Goal: Task Accomplishment & Management: Manage account settings

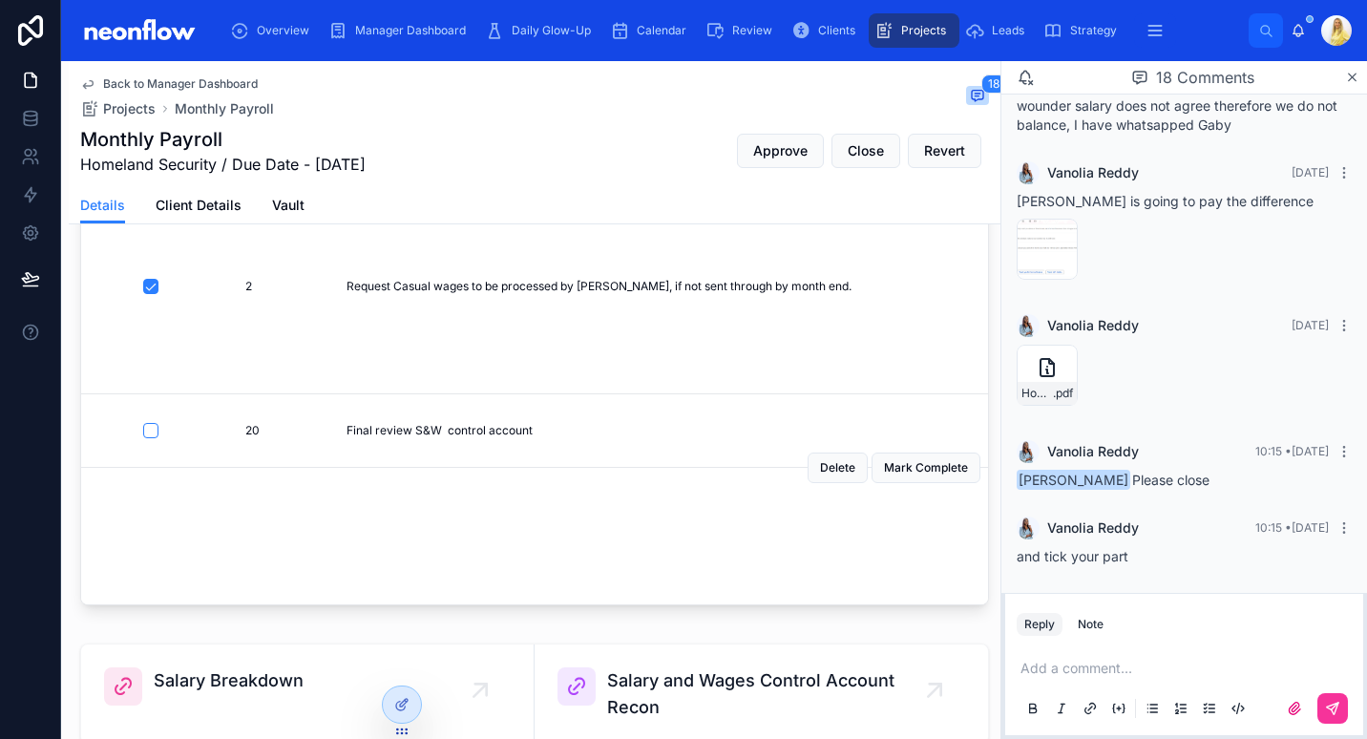
scroll to position [1000, 0]
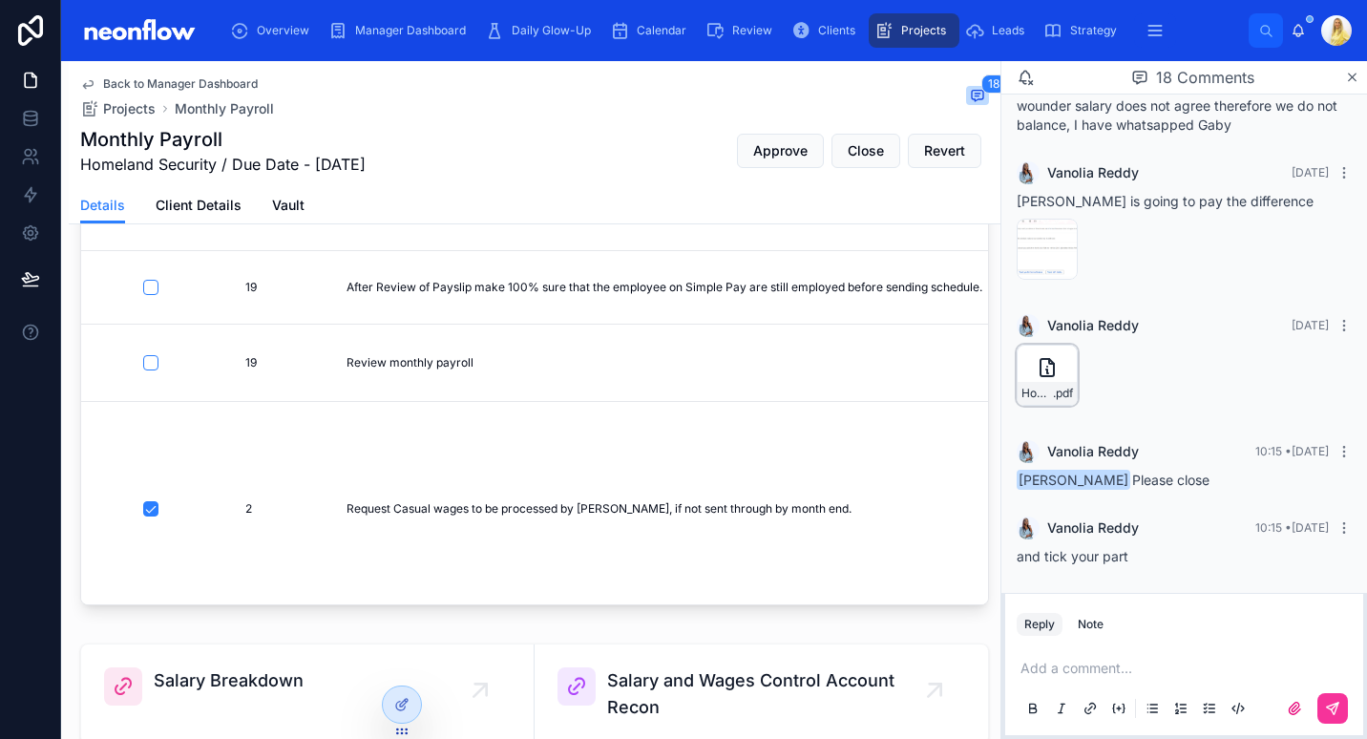
click at [1044, 374] on icon at bounding box center [1047, 367] width 23 height 23
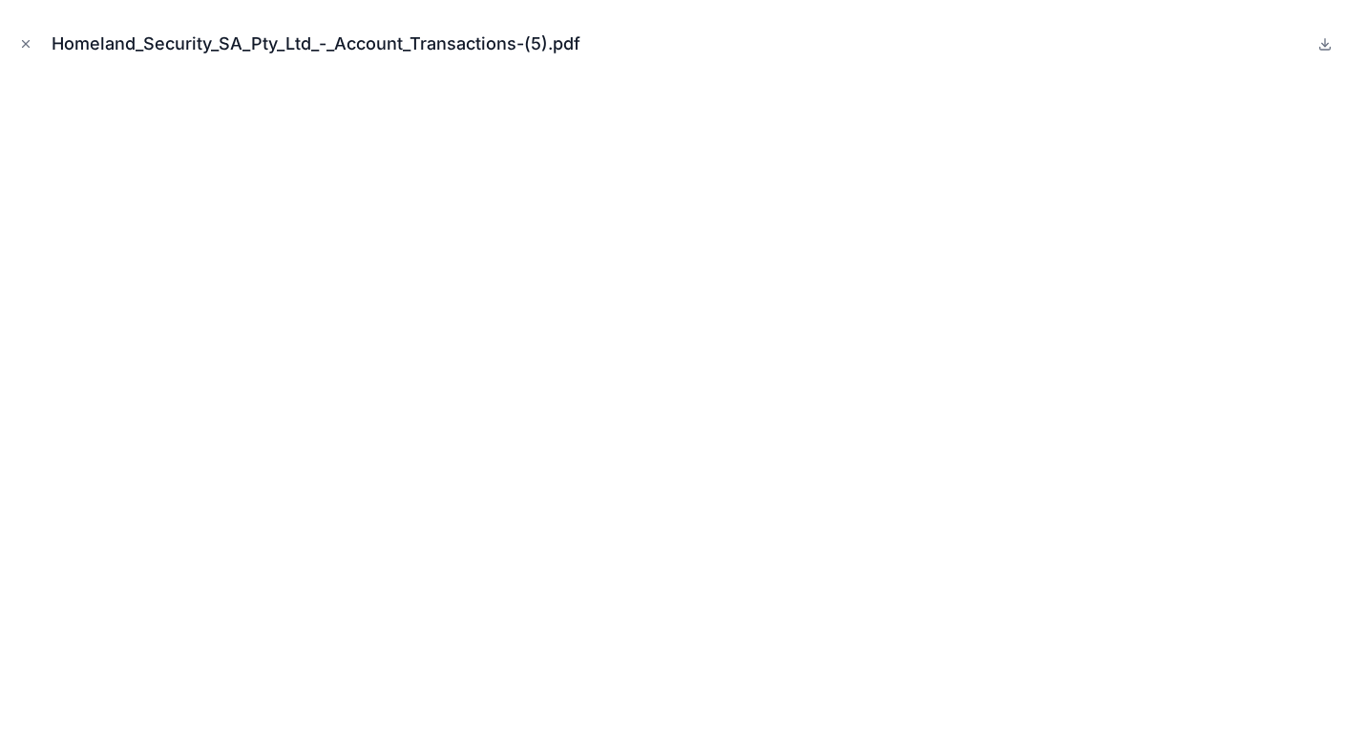
click at [29, 37] on icon "Close modal" at bounding box center [25, 43] width 13 height 13
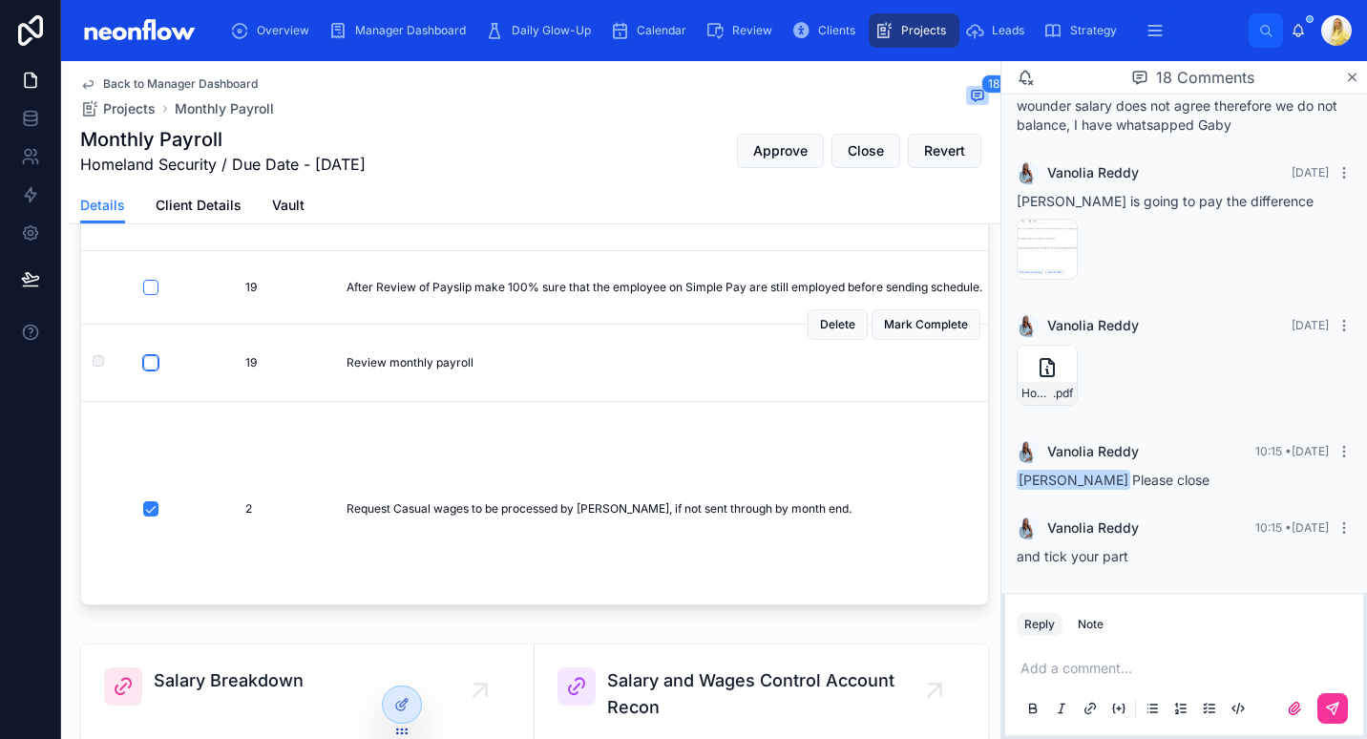
click at [156, 370] on button "button" at bounding box center [150, 362] width 15 height 15
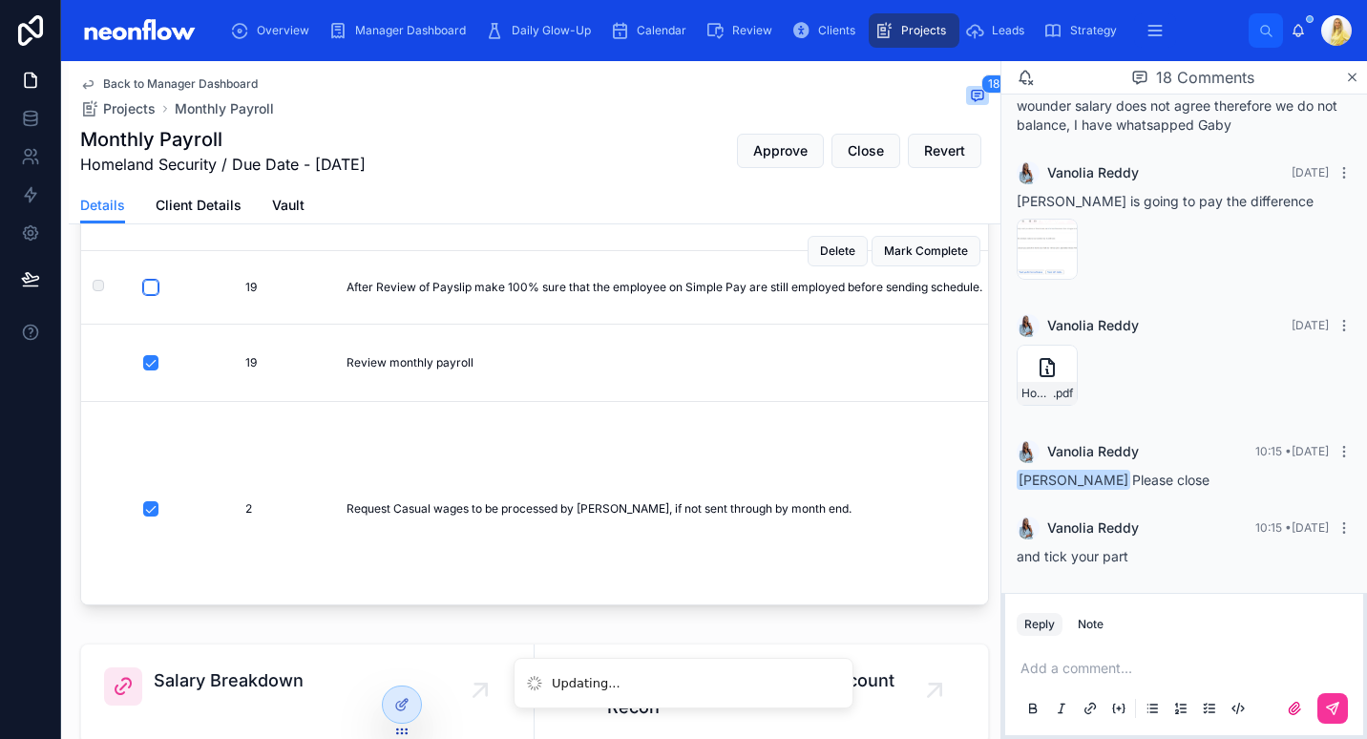
click at [149, 295] on button "button" at bounding box center [150, 287] width 15 height 15
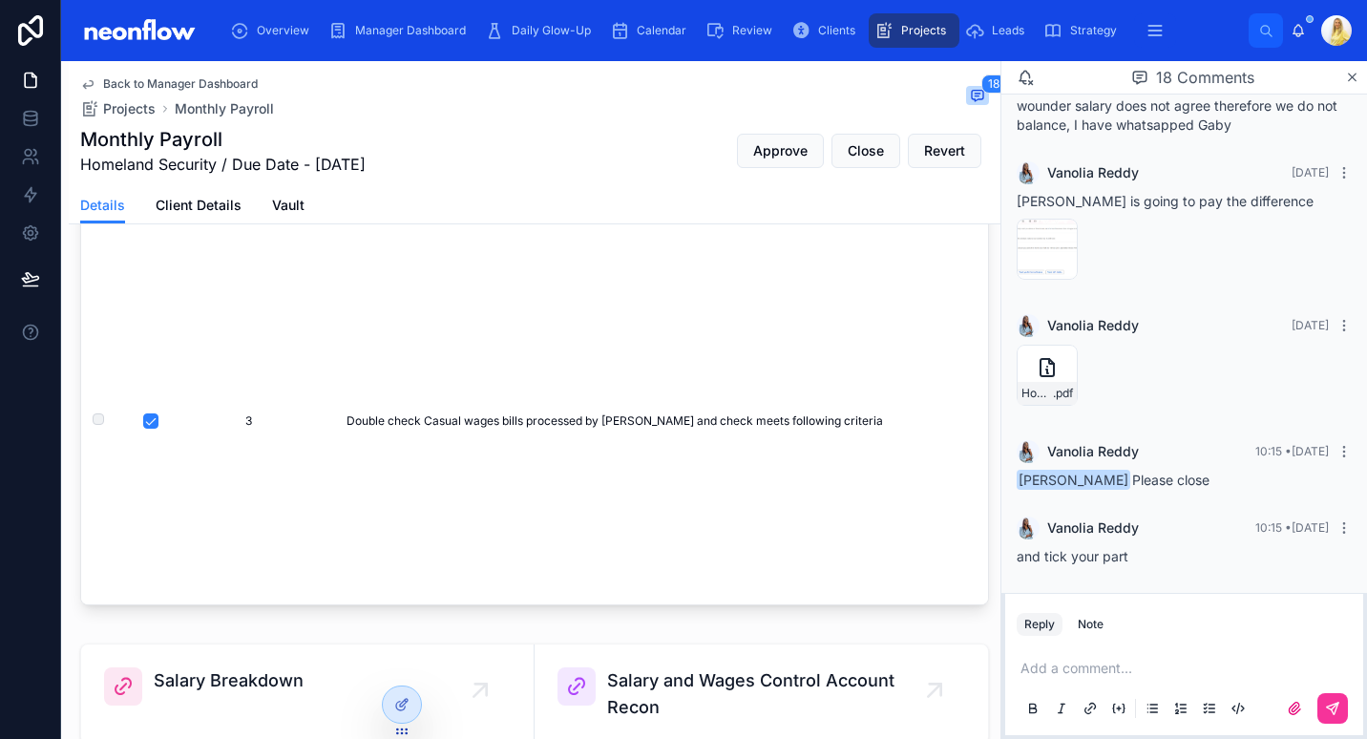
scroll to position [1337, 0]
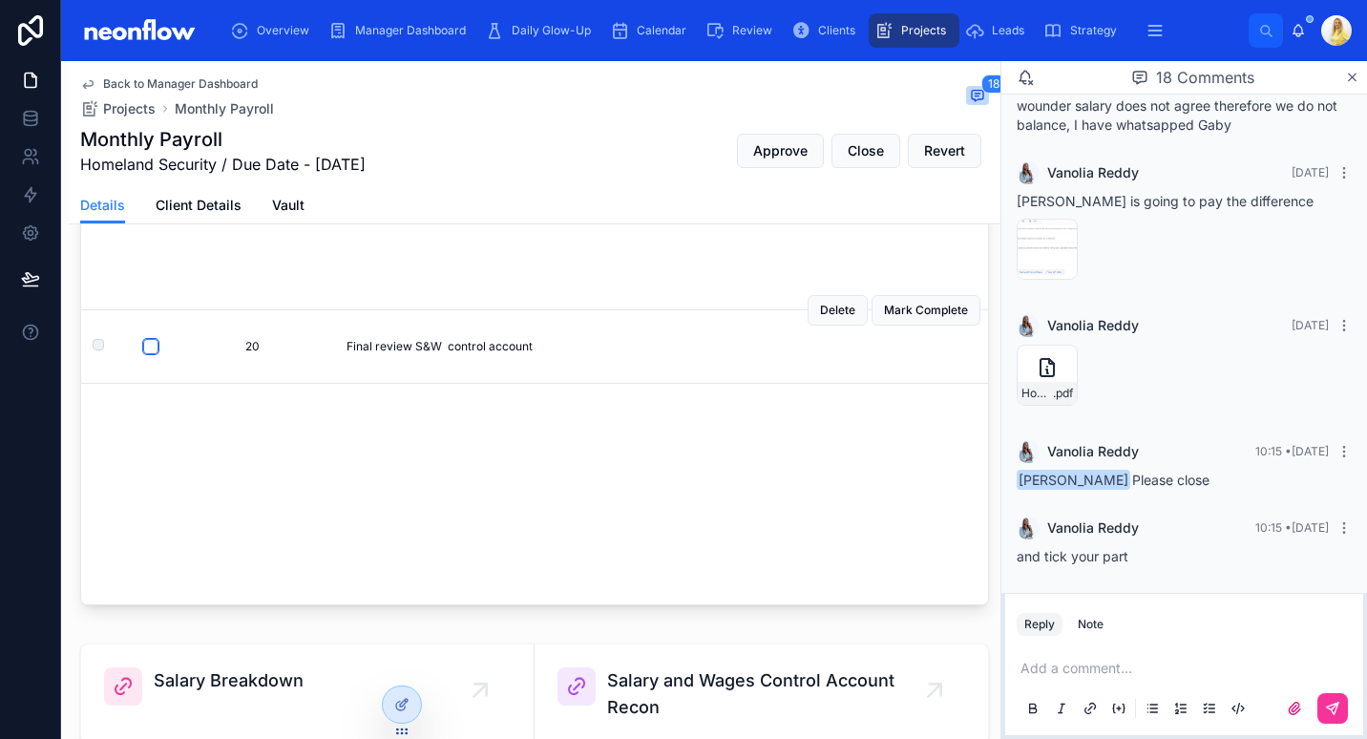
click at [154, 339] on button "button" at bounding box center [150, 346] width 15 height 15
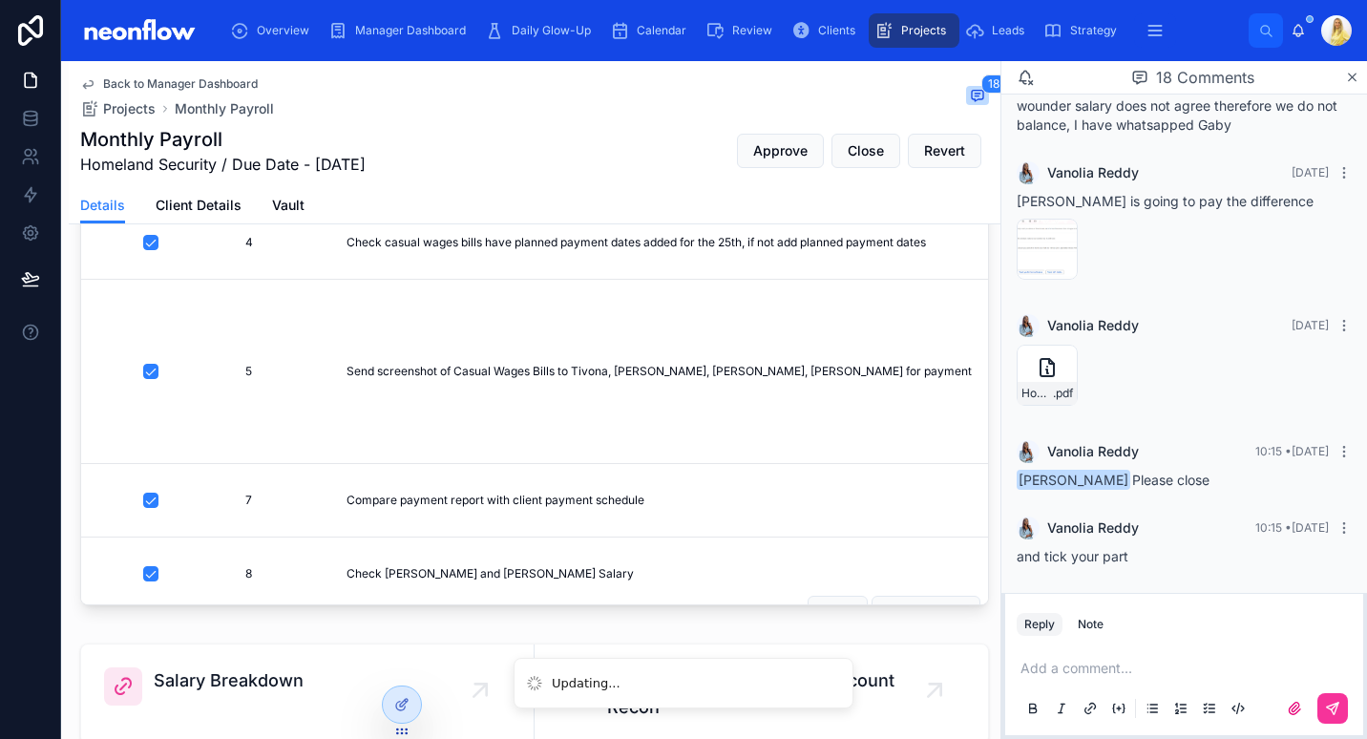
scroll to position [2113, 0]
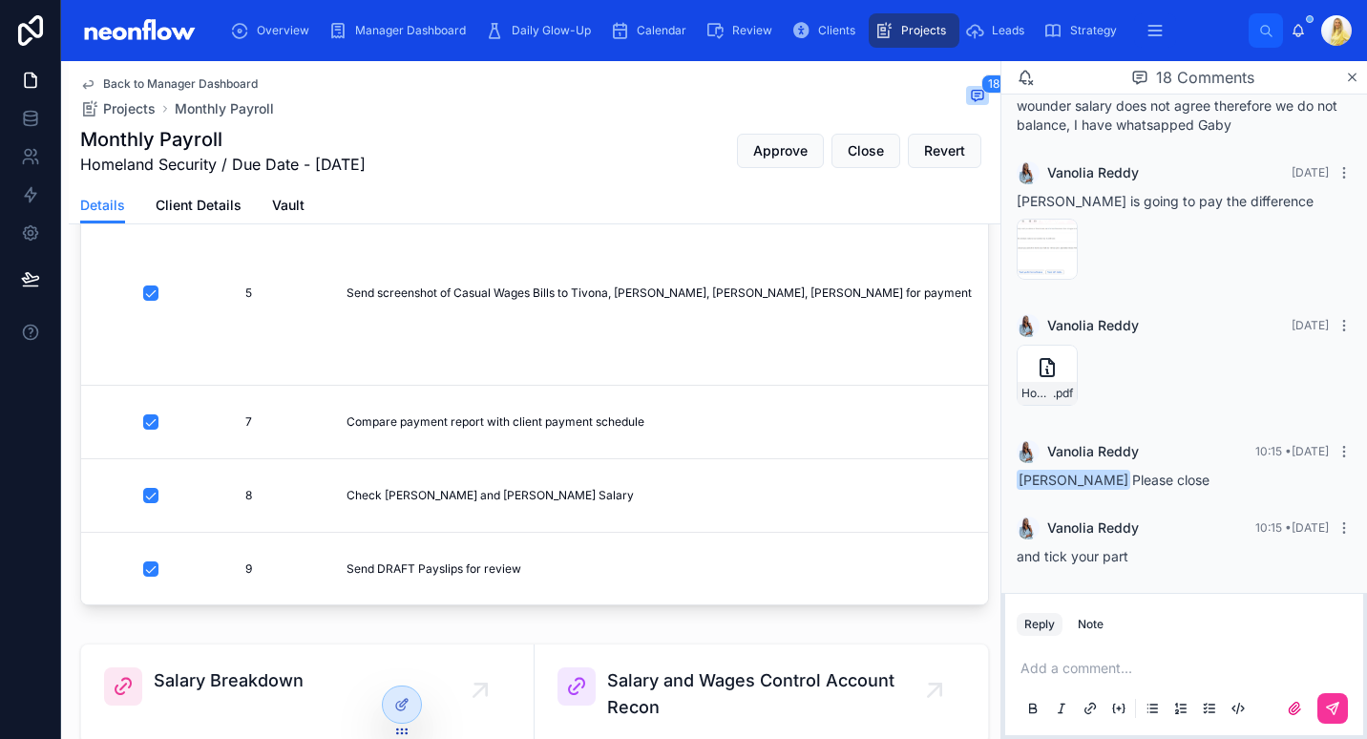
click at [1082, 658] on div "Add a comment..." at bounding box center [1184, 687] width 335 height 80
click at [1075, 664] on p at bounding box center [1188, 668] width 335 height 19
click at [1352, 713] on div "**********" at bounding box center [1184, 687] width 358 height 95
click at [1342, 712] on button at bounding box center [1333, 708] width 31 height 31
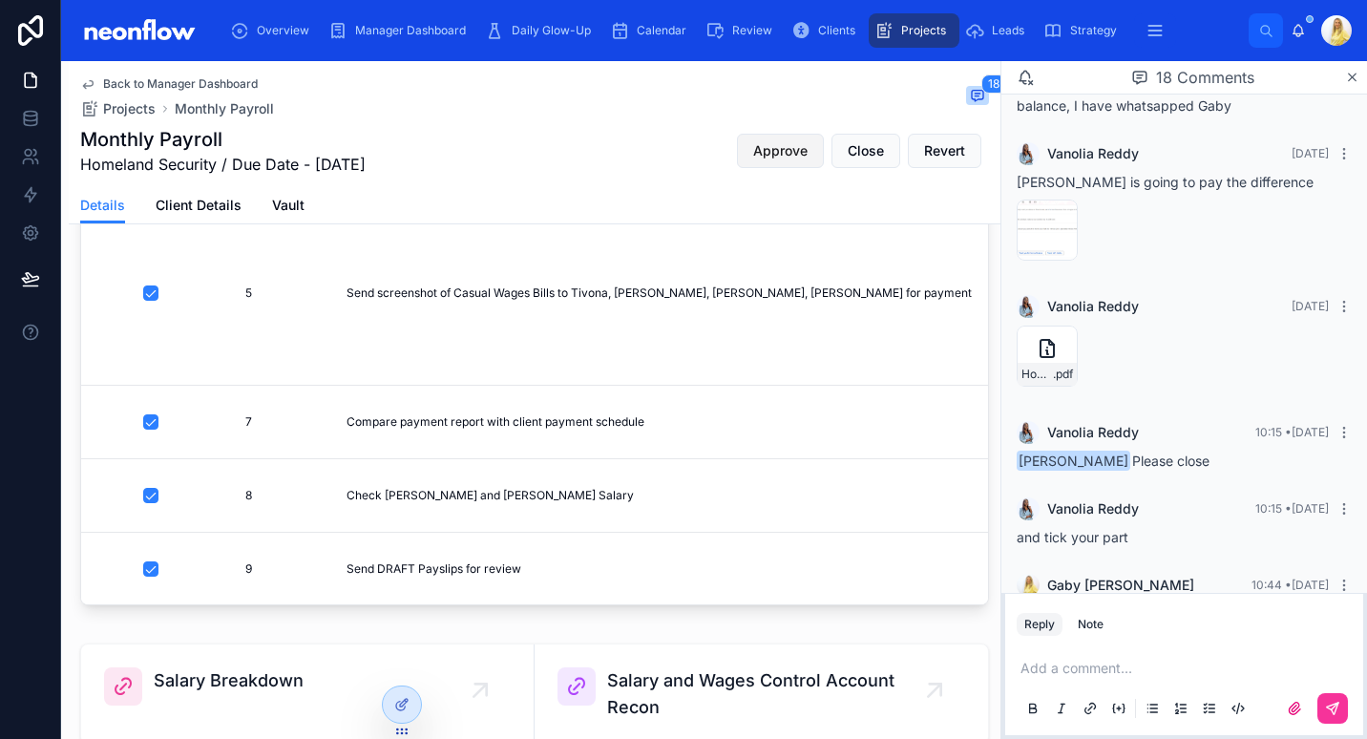
click at [756, 148] on span "Approve" at bounding box center [780, 150] width 54 height 19
click at [426, 43] on div "Manager Dashboard" at bounding box center [400, 30] width 145 height 31
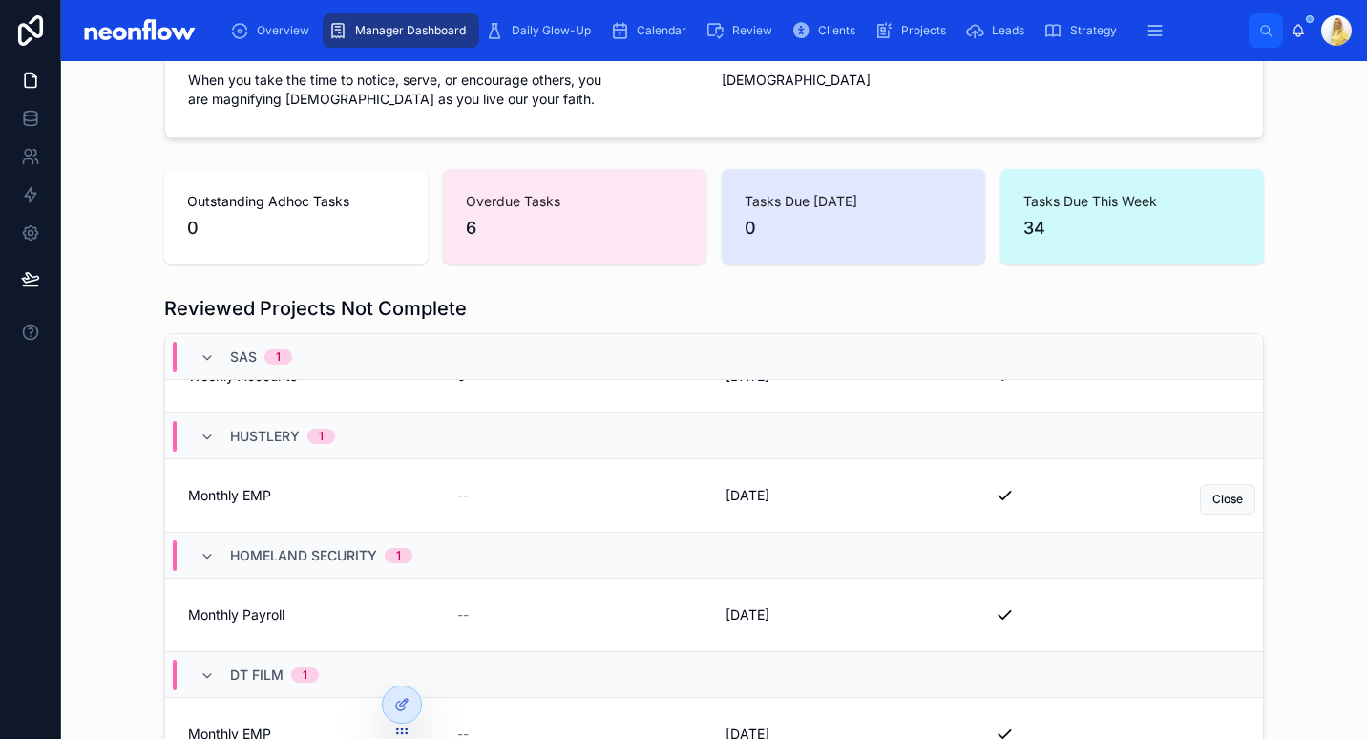
scroll to position [90, 0]
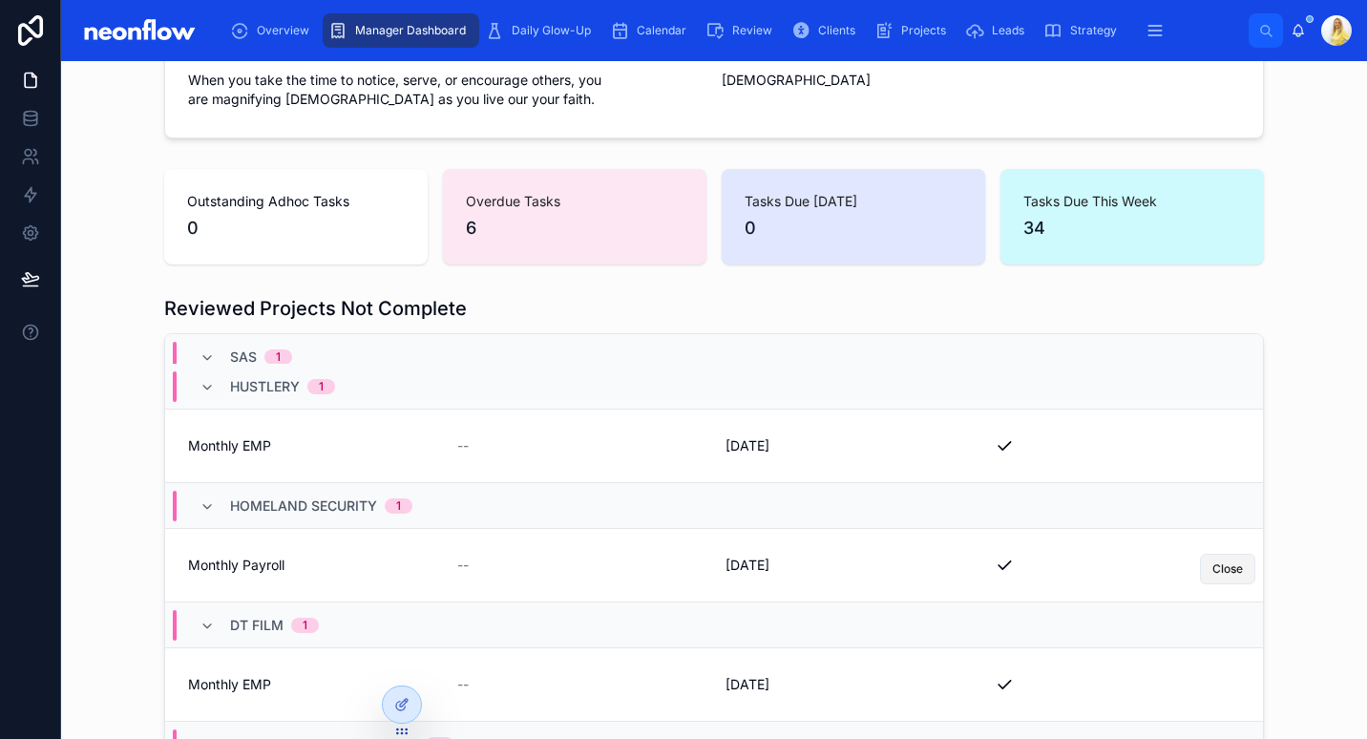
click at [1227, 575] on button "Close" at bounding box center [1227, 569] width 55 height 31
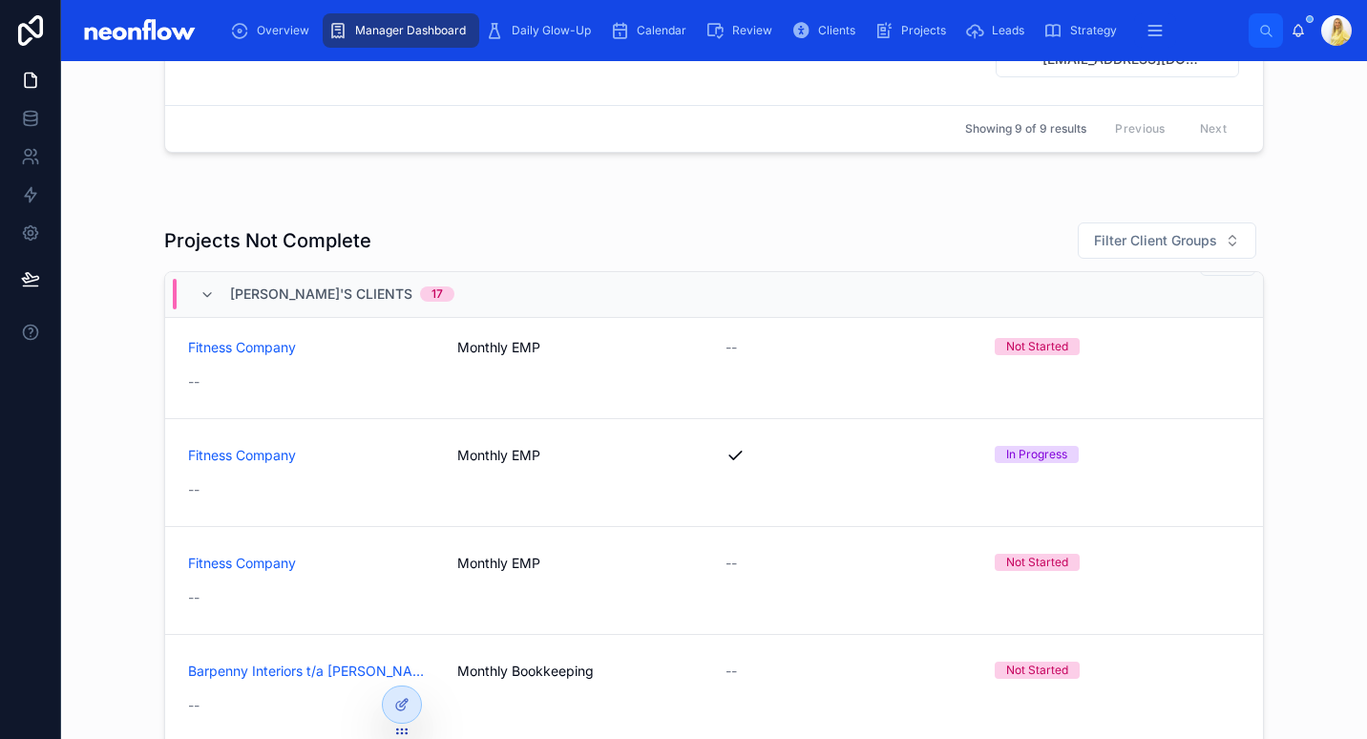
scroll to position [0, 0]
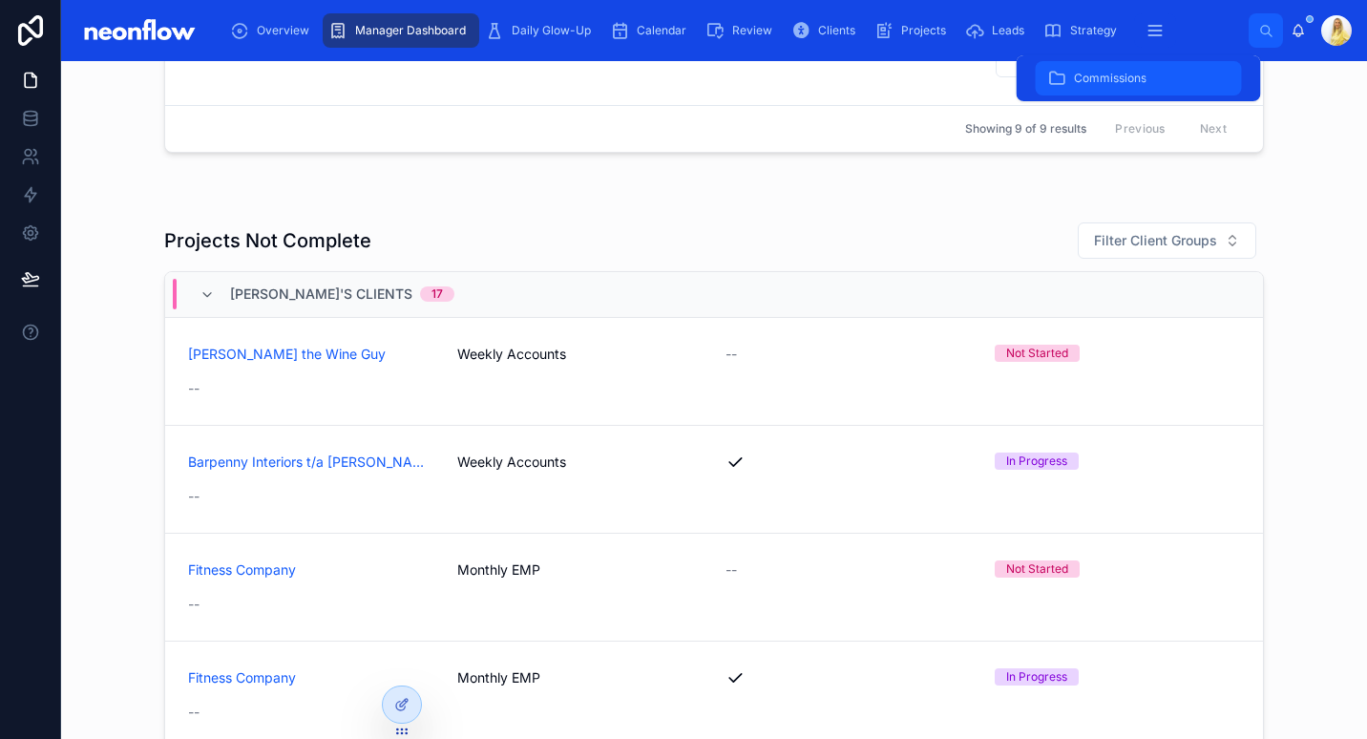
click at [1128, 84] on span "Commissions" at bounding box center [1110, 78] width 73 height 15
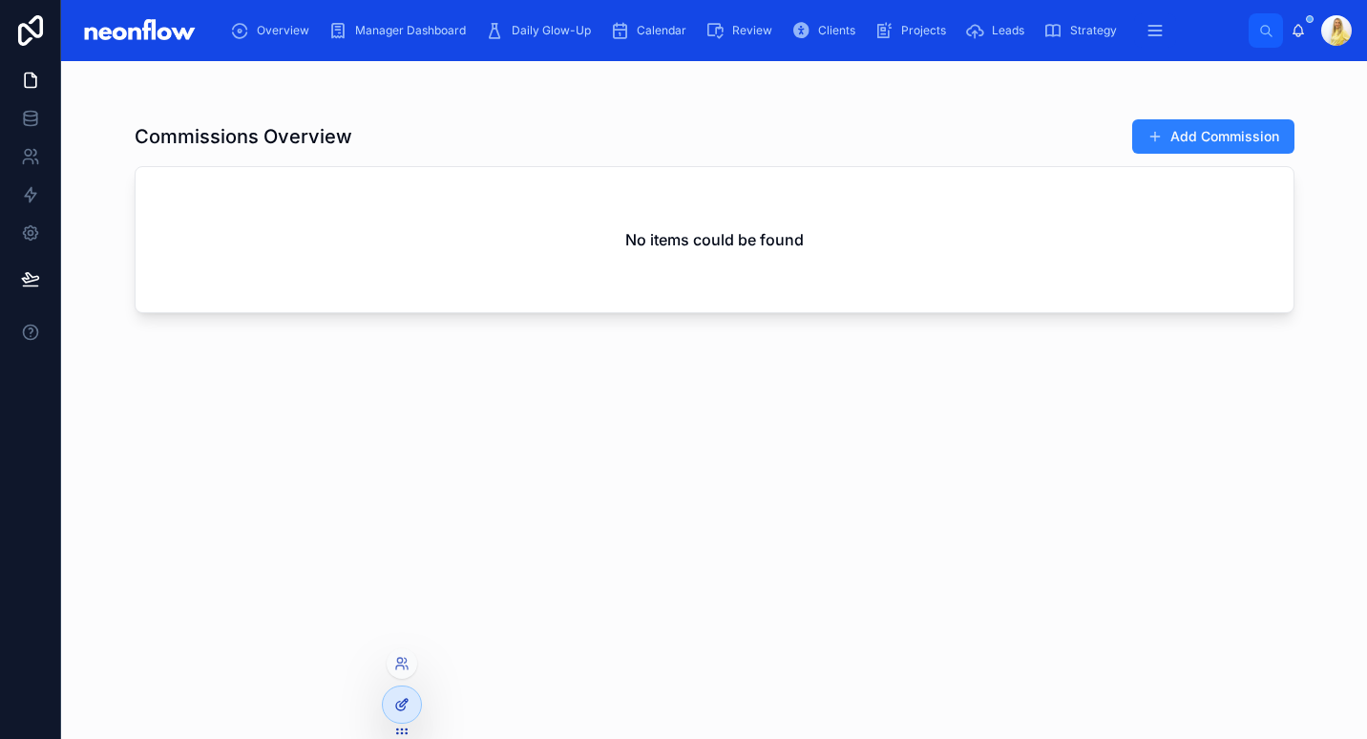
click at [408, 709] on icon at bounding box center [401, 704] width 15 height 15
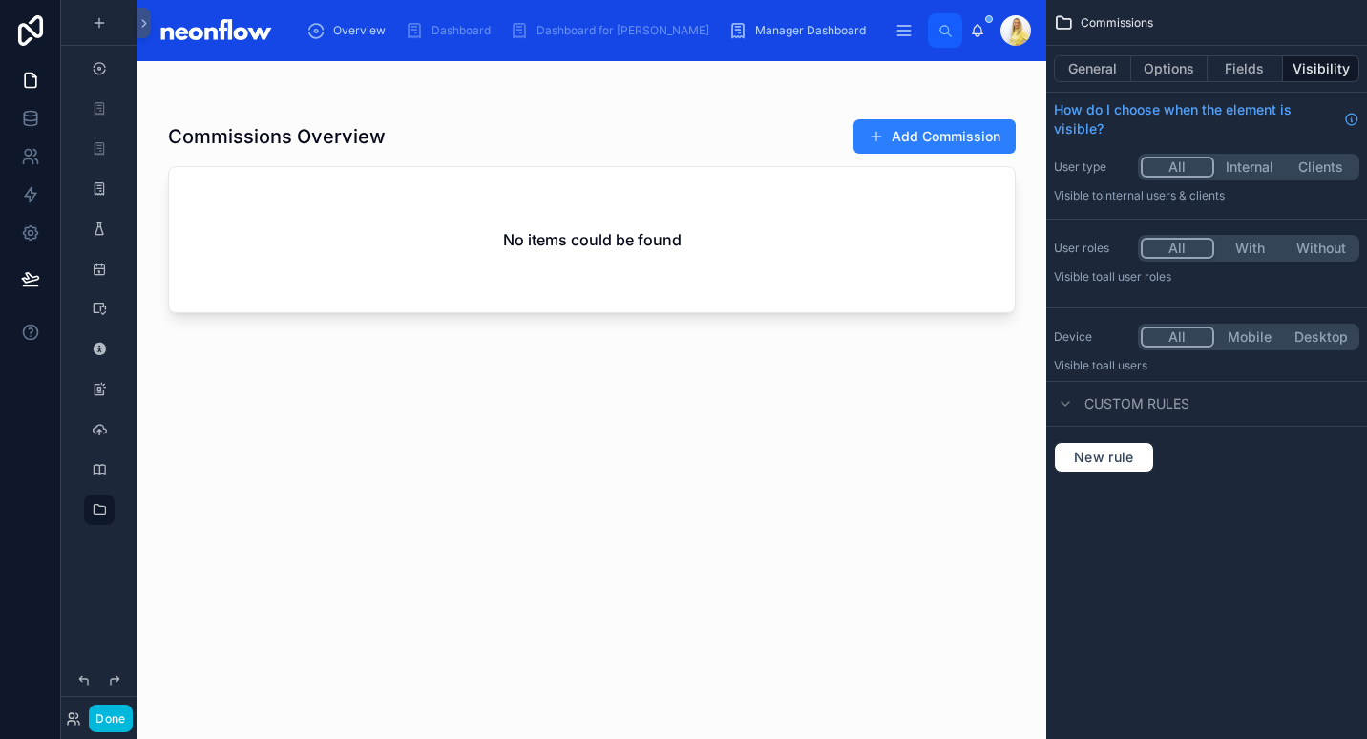
click at [798, 137] on div at bounding box center [591, 388] width 909 height 655
click at [1243, 65] on button "Fields" at bounding box center [1246, 68] width 76 height 27
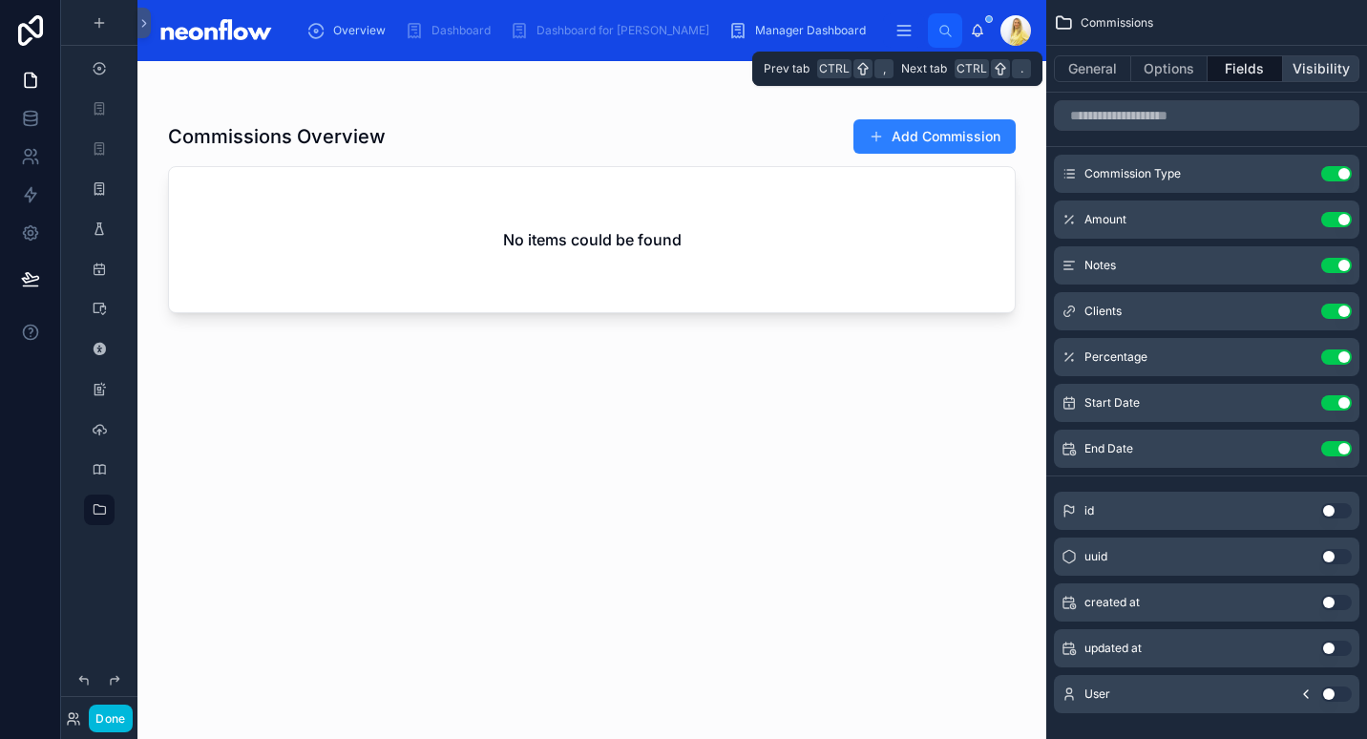
click at [1324, 68] on button "Visibility" at bounding box center [1321, 68] width 76 height 27
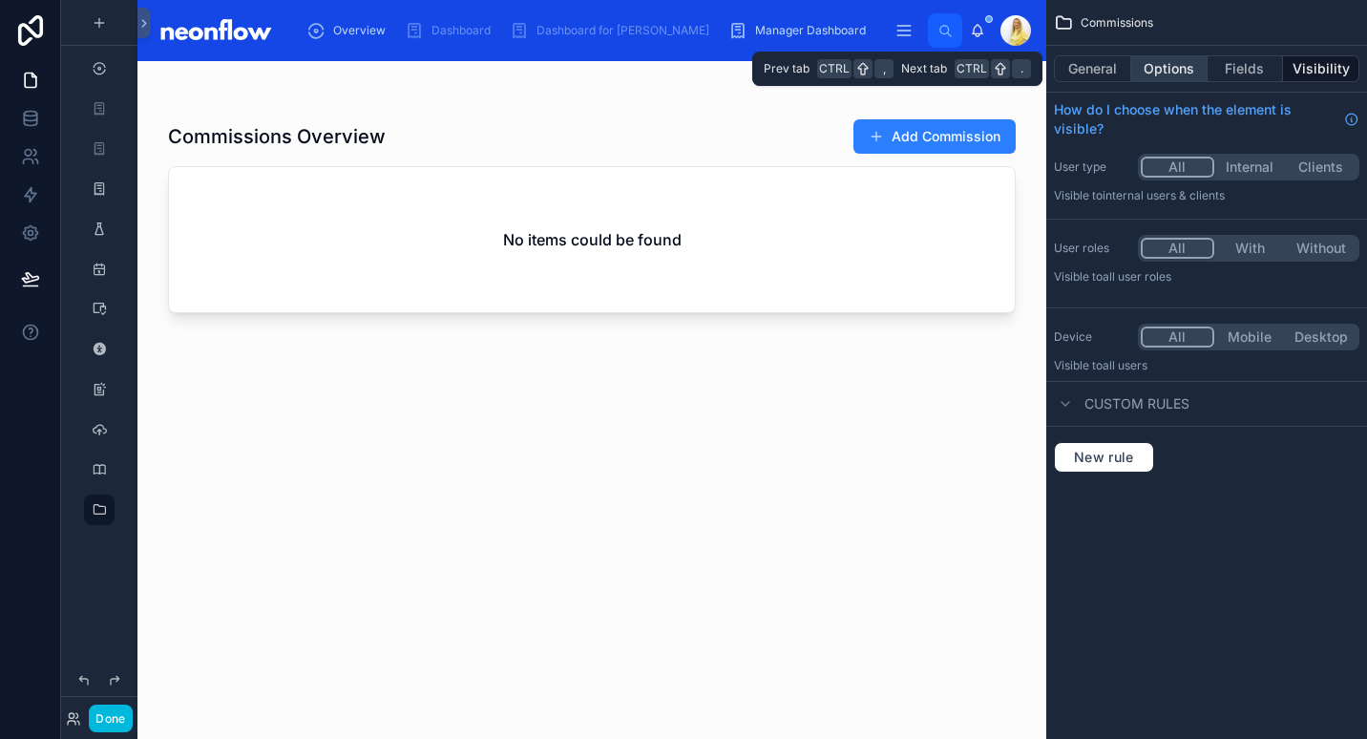
click at [1166, 76] on button "Options" at bounding box center [1169, 68] width 76 height 27
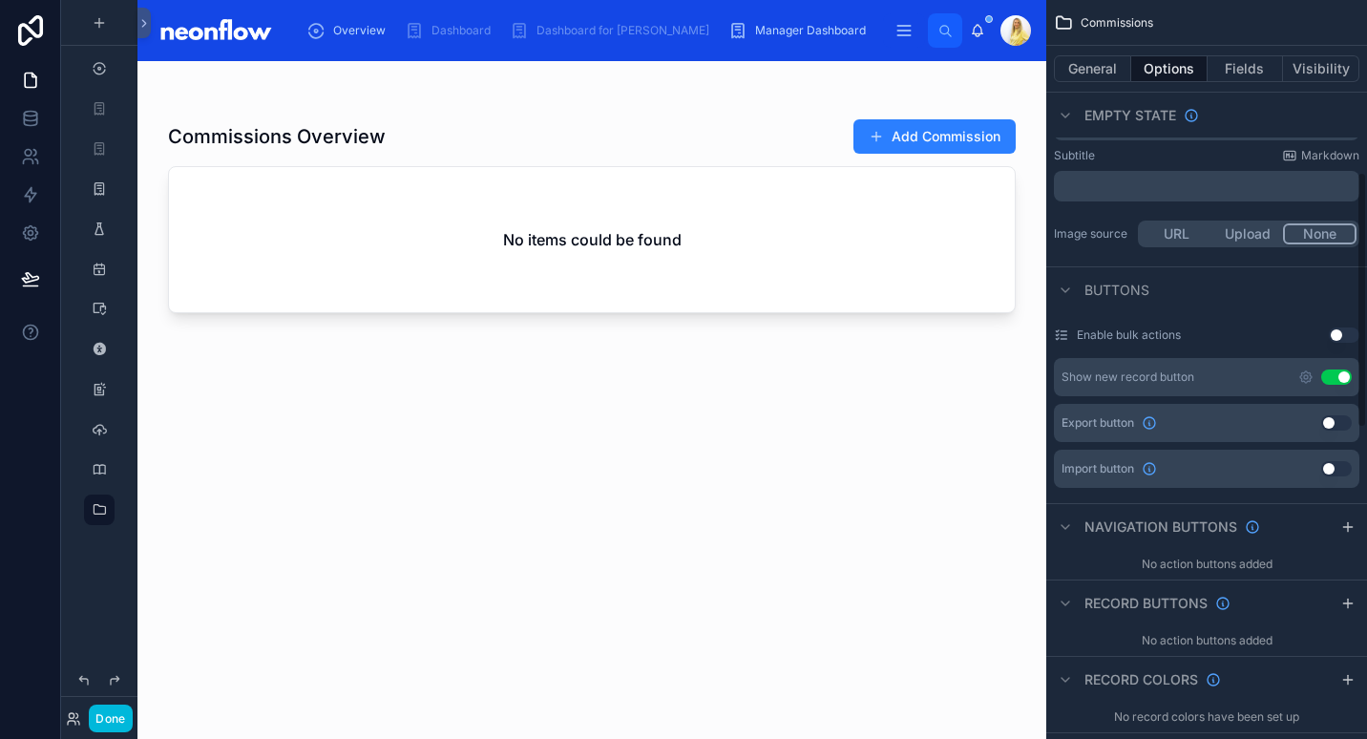
scroll to position [496, 0]
click at [1305, 373] on icon "scrollable content" at bounding box center [1305, 377] width 11 height 11
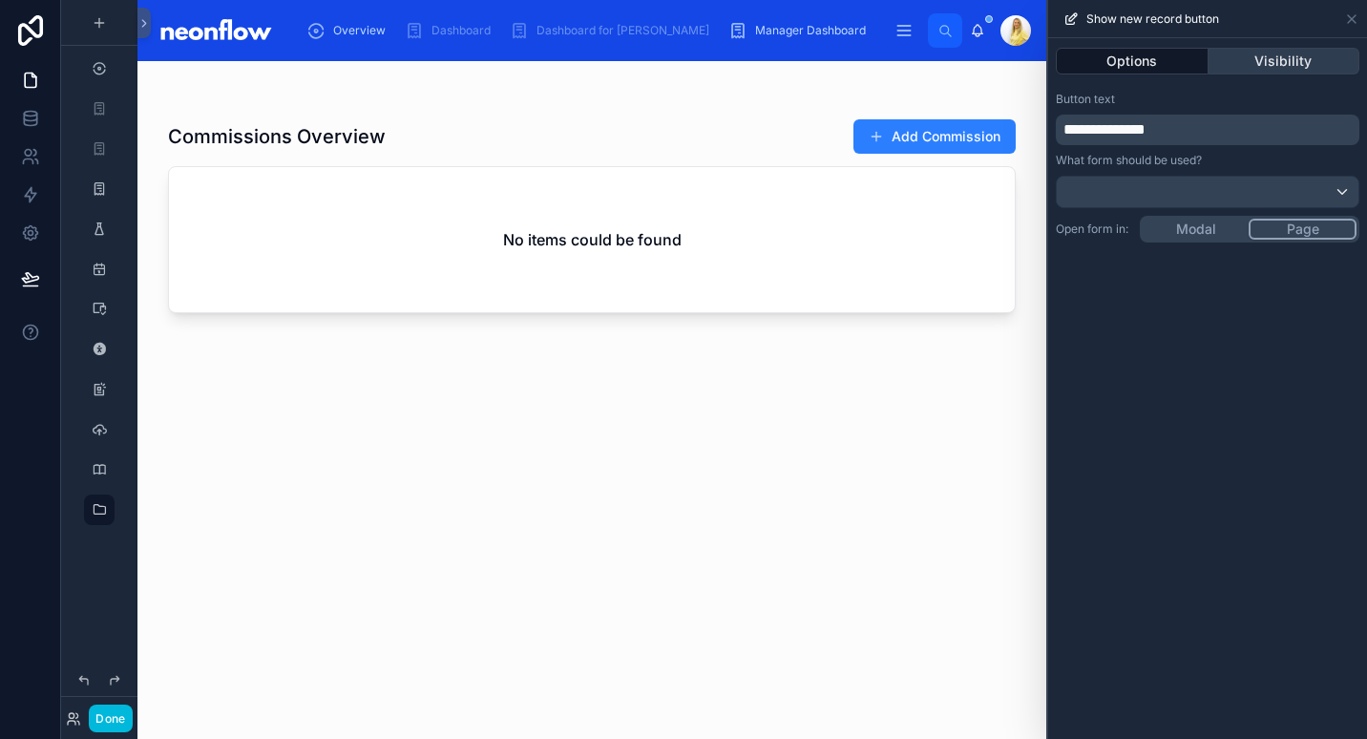
click at [1251, 56] on button "Visibility" at bounding box center [1285, 61] width 152 height 27
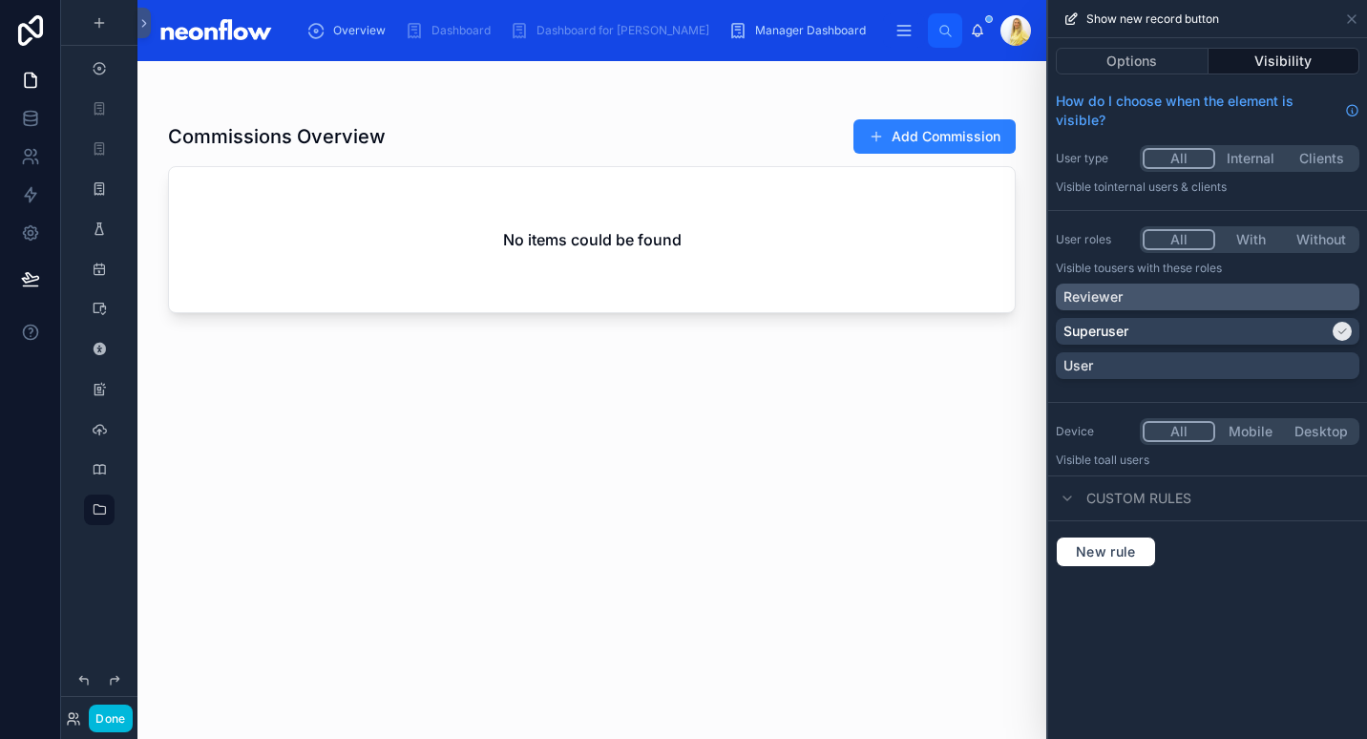
click at [1225, 287] on div "Reviewer" at bounding box center [1208, 296] width 288 height 19
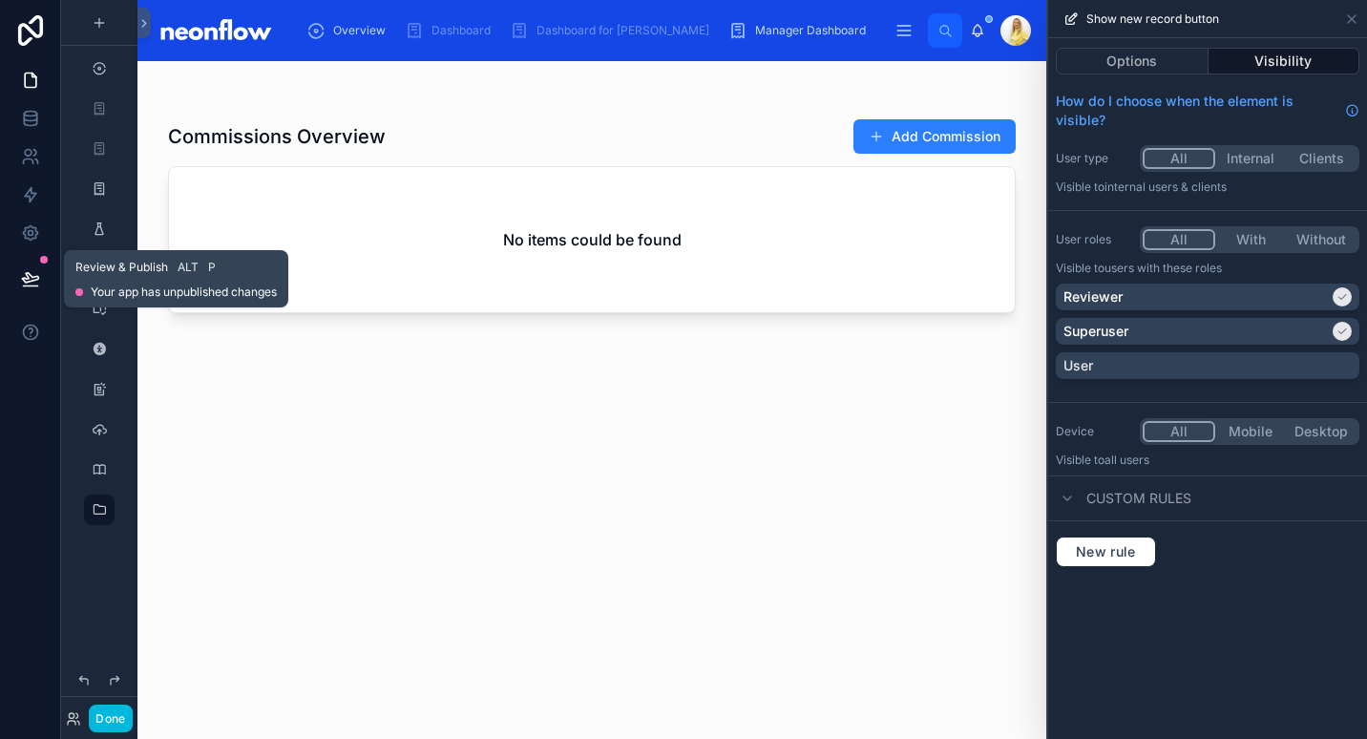
click at [21, 281] on icon at bounding box center [30, 278] width 19 height 19
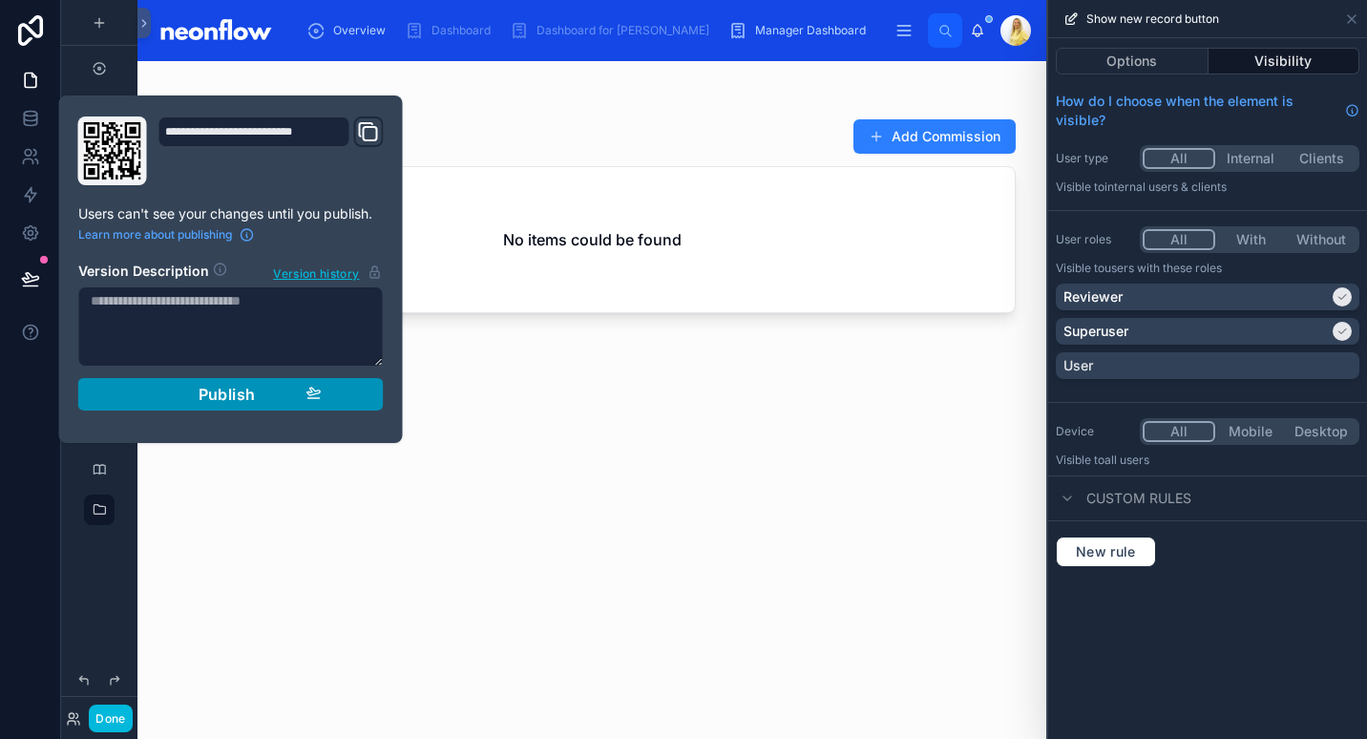
click at [222, 394] on span "Publish" at bounding box center [227, 394] width 57 height 19
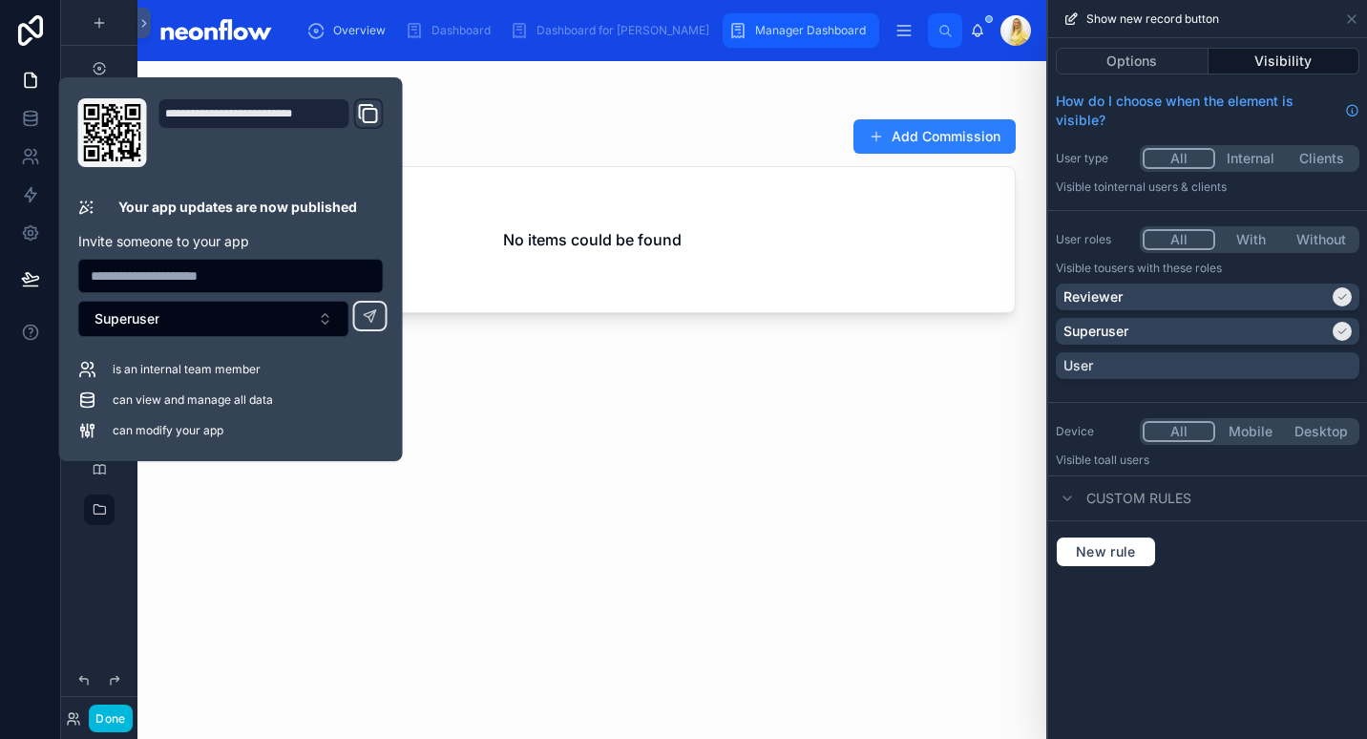
click at [755, 31] on span "Manager Dashboard" at bounding box center [810, 30] width 111 height 15
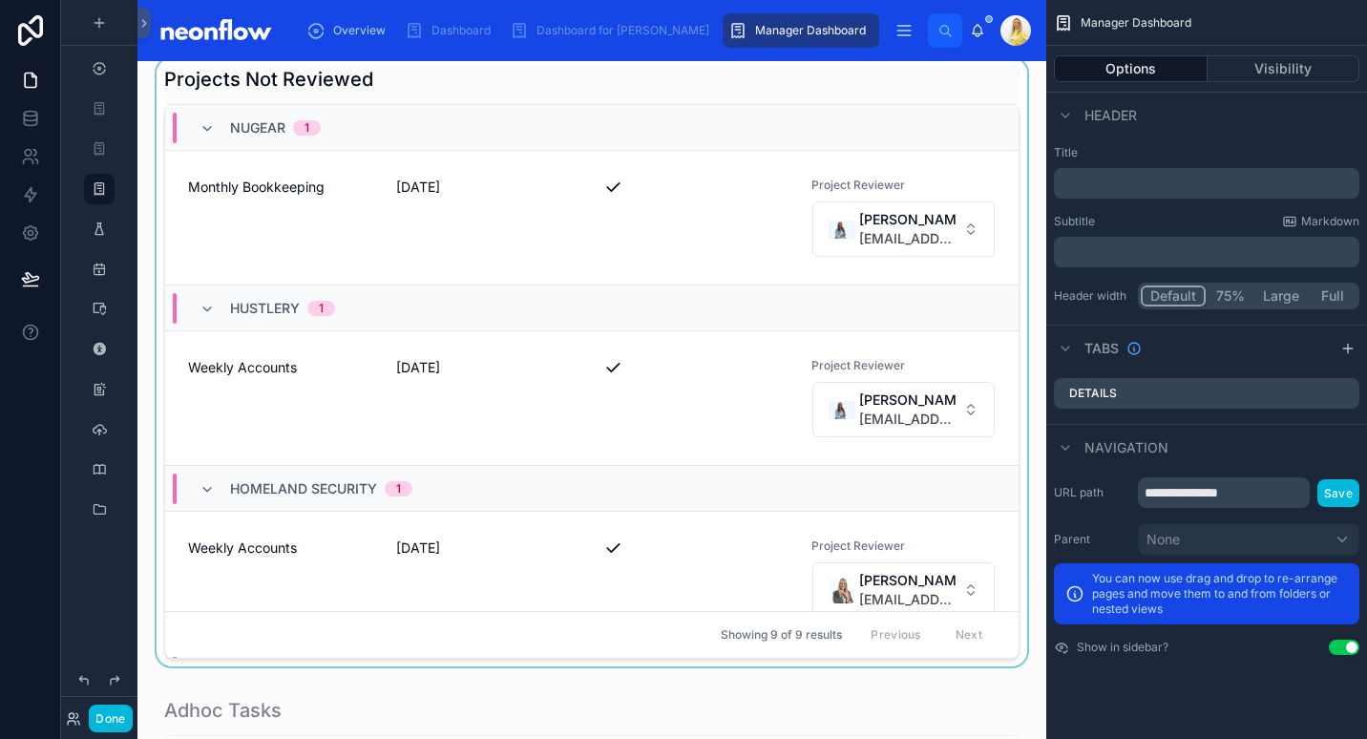
scroll to position [1337, 0]
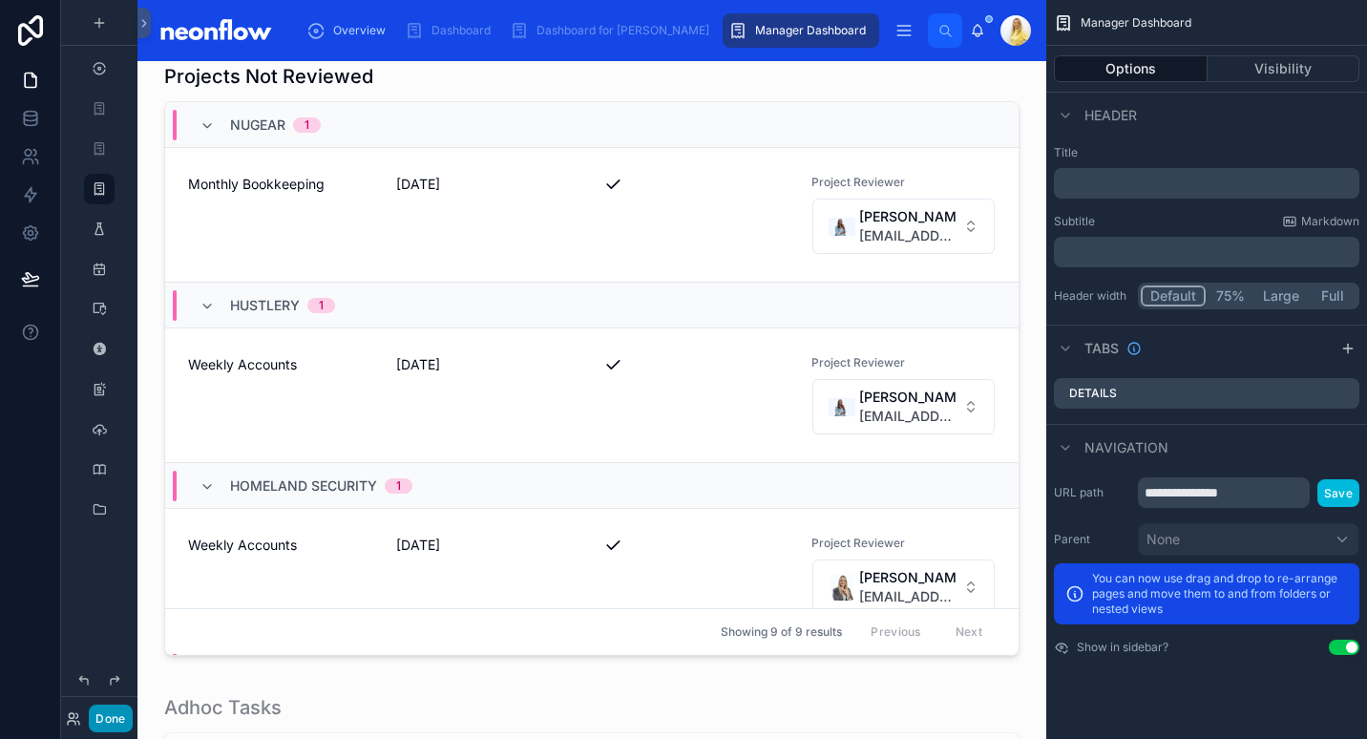
click at [115, 723] on button "Done" at bounding box center [110, 719] width 43 height 28
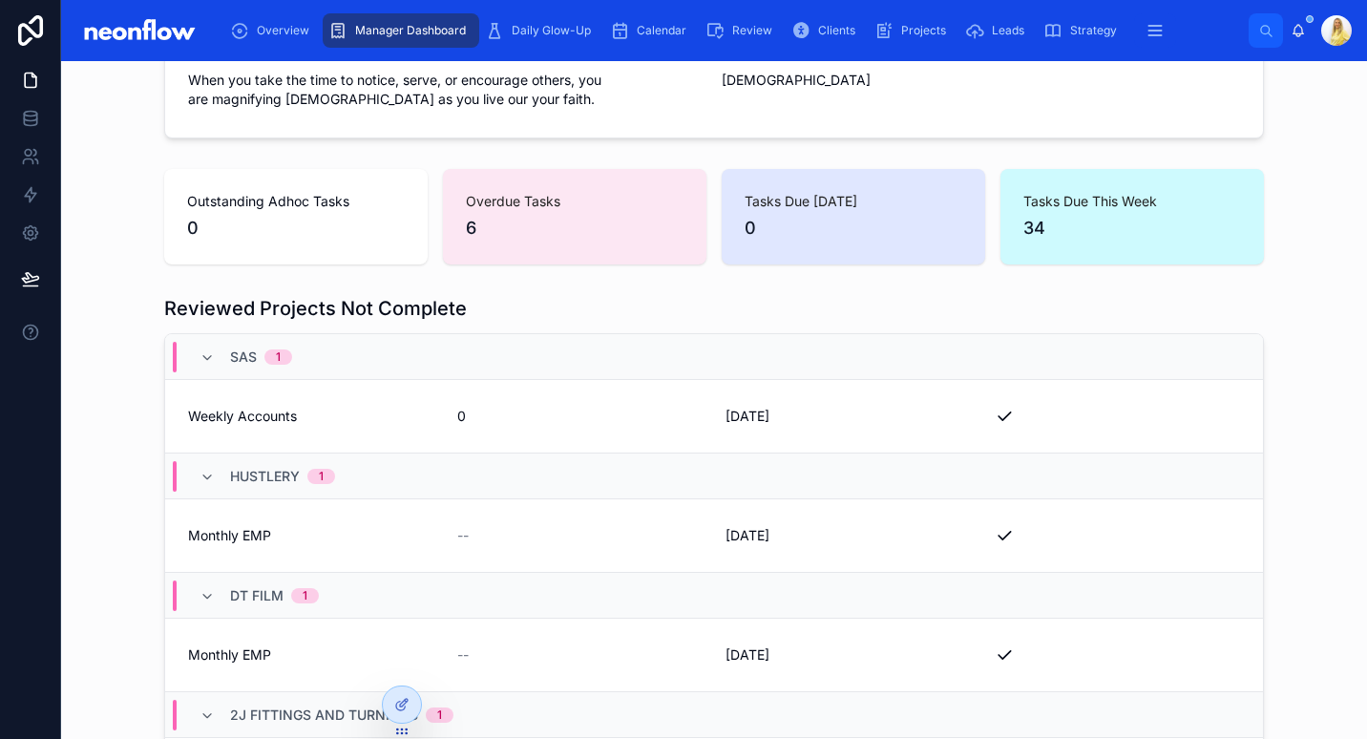
scroll to position [0, 0]
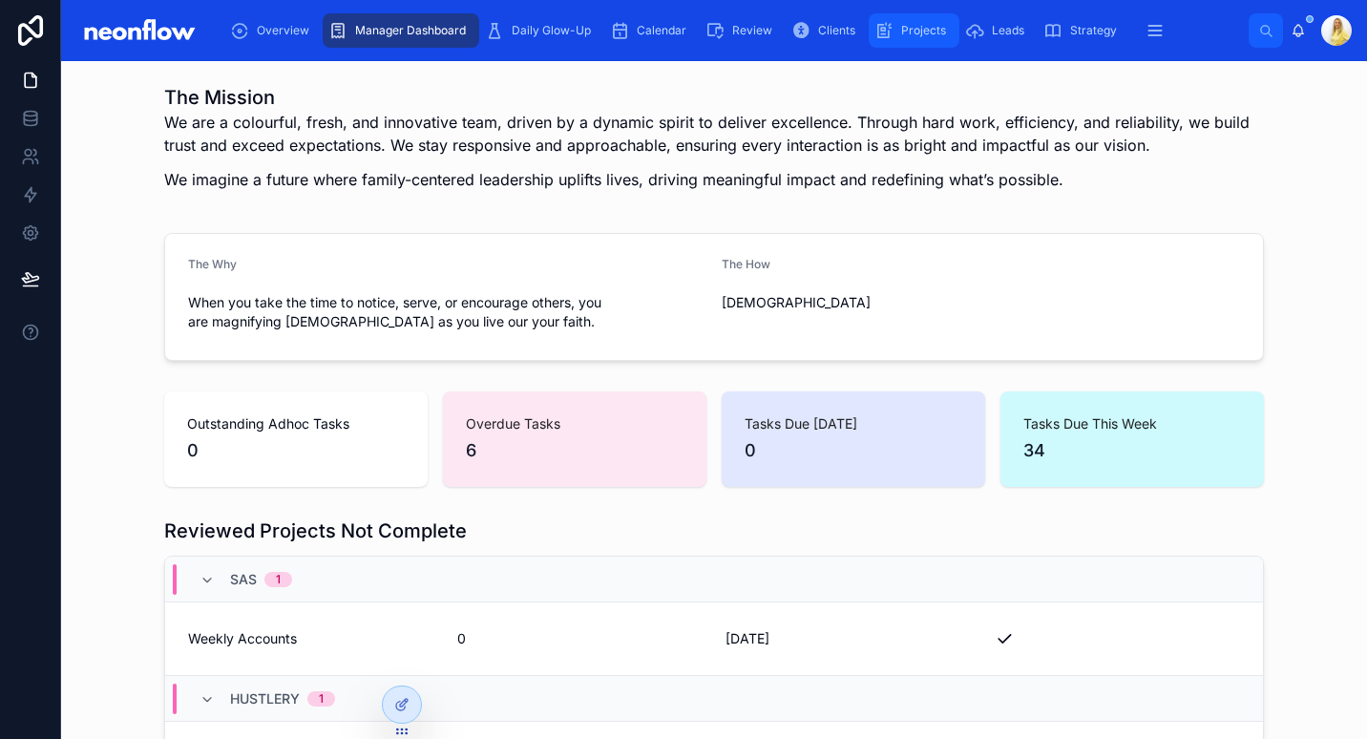
click at [919, 41] on div "Projects" at bounding box center [914, 30] width 79 height 31
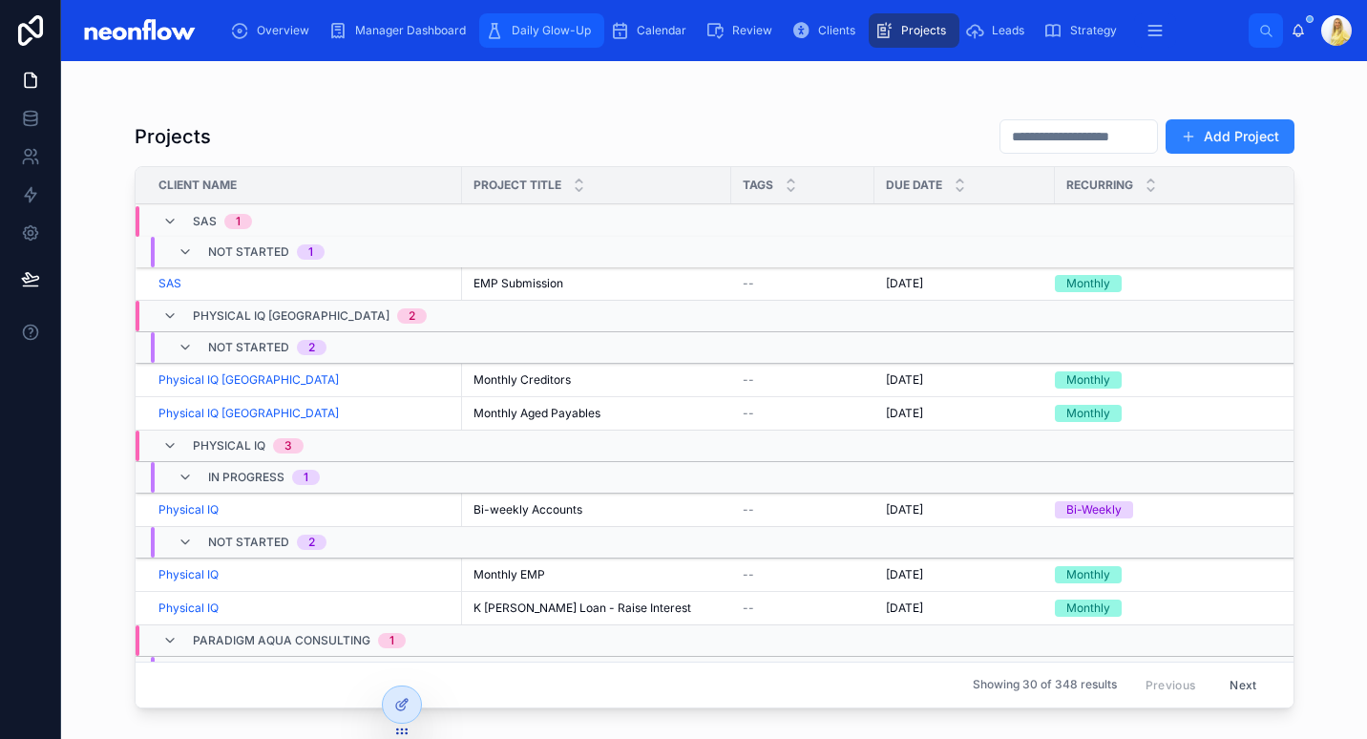
click at [523, 44] on div "Daily Glow-Up" at bounding box center [542, 30] width 114 height 31
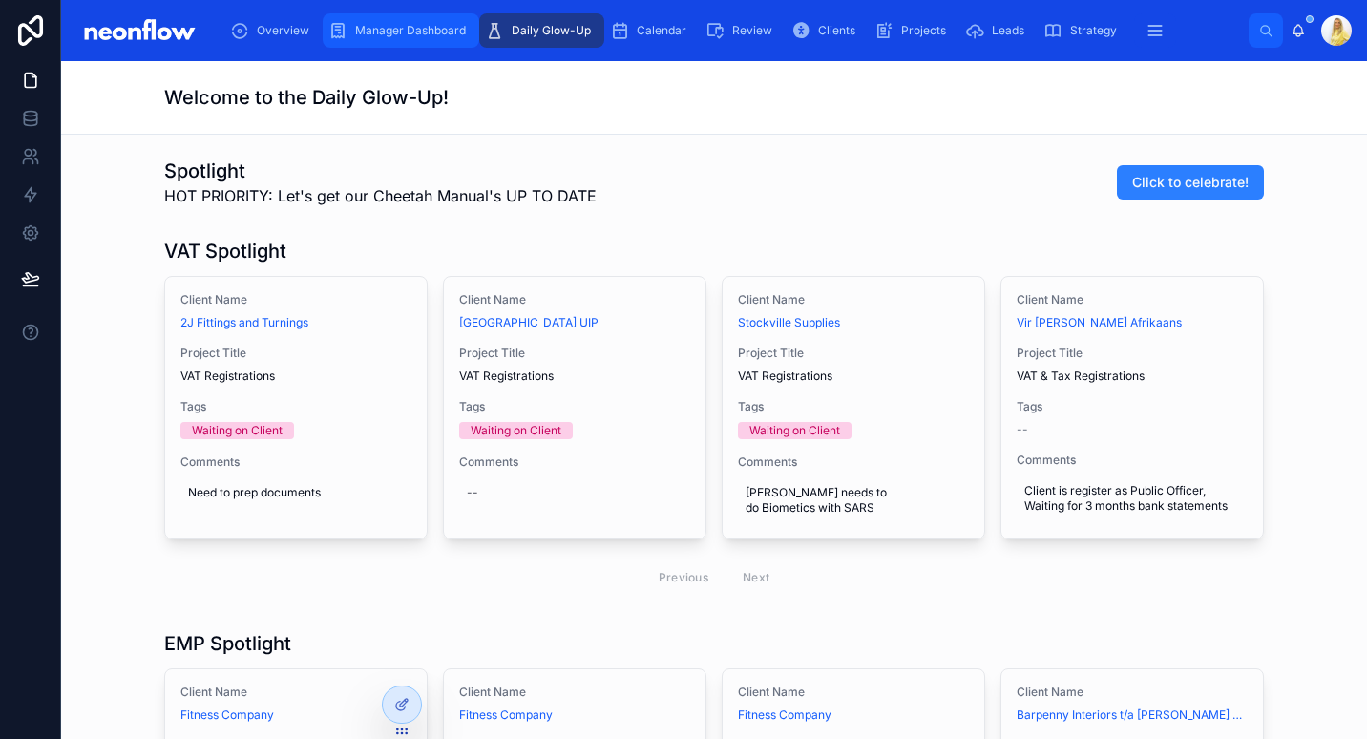
click at [436, 44] on div "Manager Dashboard" at bounding box center [400, 30] width 145 height 31
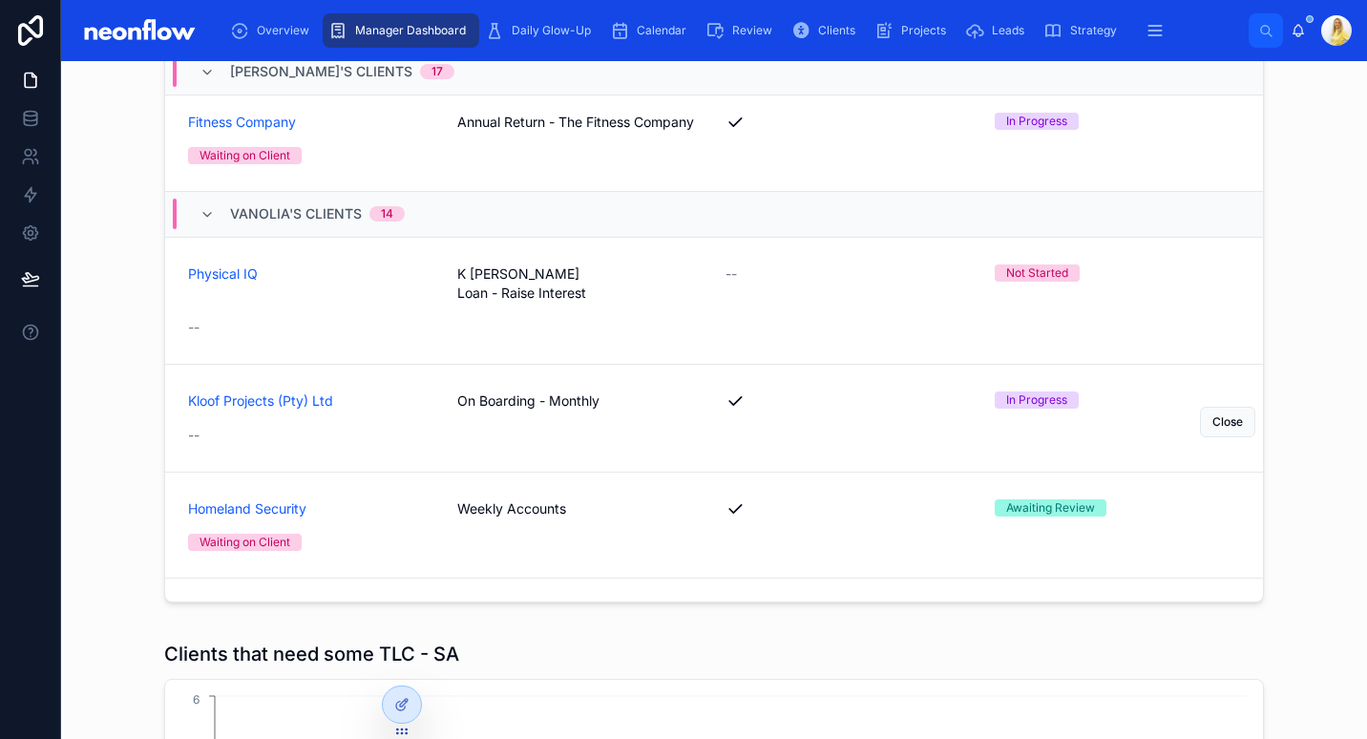
scroll to position [1827, 0]
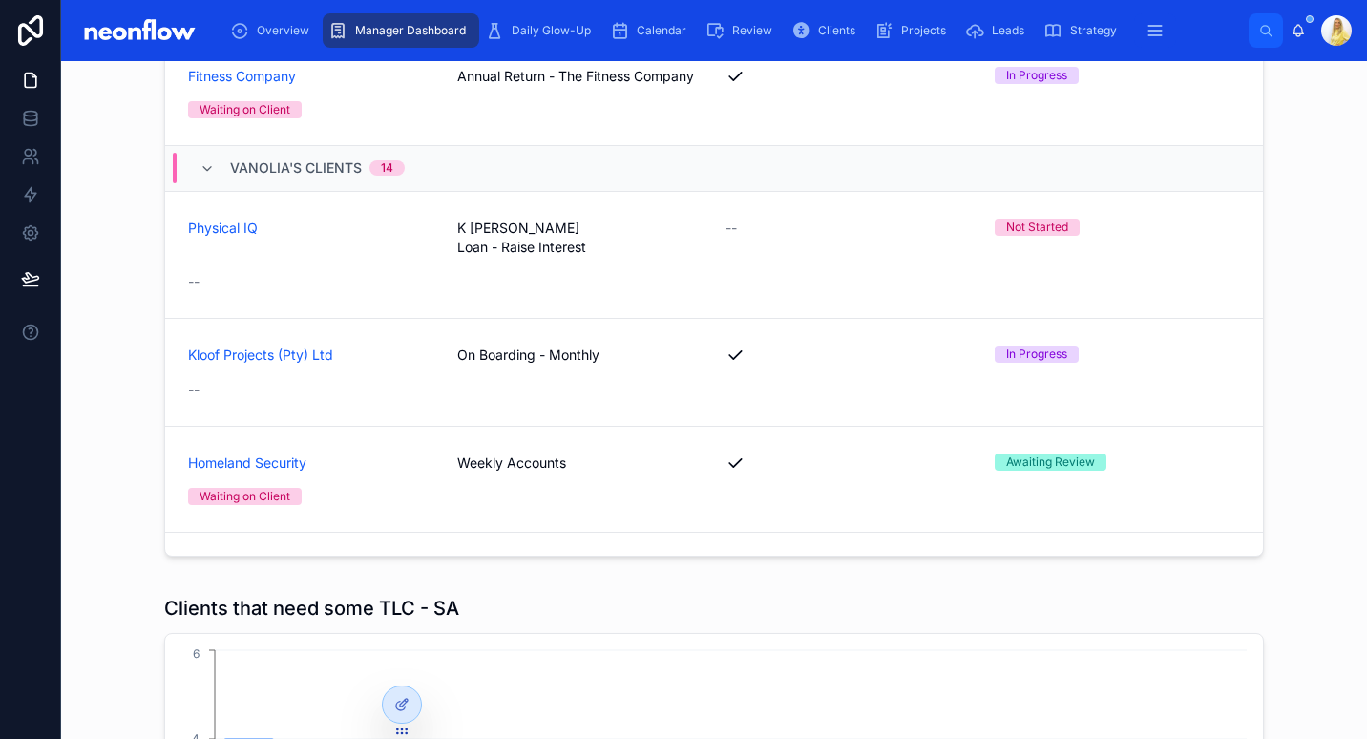
click at [207, 171] on div "Vanolia's Clients 14" at bounding box center [302, 168] width 205 height 31
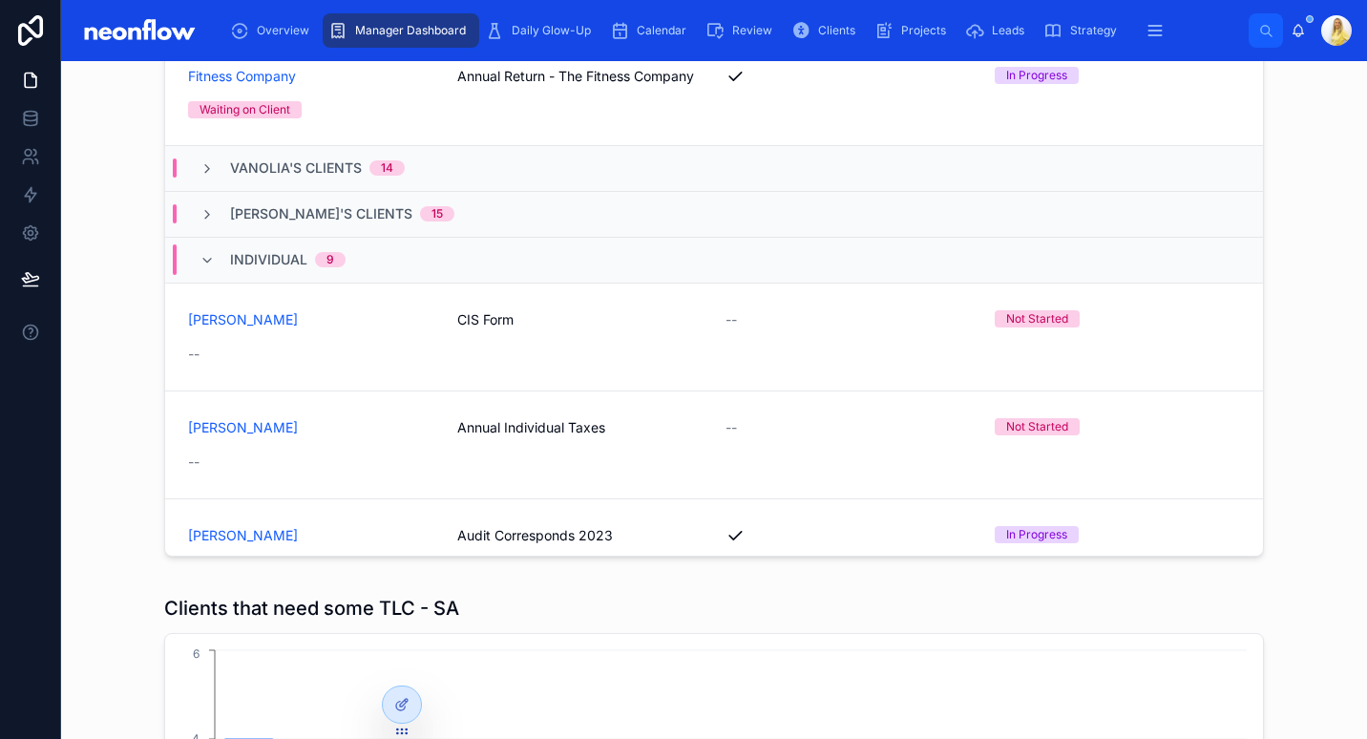
click at [179, 158] on div "Vanolia's Clients 14" at bounding box center [302, 167] width 251 height 19
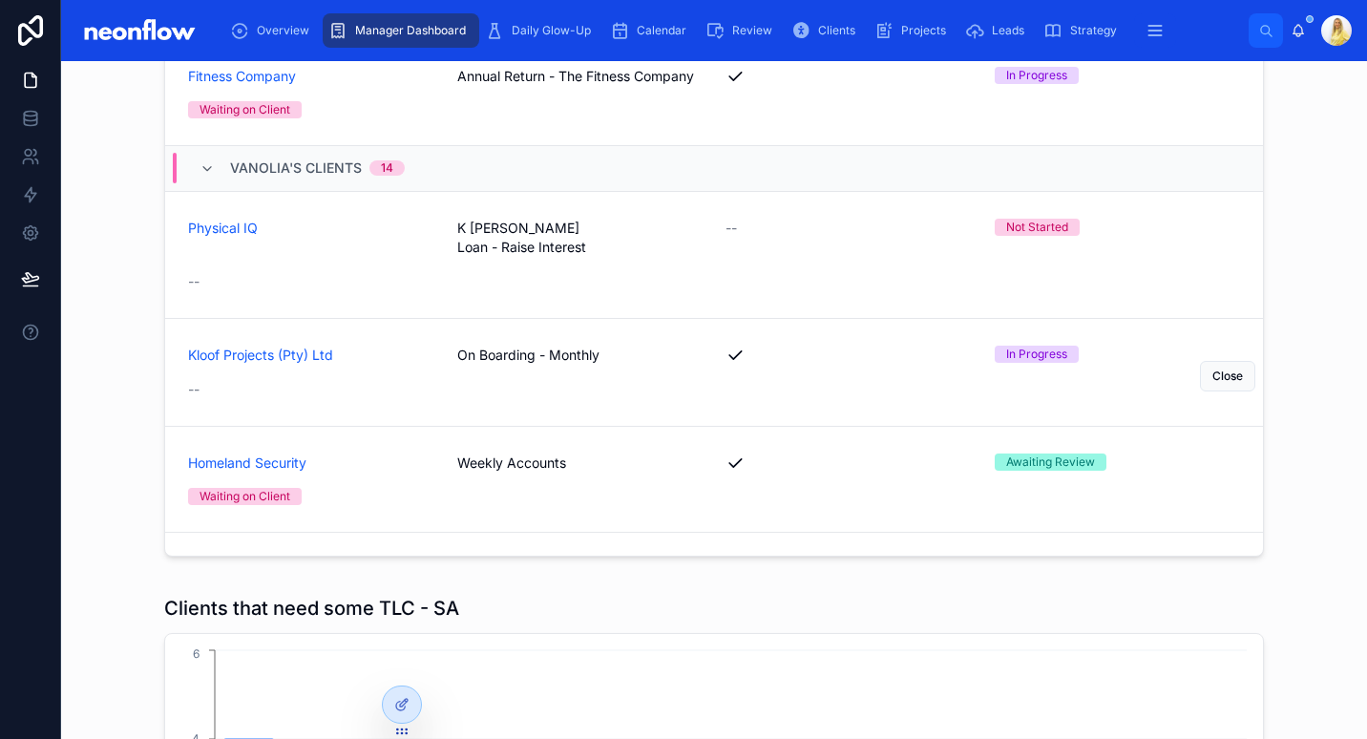
click at [560, 346] on span "On Boarding - Monthly" at bounding box center [580, 355] width 246 height 19
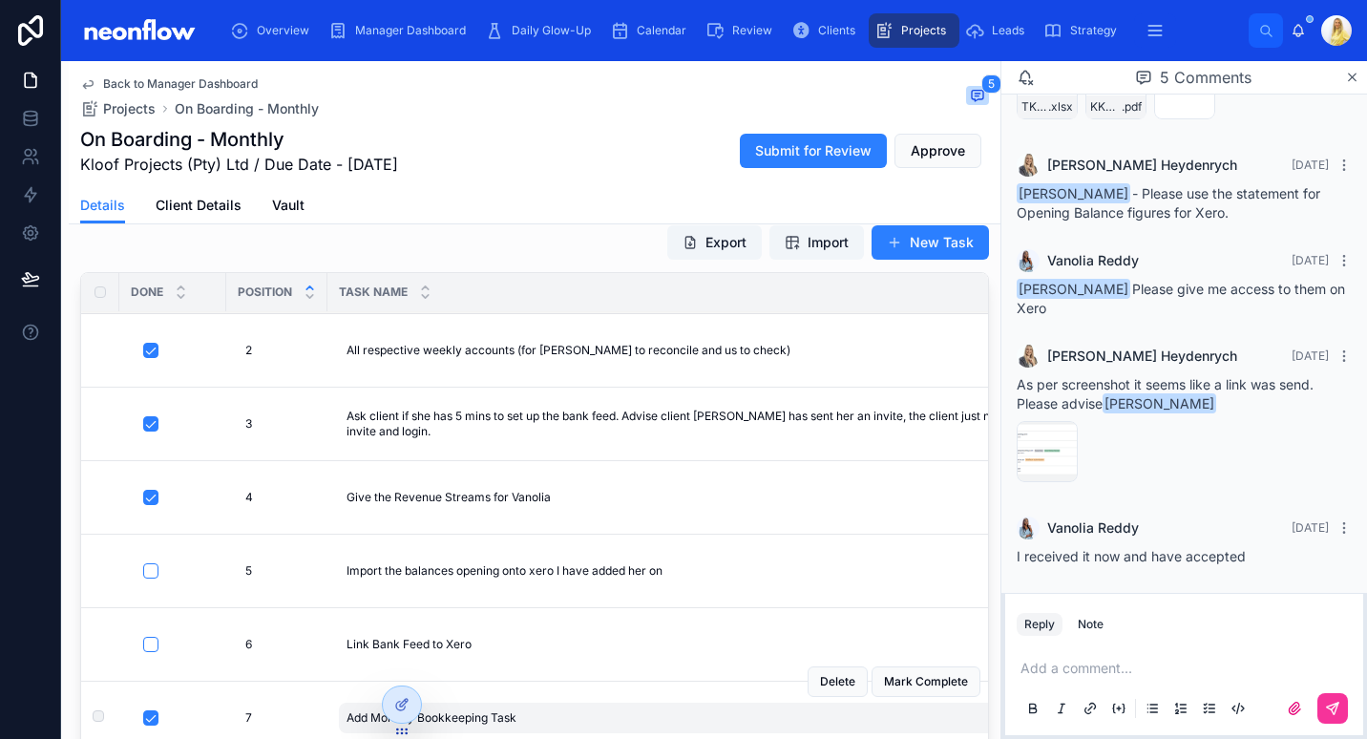
scroll to position [445, 0]
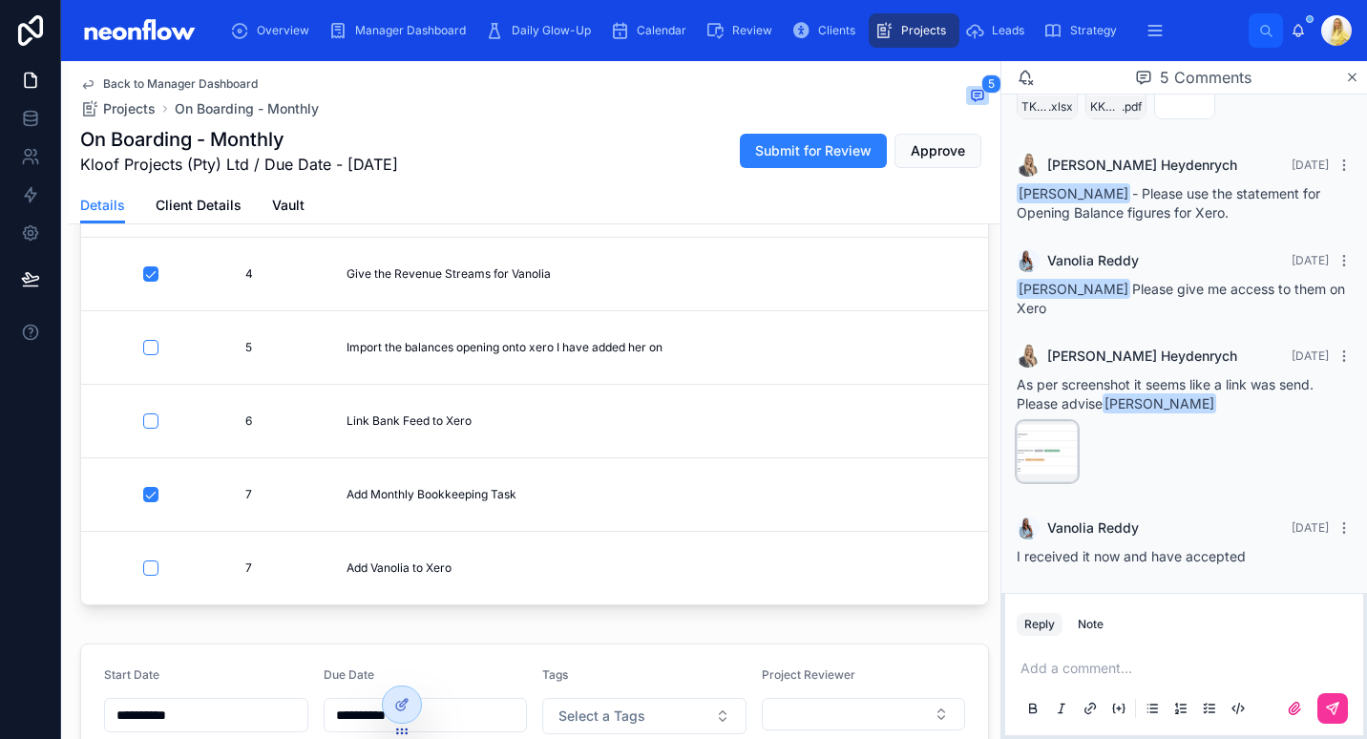
click at [1060, 477] on div "image .png" at bounding box center [1047, 451] width 61 height 61
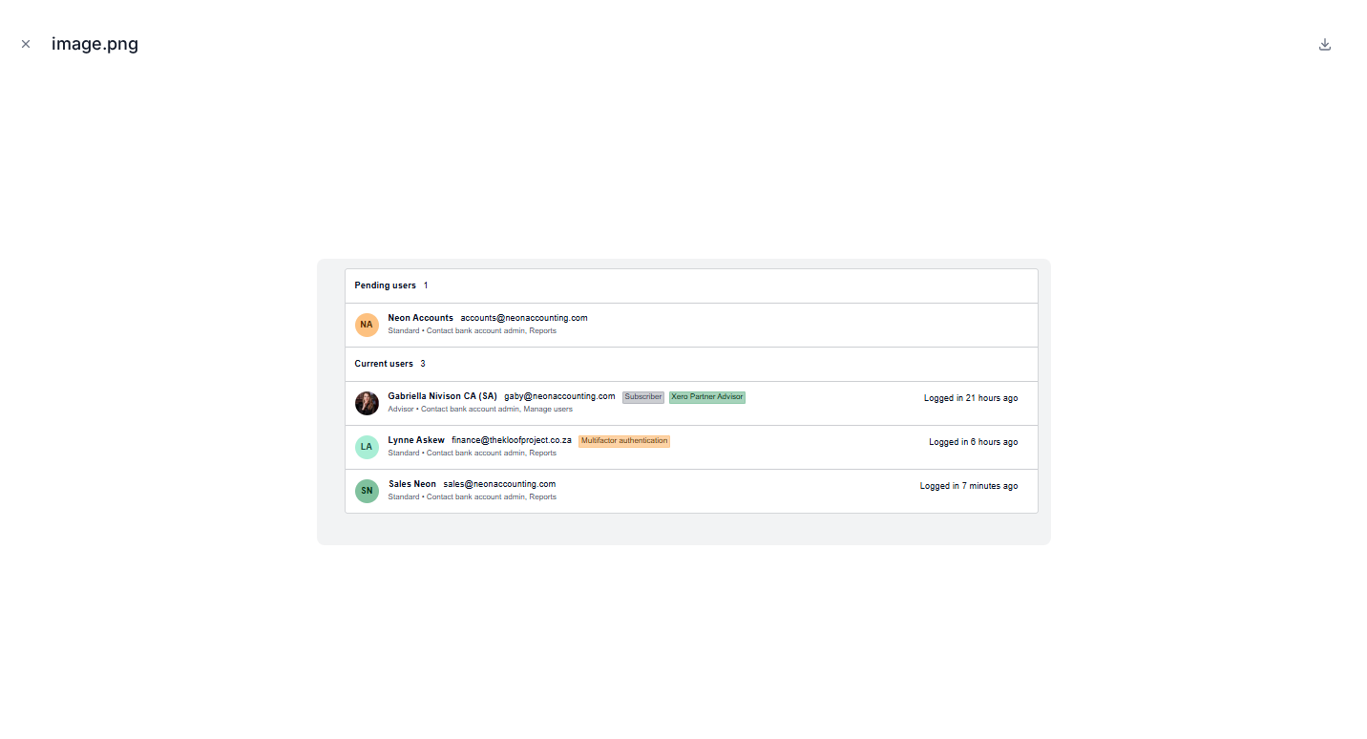
click at [14, 38] on div "image.png" at bounding box center [683, 369] width 1367 height 739
click at [21, 32] on div "image.png" at bounding box center [683, 43] width 1337 height 57
click at [22, 39] on icon "Close modal" at bounding box center [25, 43] width 13 height 13
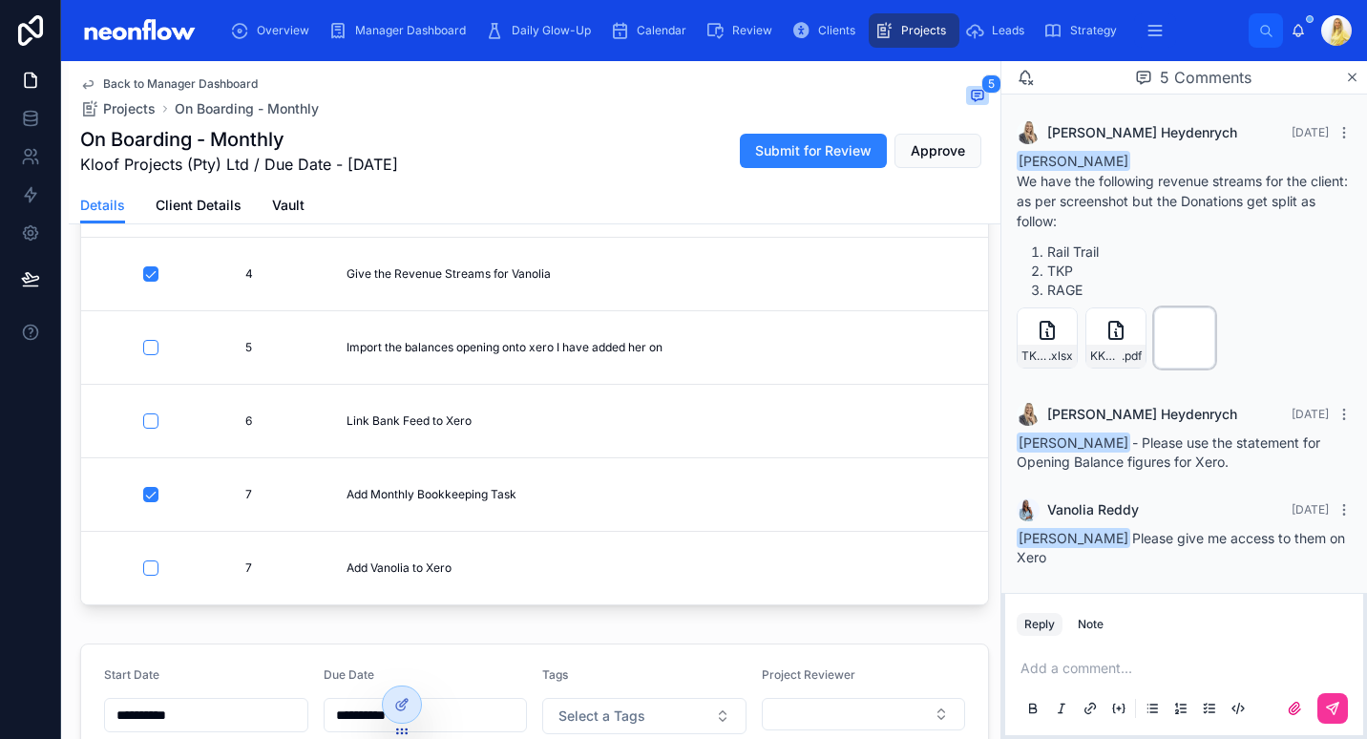
click at [1176, 368] on div "image .png" at bounding box center [1184, 337] width 61 height 61
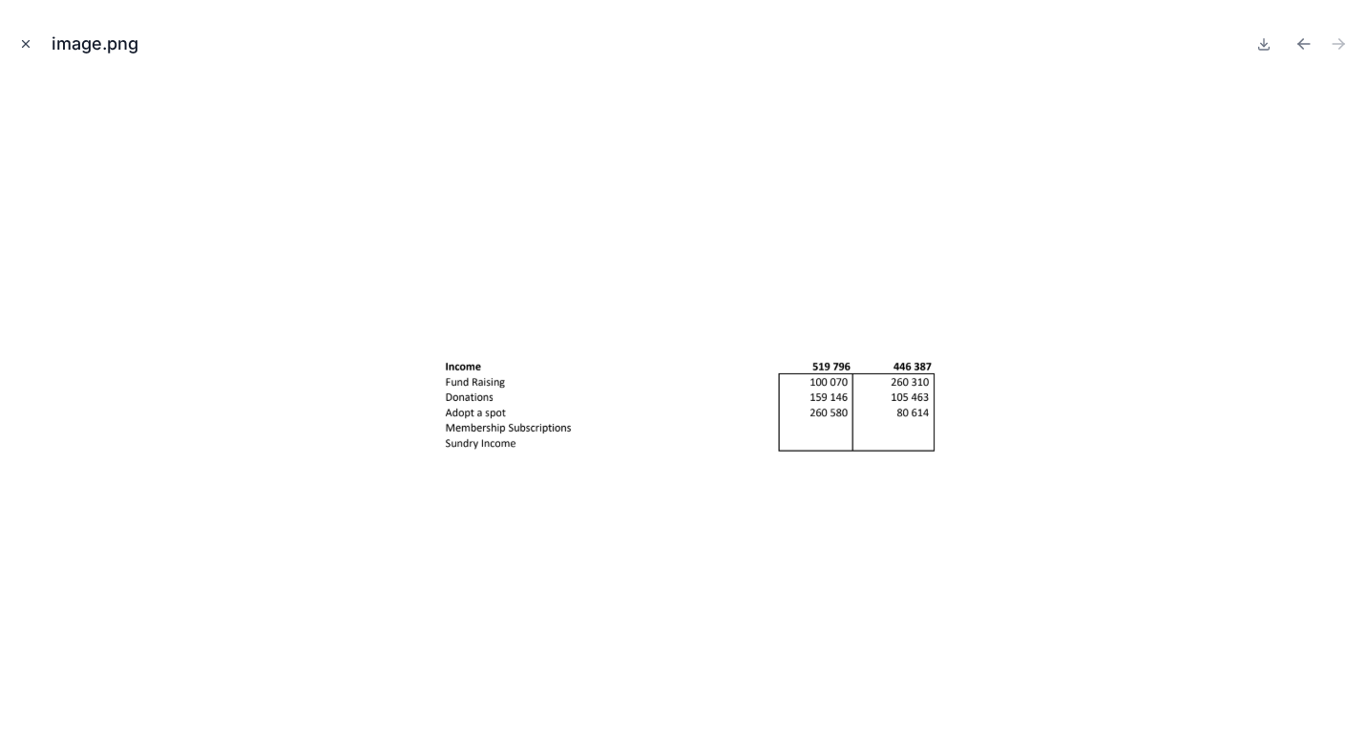
click at [27, 42] on icon "Close modal" at bounding box center [26, 44] width 7 height 7
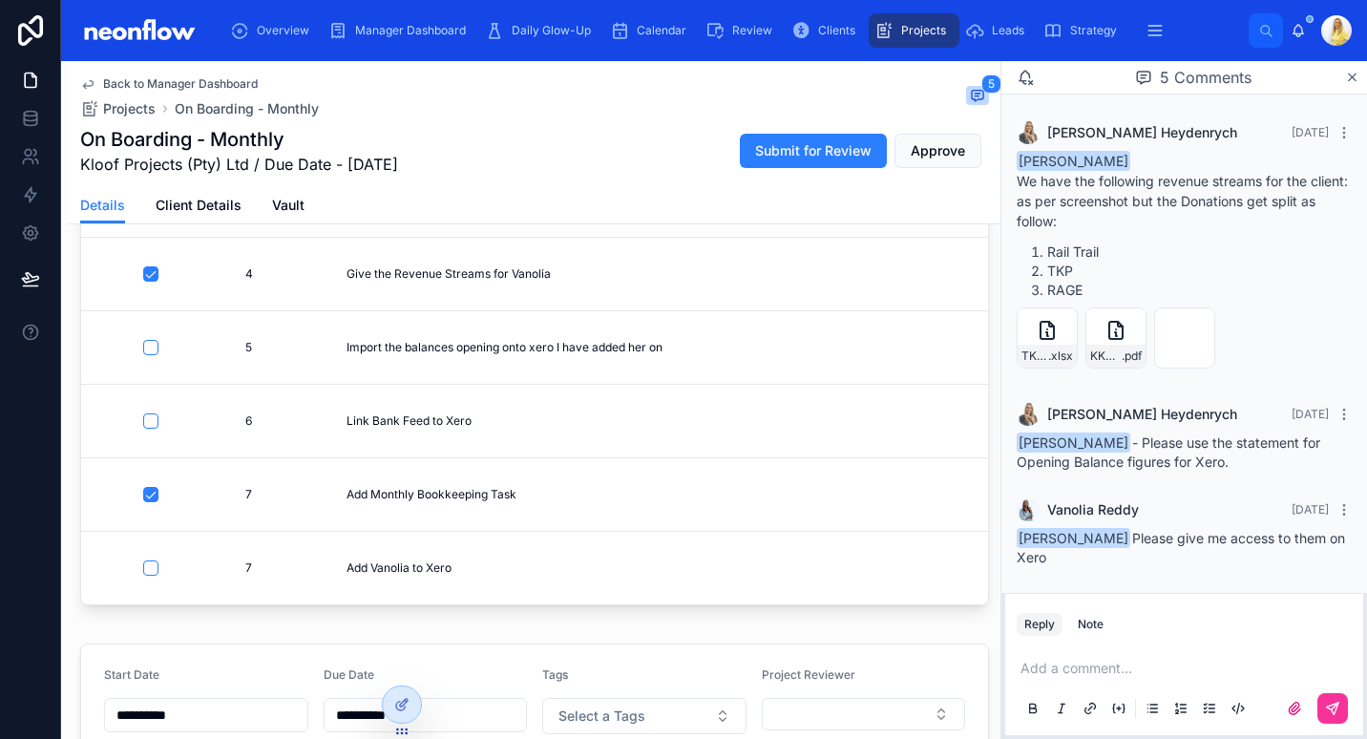
scroll to position [249, 0]
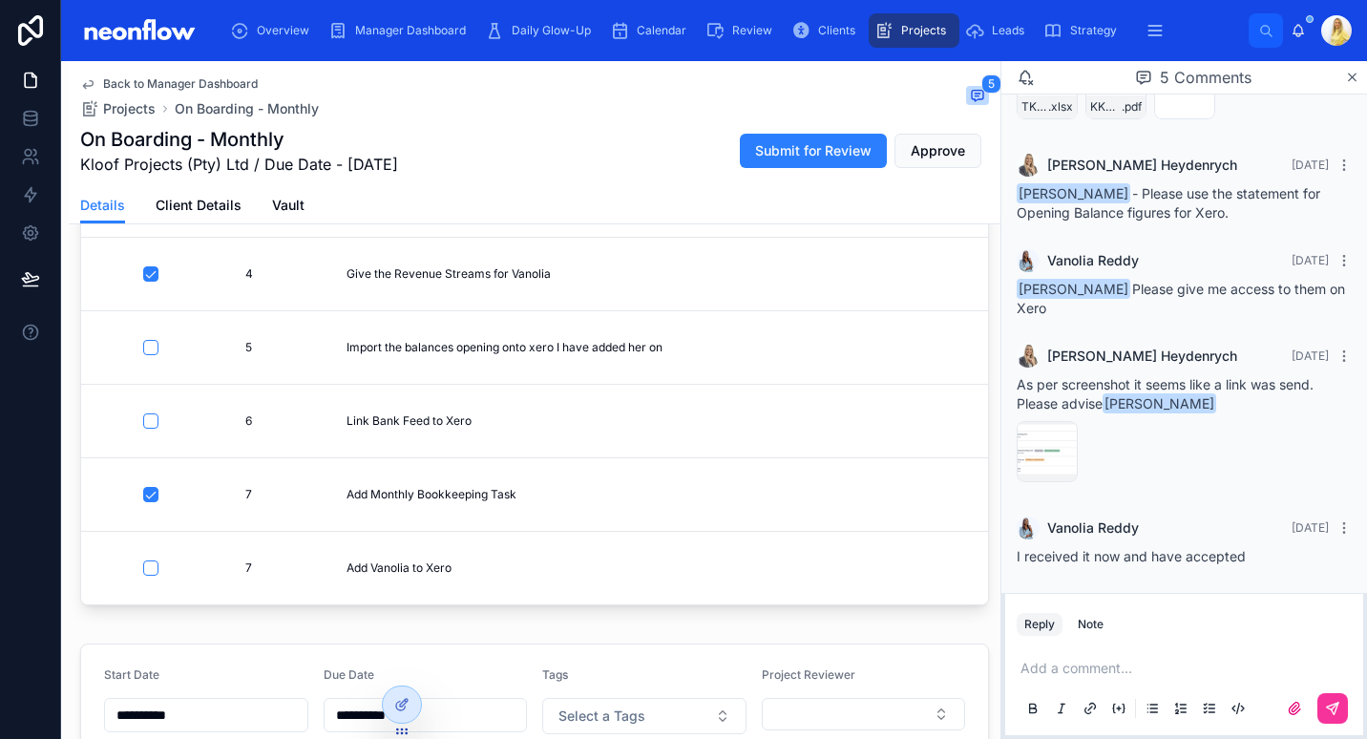
click at [1194, 659] on p at bounding box center [1188, 668] width 335 height 19
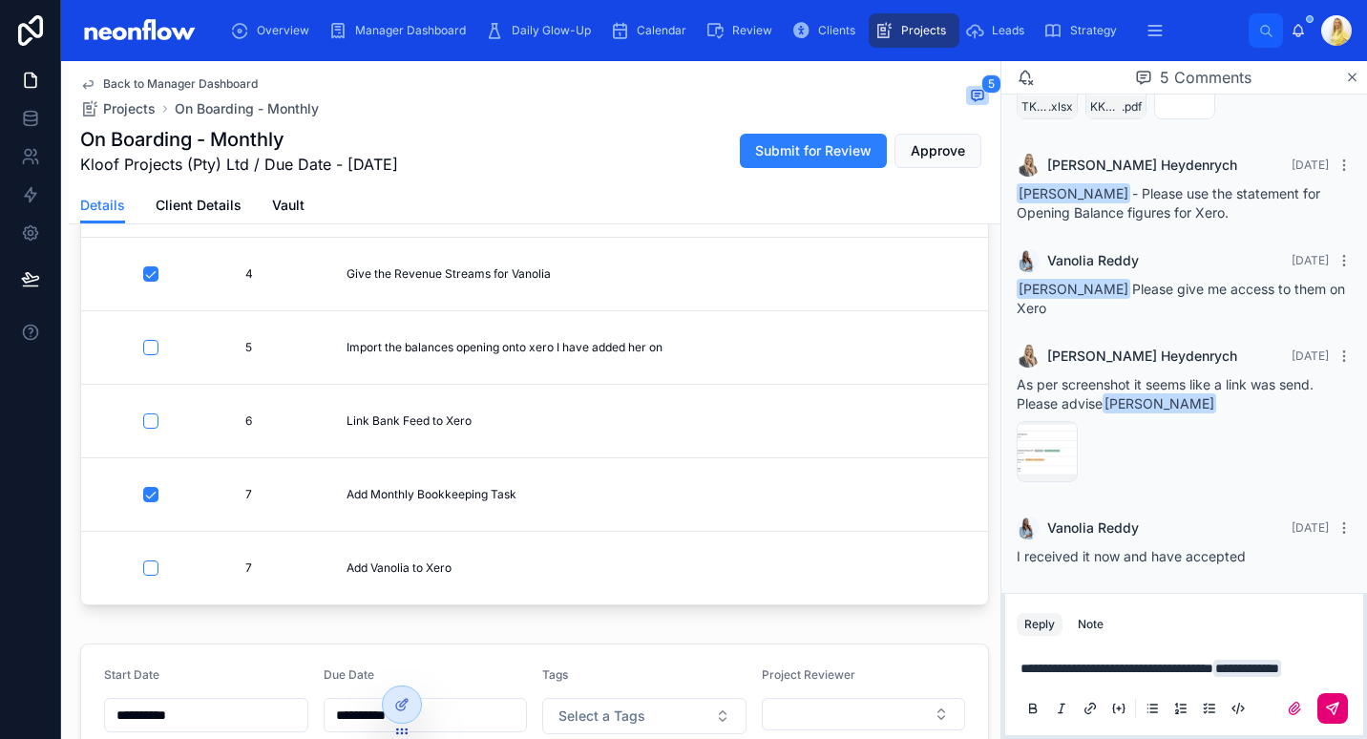
click at [1332, 707] on icon at bounding box center [1332, 708] width 15 height 15
click at [436, 33] on span "Manager Dashboard" at bounding box center [410, 30] width 111 height 15
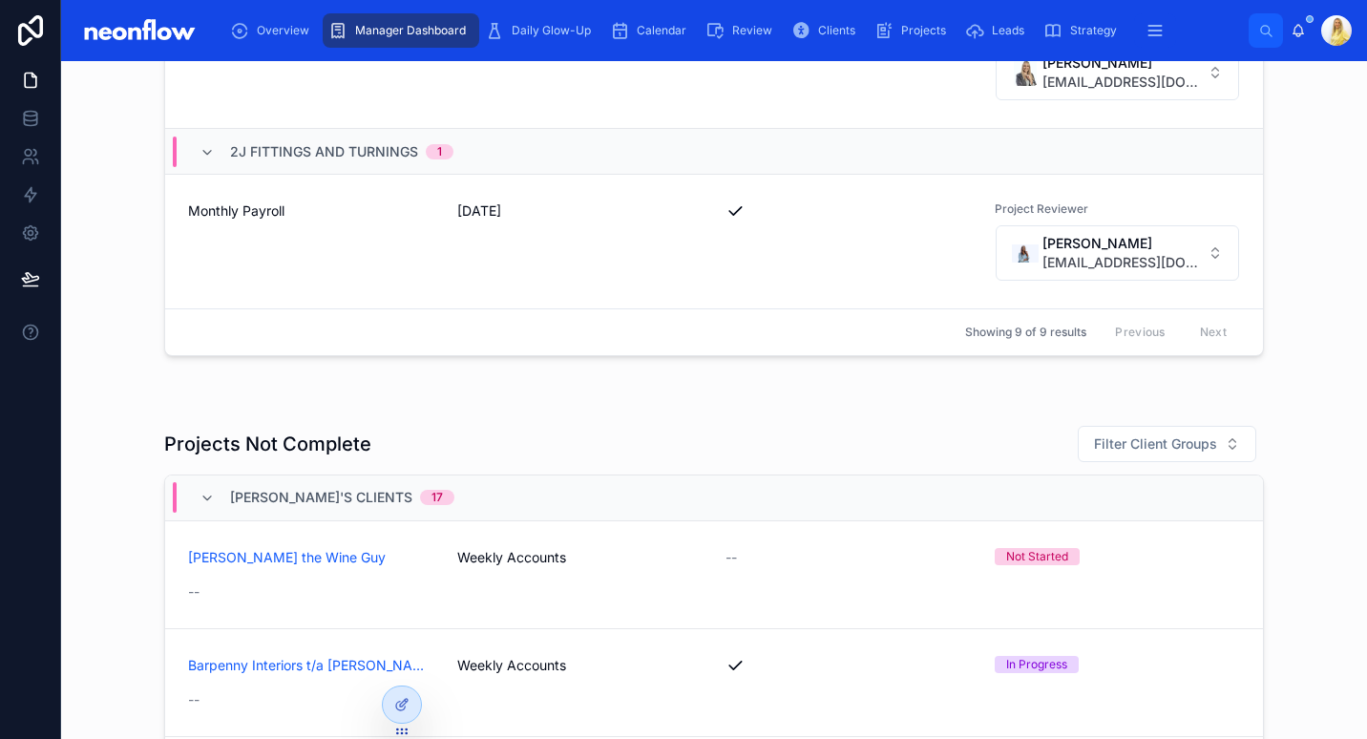
scroll to position [1578, 0]
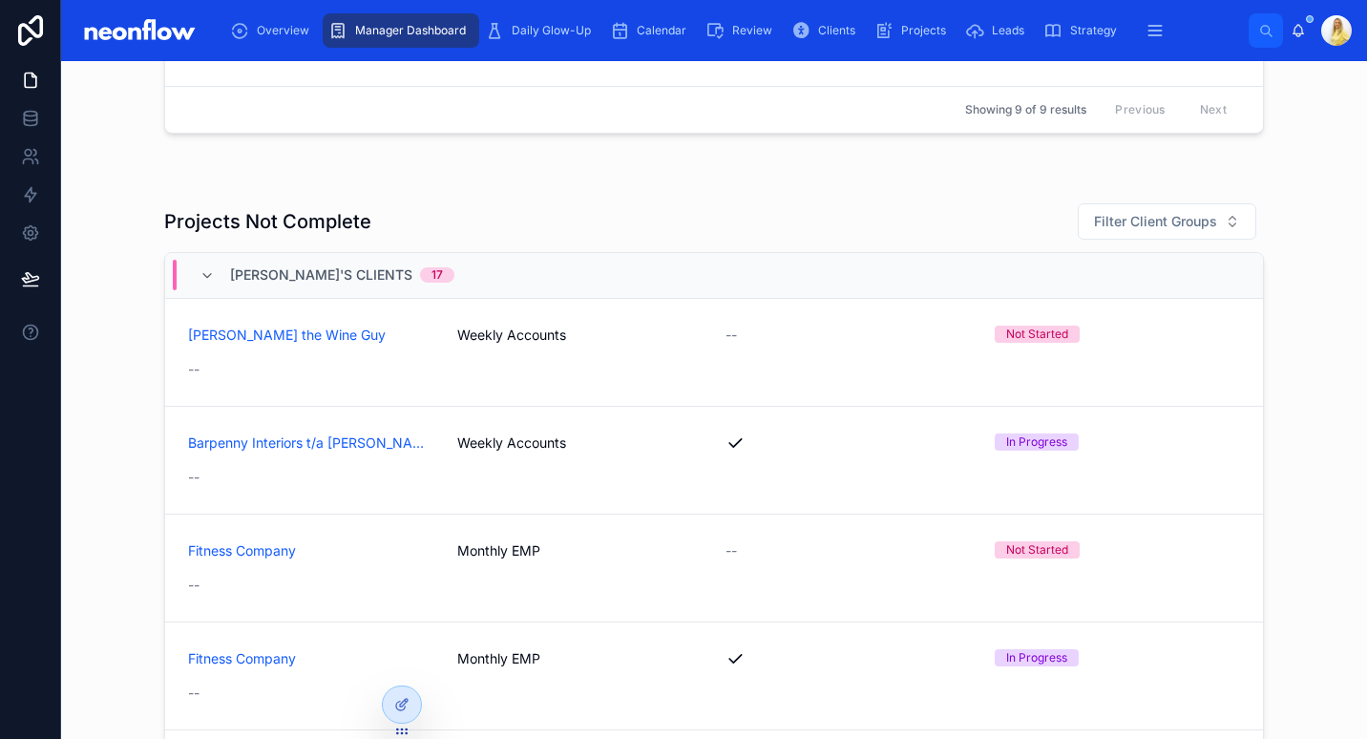
click at [208, 283] on div "Marissa's Clients 17" at bounding box center [327, 275] width 255 height 31
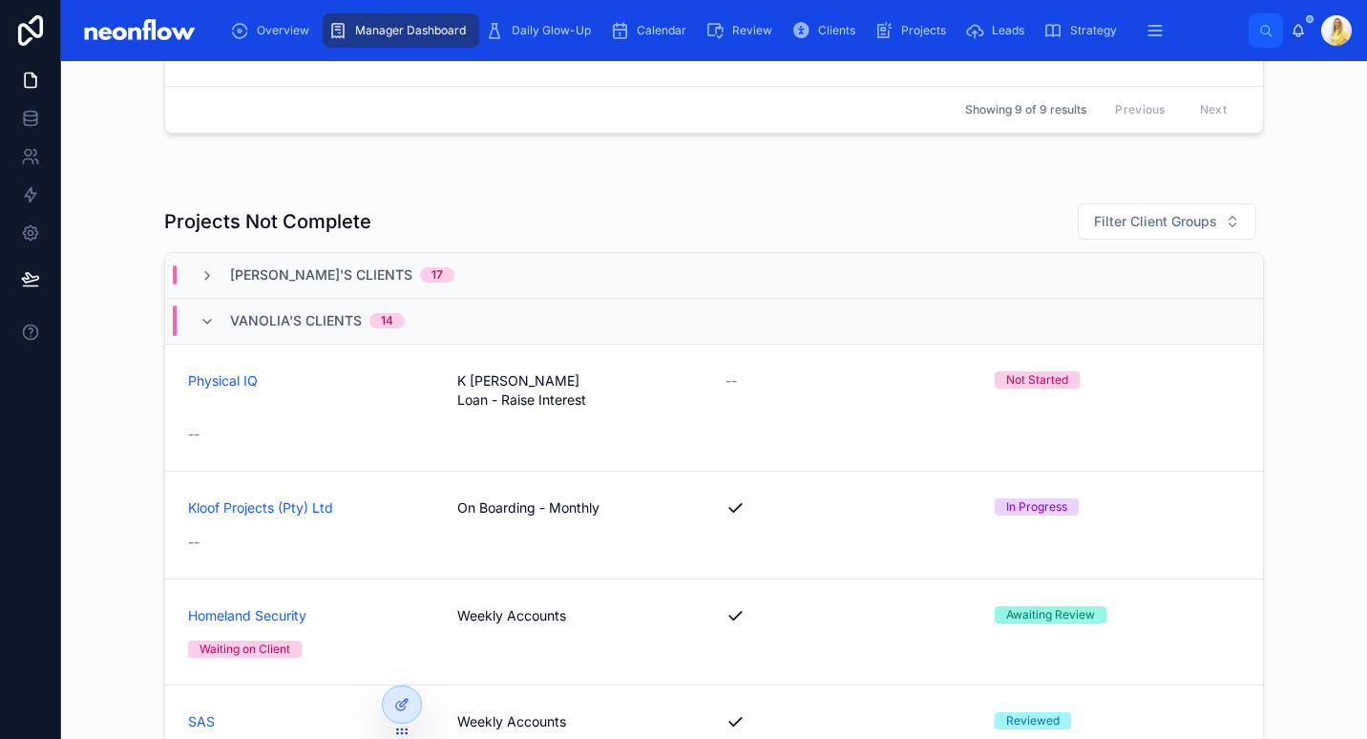
click at [190, 312] on div "Vanolia's Clients 14" at bounding box center [302, 321] width 251 height 31
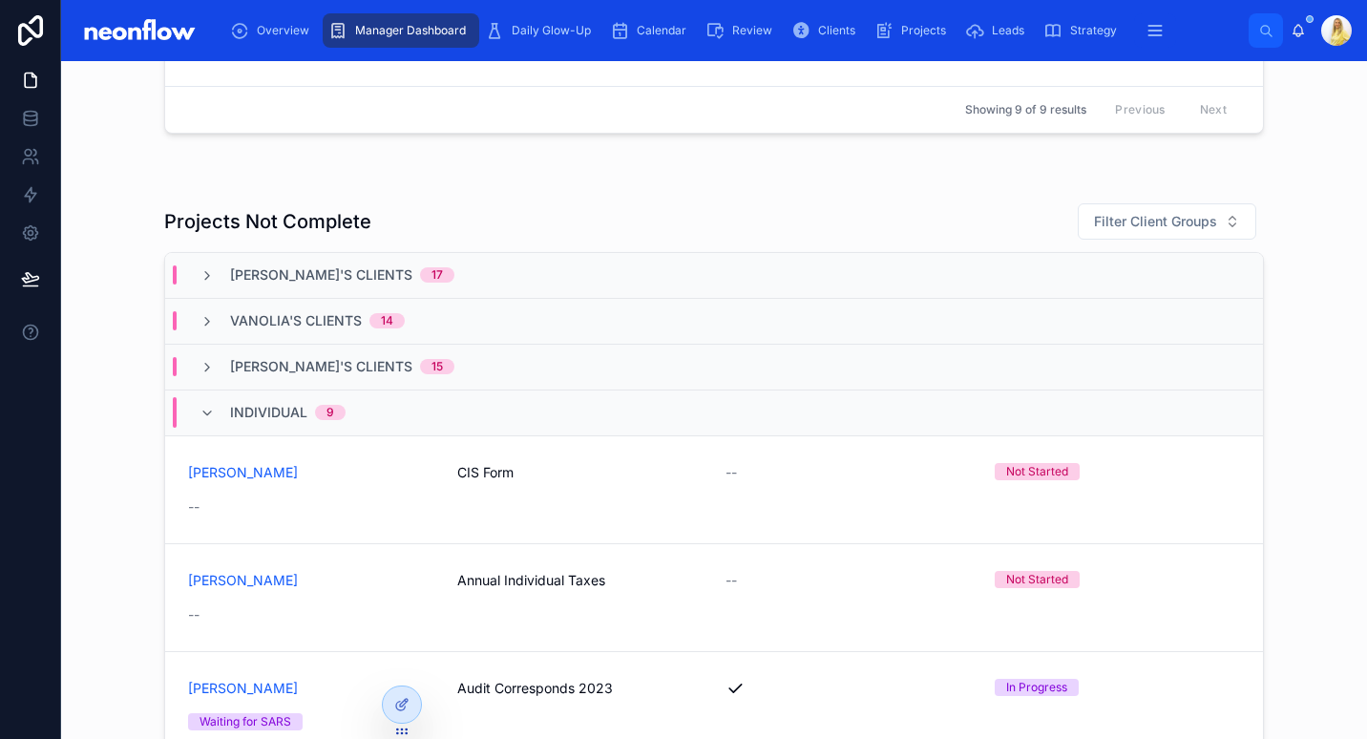
click at [200, 401] on div "Individual 9" at bounding box center [273, 412] width 146 height 31
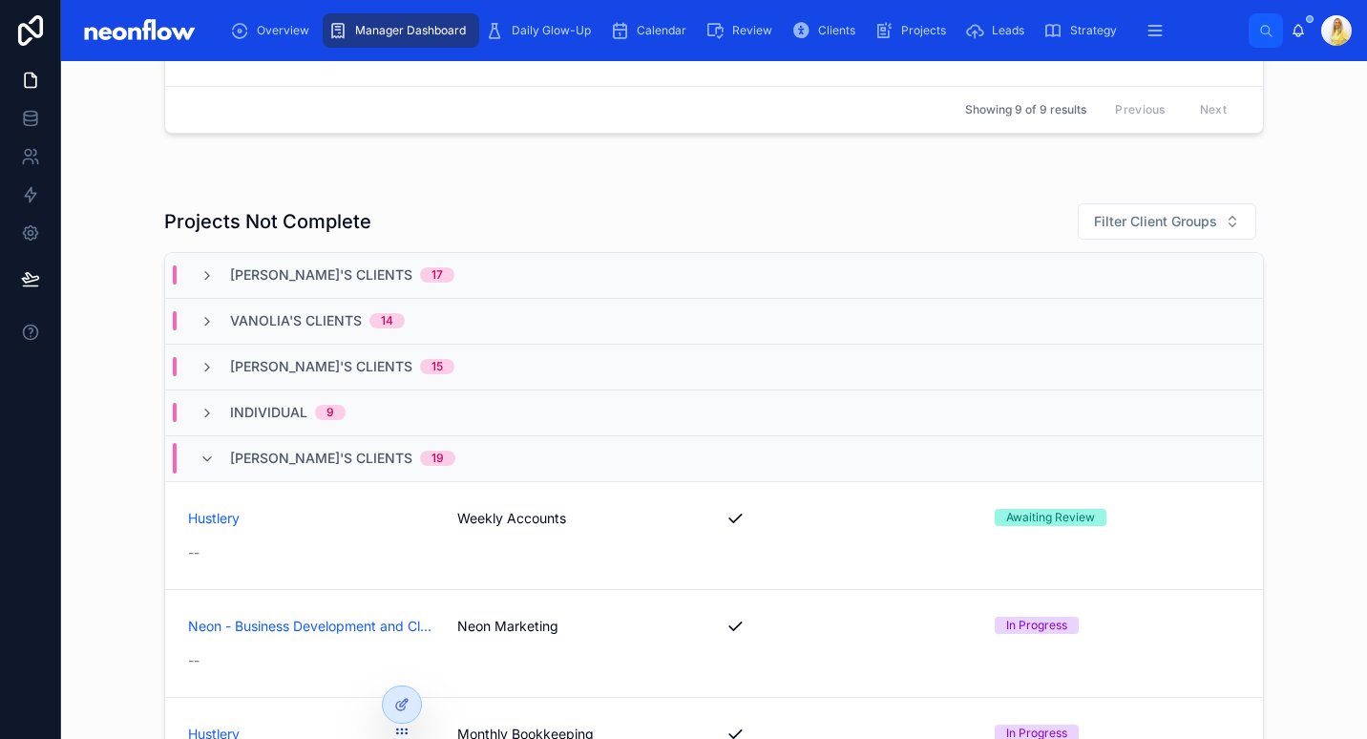
click at [215, 454] on div "Micheline's Clients 19" at bounding box center [328, 458] width 256 height 31
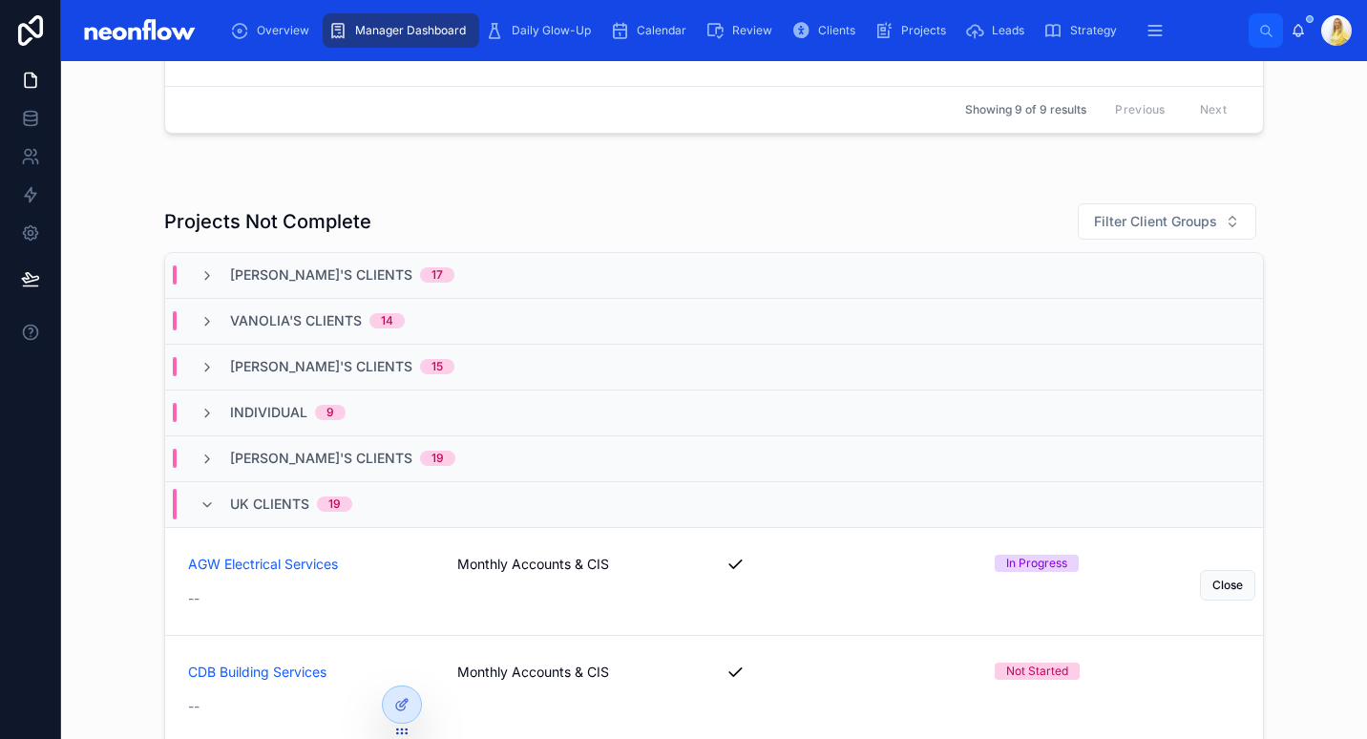
scroll to position [222, 0]
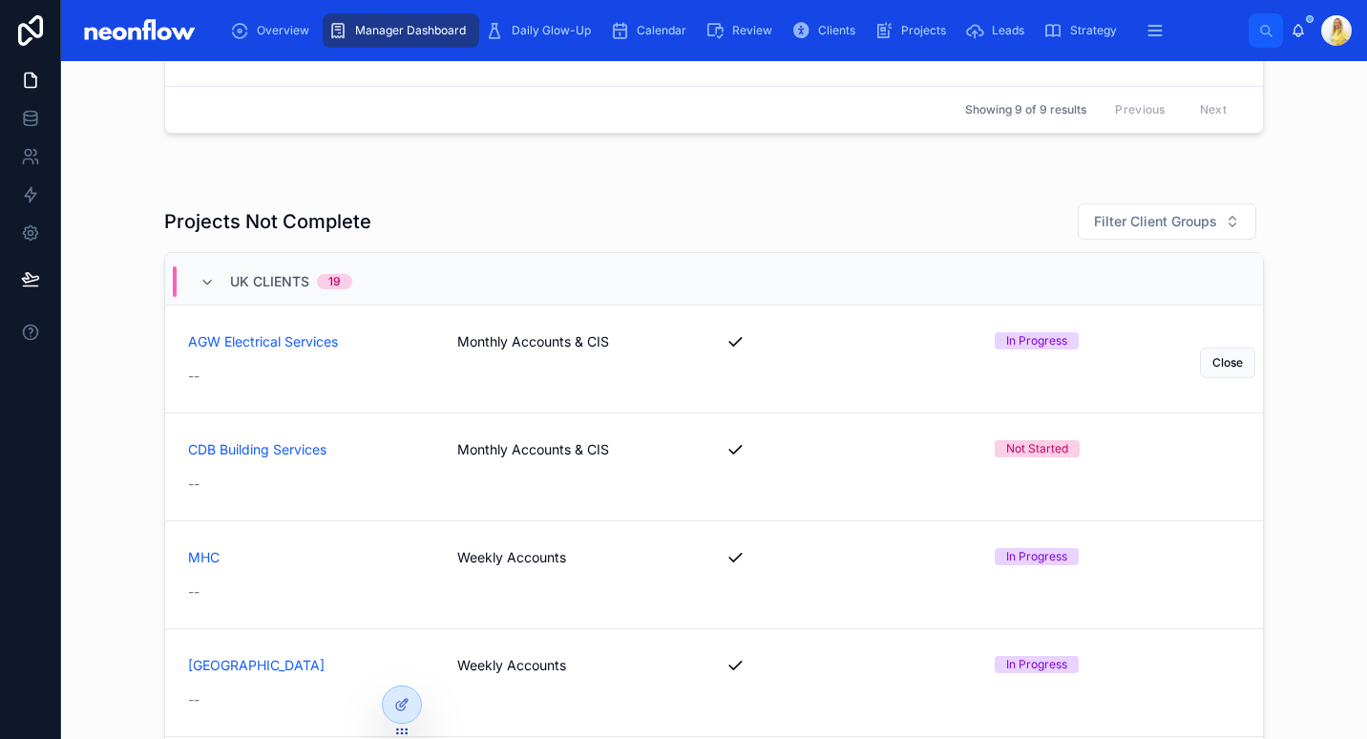
click at [489, 346] on span "Monthly Accounts & CIS" at bounding box center [580, 341] width 246 height 19
click at [517, 450] on span "Monthly Accounts & CIS" at bounding box center [580, 449] width 246 height 19
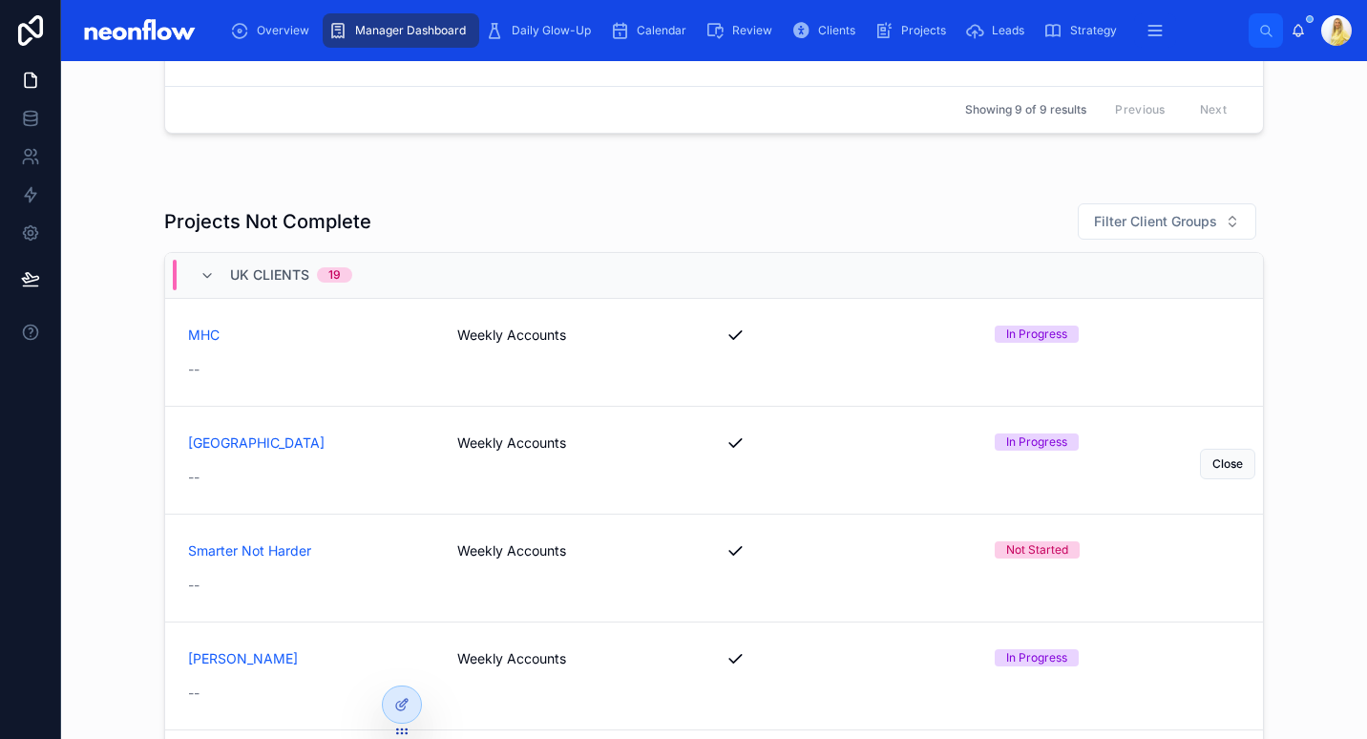
click at [481, 443] on span "Weekly Accounts" at bounding box center [580, 442] width 246 height 19
click at [506, 556] on span "Weekly Accounts" at bounding box center [580, 550] width 246 height 19
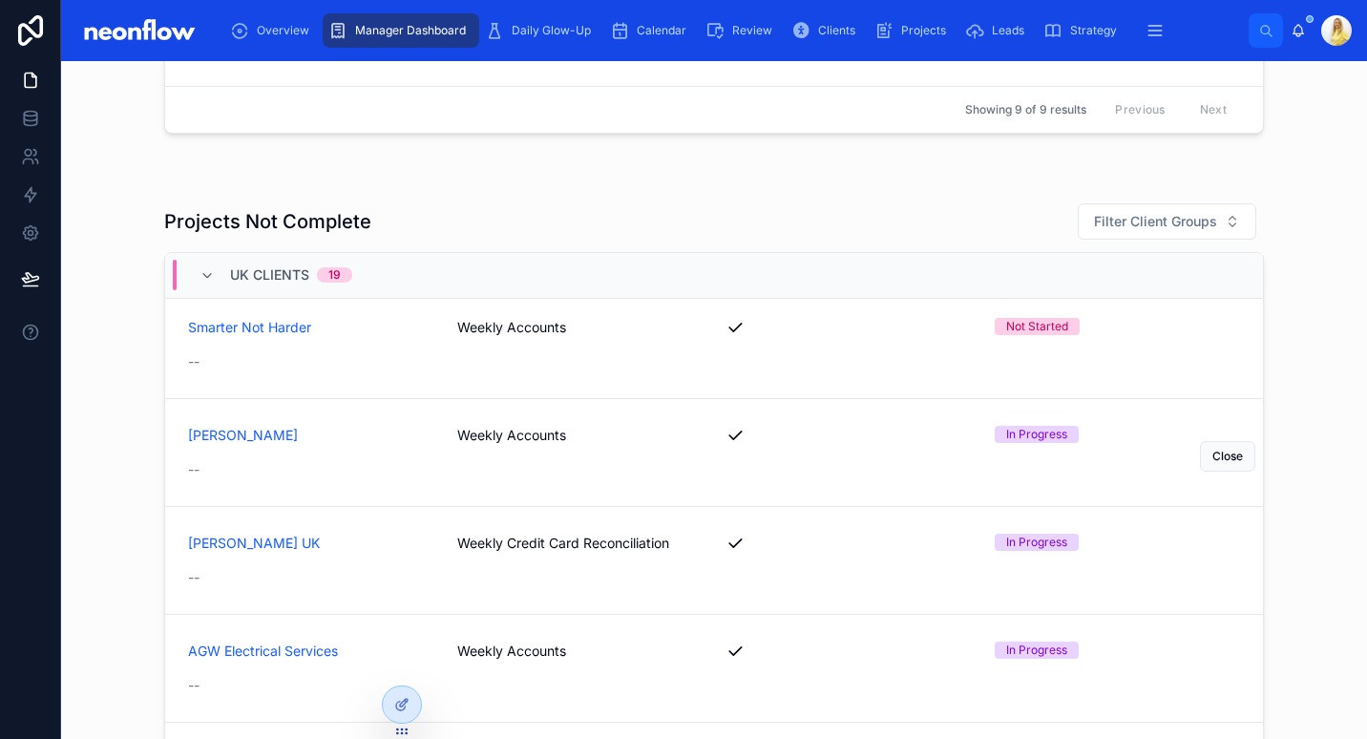
click at [512, 452] on div "Peter Holder Weekly Accounts In Progress --" at bounding box center [714, 452] width 1052 height 53
click at [562, 552] on div "Keiser UK Weekly Credit Card Reconciliation In Progress --" at bounding box center [714, 560] width 1052 height 53
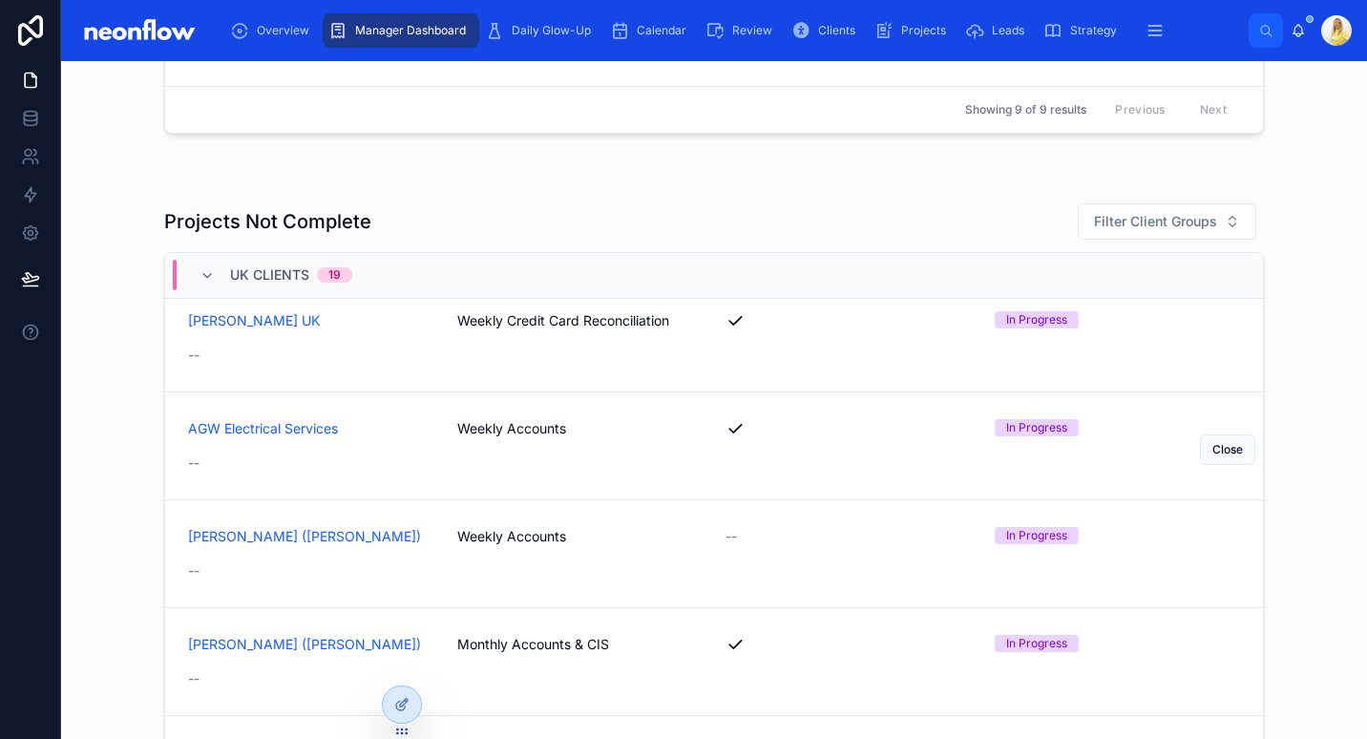
click at [547, 429] on span "Weekly Accounts" at bounding box center [580, 428] width 246 height 19
click at [501, 529] on span "Weekly Accounts" at bounding box center [580, 536] width 246 height 19
click at [505, 644] on span "Monthly Accounts & CIS" at bounding box center [580, 644] width 246 height 19
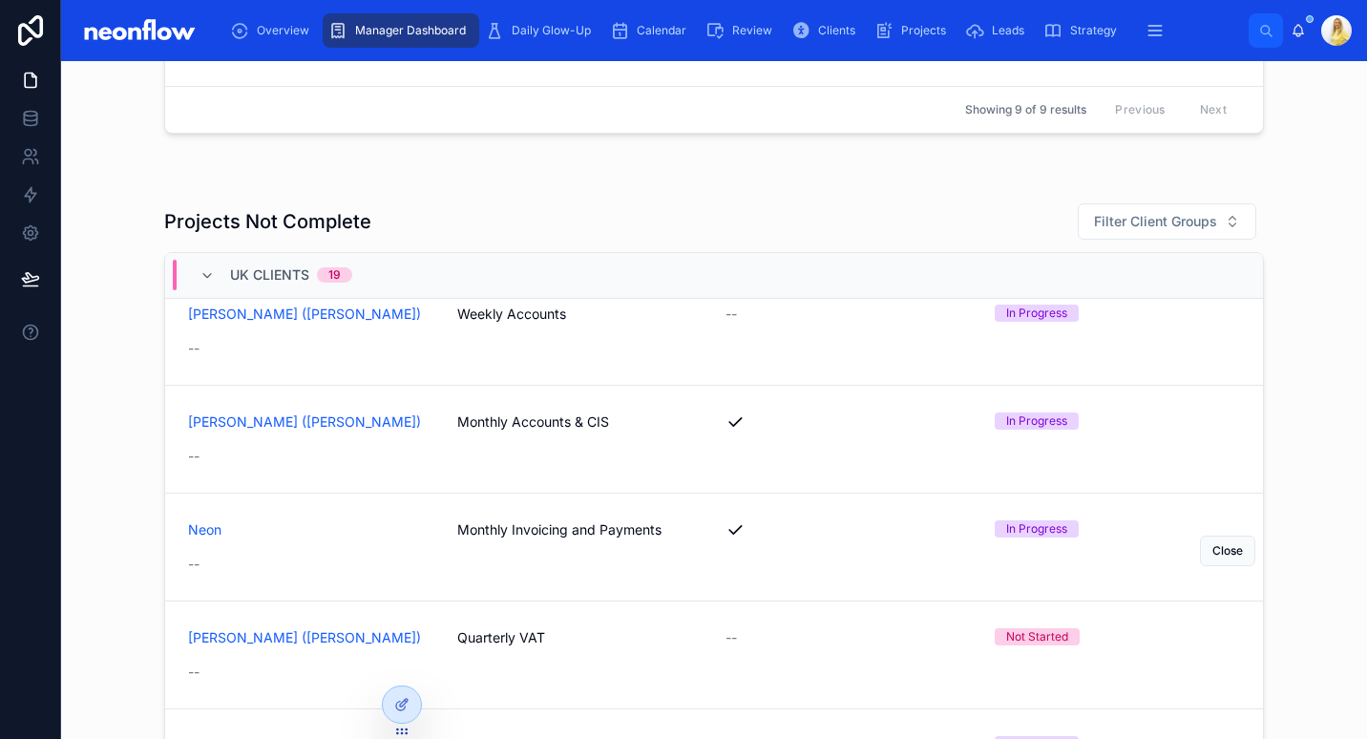
click at [525, 524] on span "Monthly Invoicing and Payments" at bounding box center [580, 529] width 246 height 19
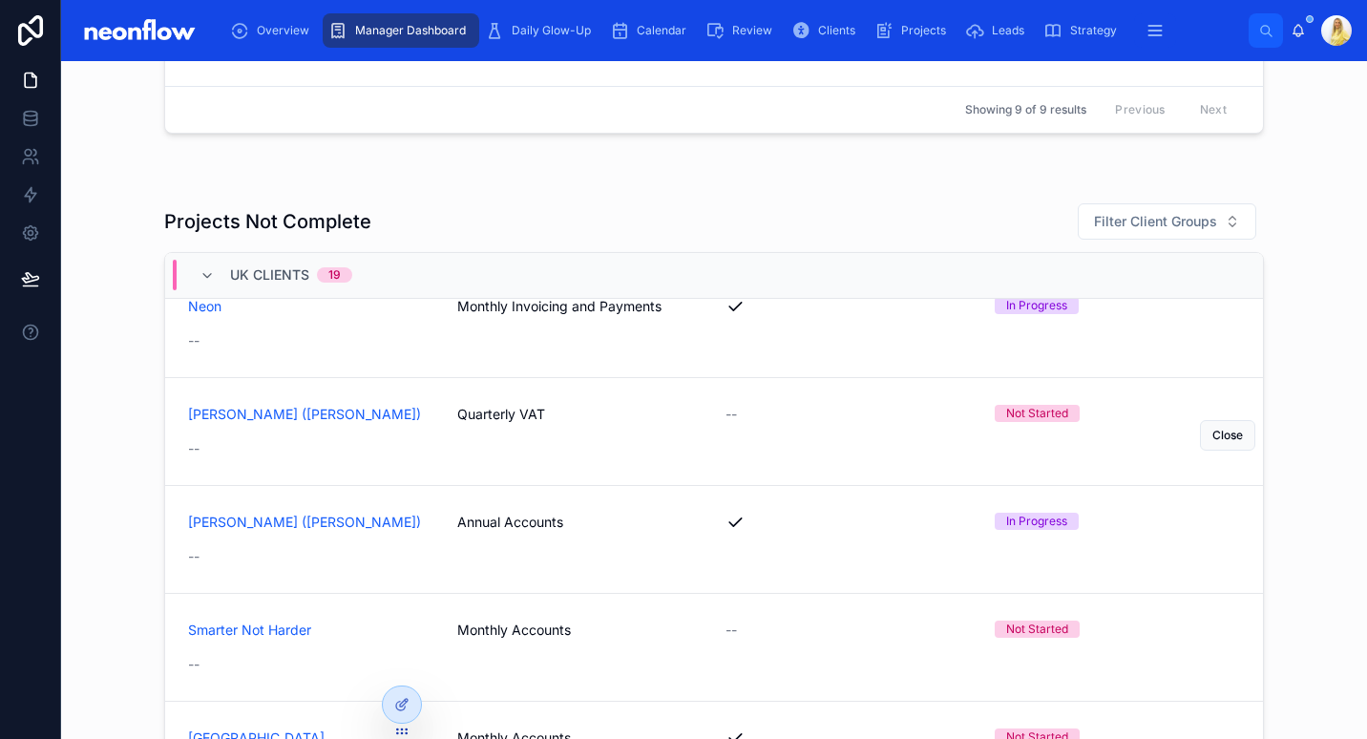
click at [510, 424] on div "RA Adams (Bob) Quarterly VAT -- Not Started --" at bounding box center [714, 431] width 1052 height 53
click at [527, 629] on span "Monthly Accounts" at bounding box center [580, 630] width 246 height 19
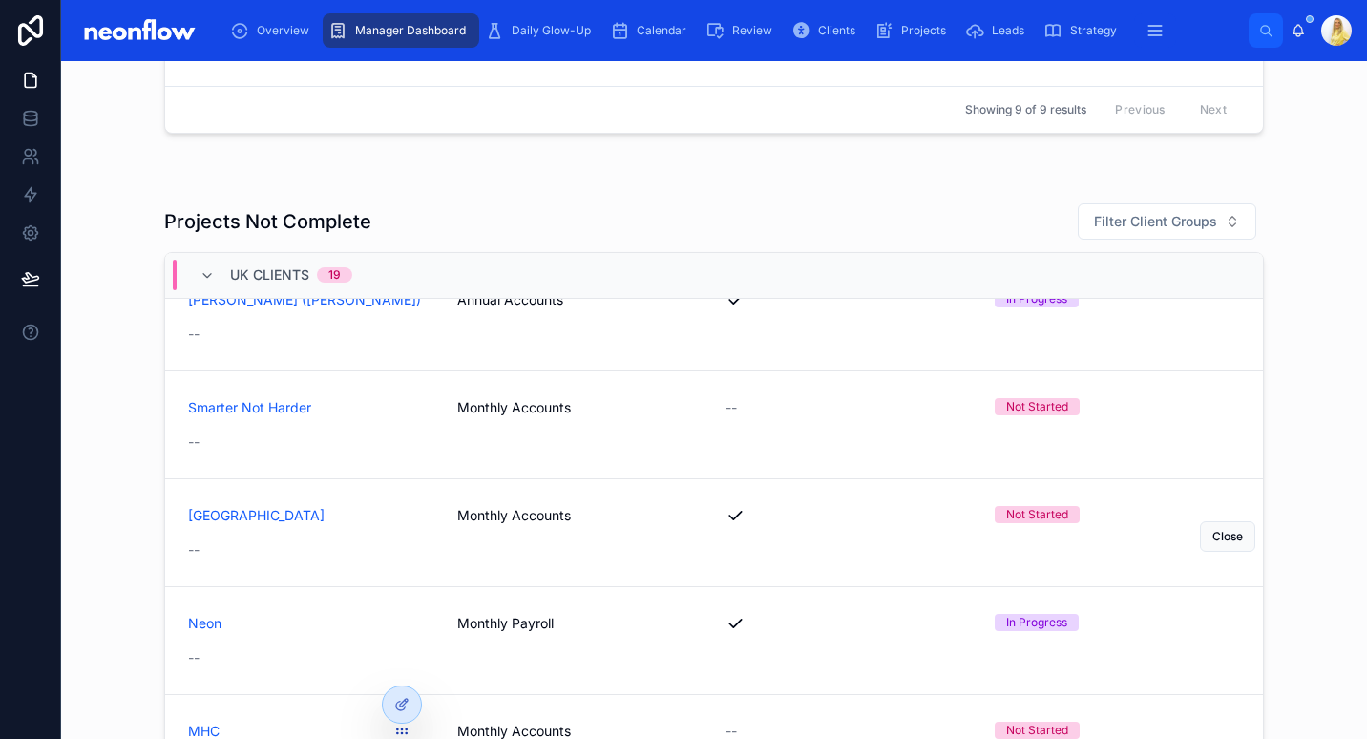
click at [495, 516] on span "Monthly Accounts" at bounding box center [580, 515] width 246 height 19
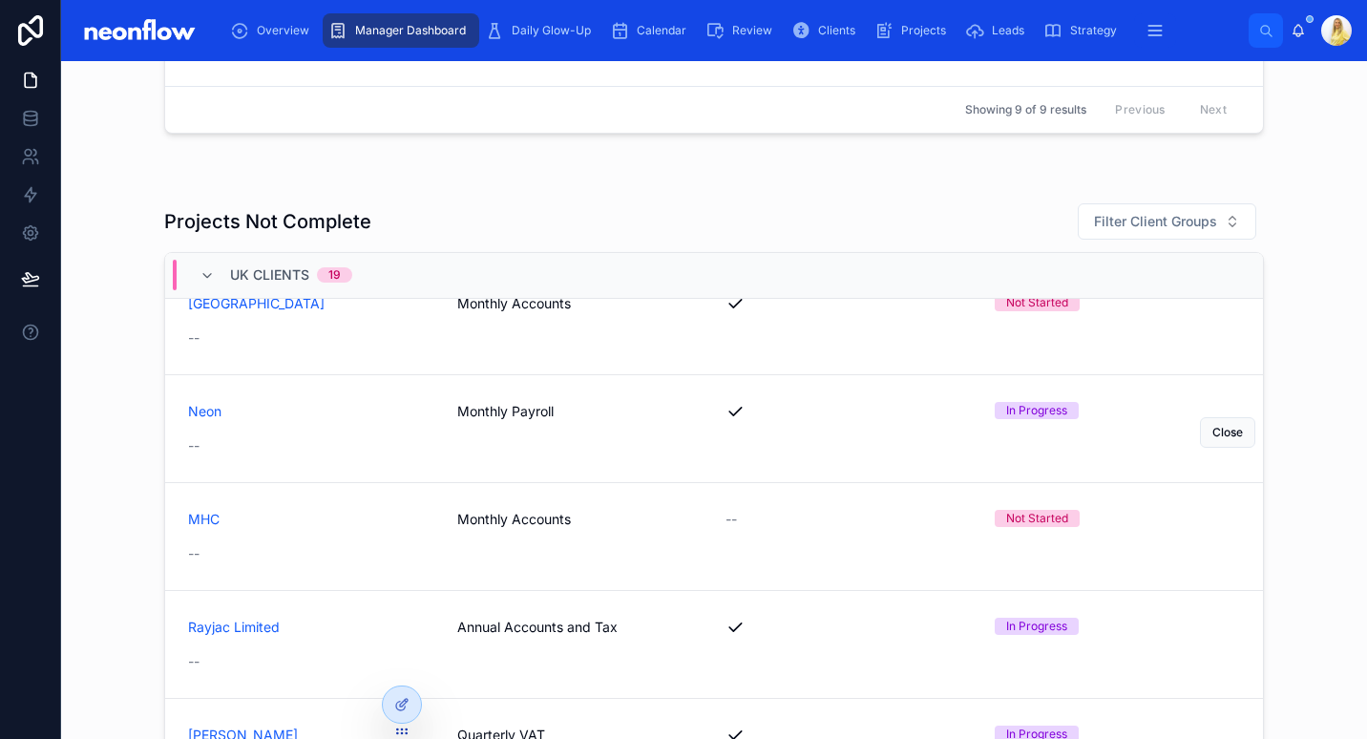
click at [496, 412] on span "Monthly Payroll" at bounding box center [580, 411] width 246 height 19
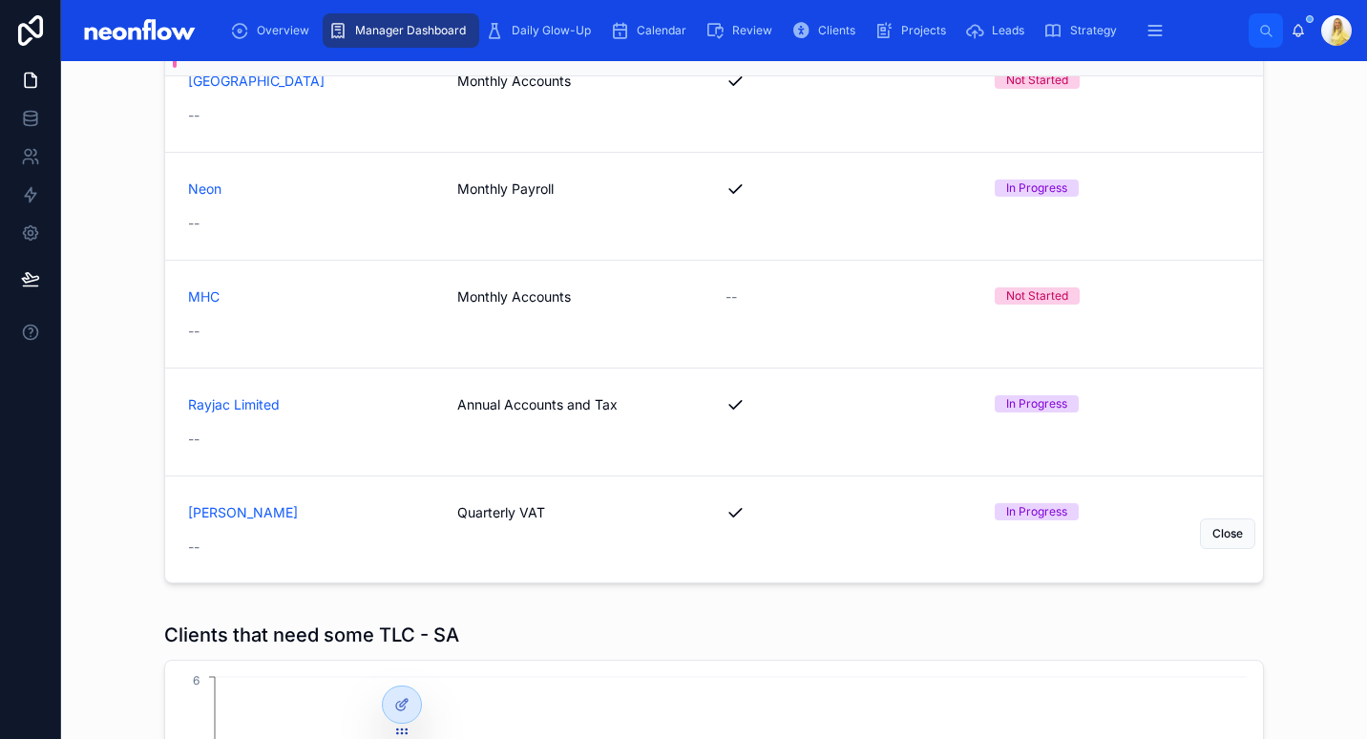
click at [509, 512] on span "Quarterly VAT" at bounding box center [580, 512] width 246 height 19
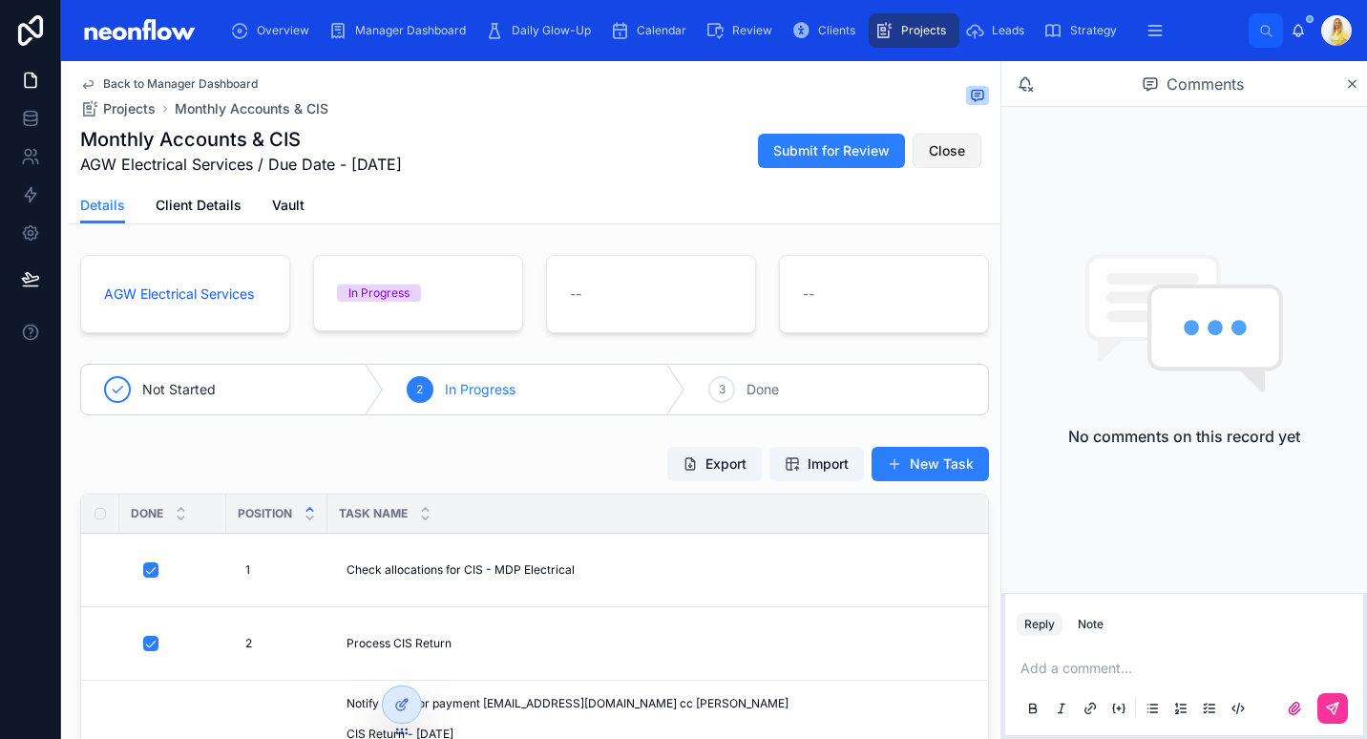
click at [935, 149] on span "Close" at bounding box center [947, 150] width 36 height 19
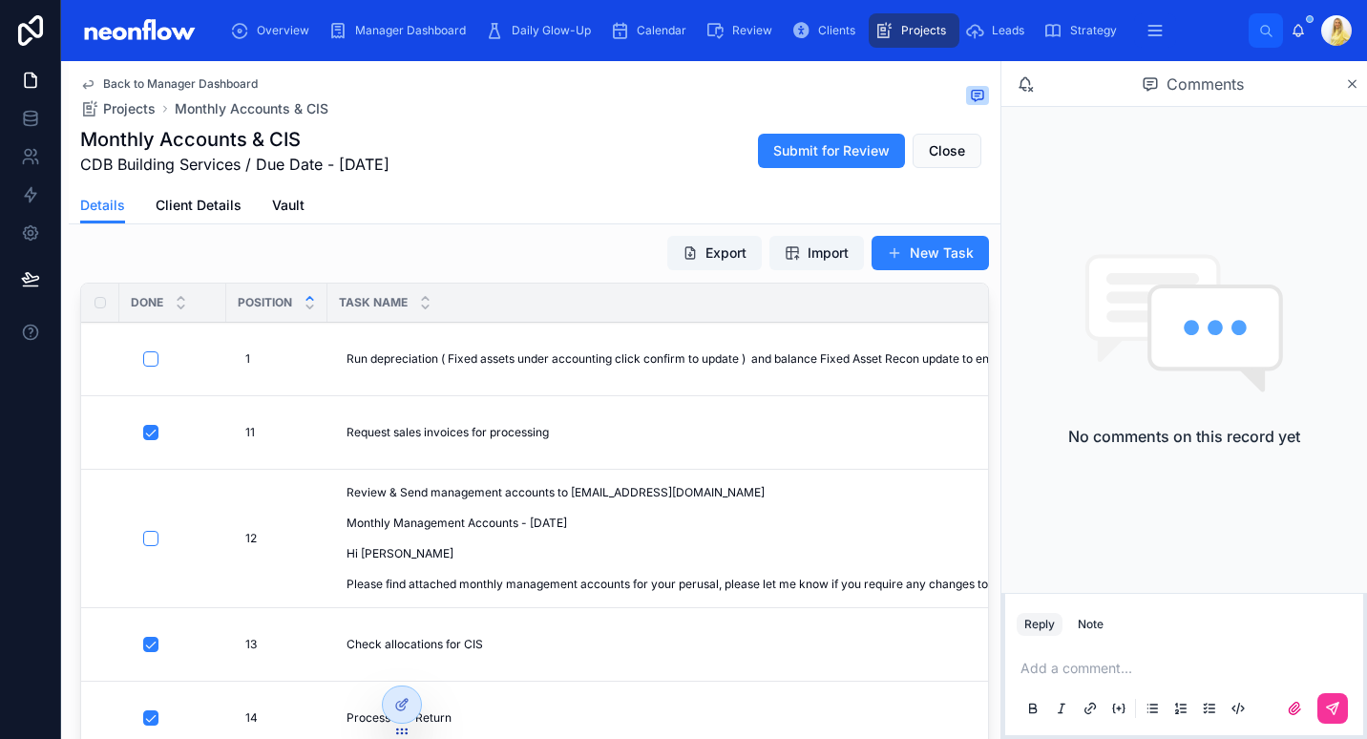
scroll to position [222, 0]
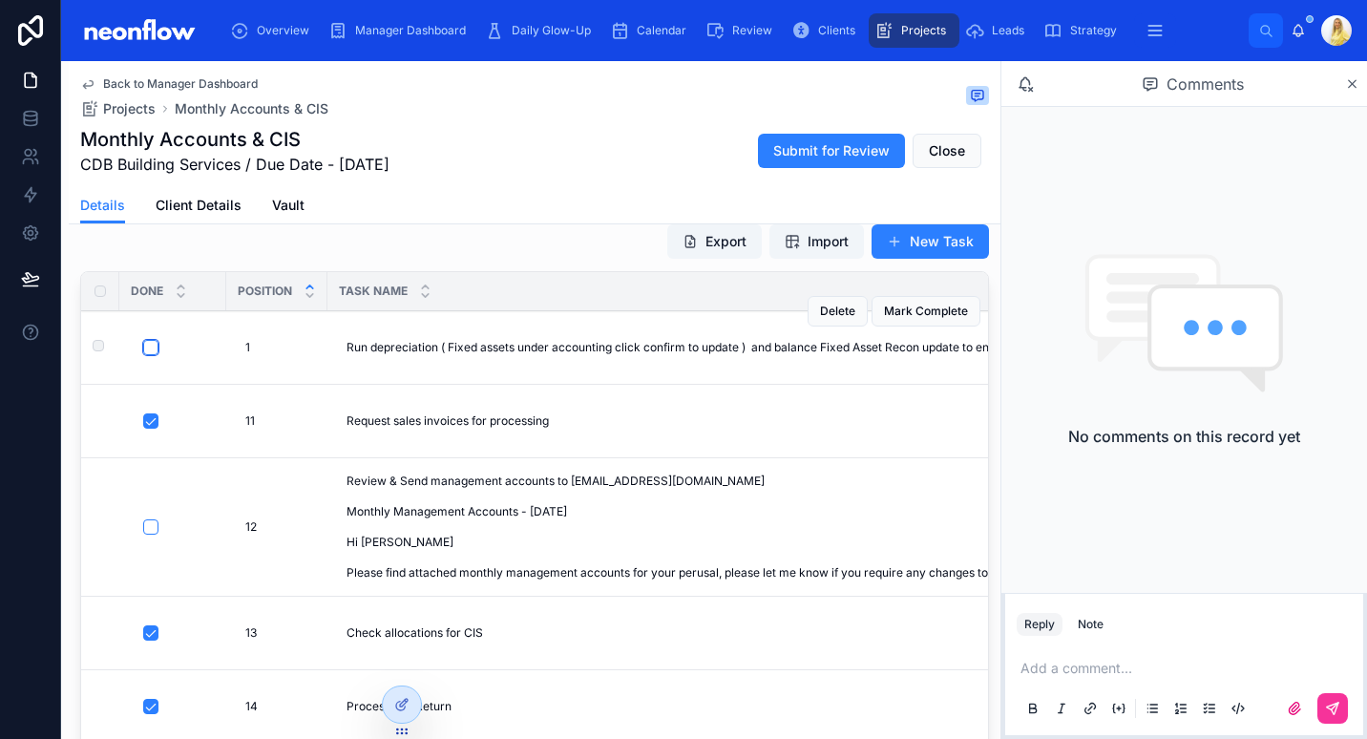
click at [153, 347] on button "button" at bounding box center [150, 347] width 15 height 15
click at [152, 527] on button "button" at bounding box center [150, 526] width 15 height 15
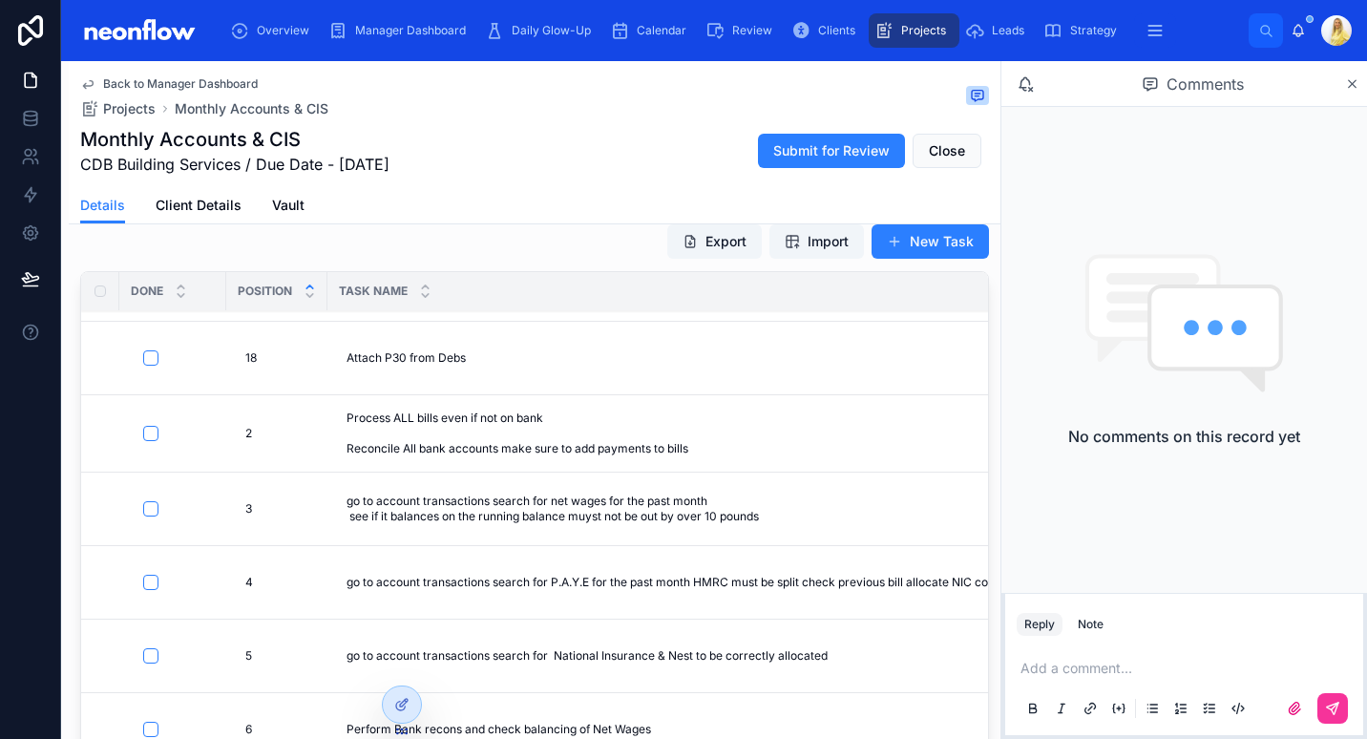
scroll to position [668, 0]
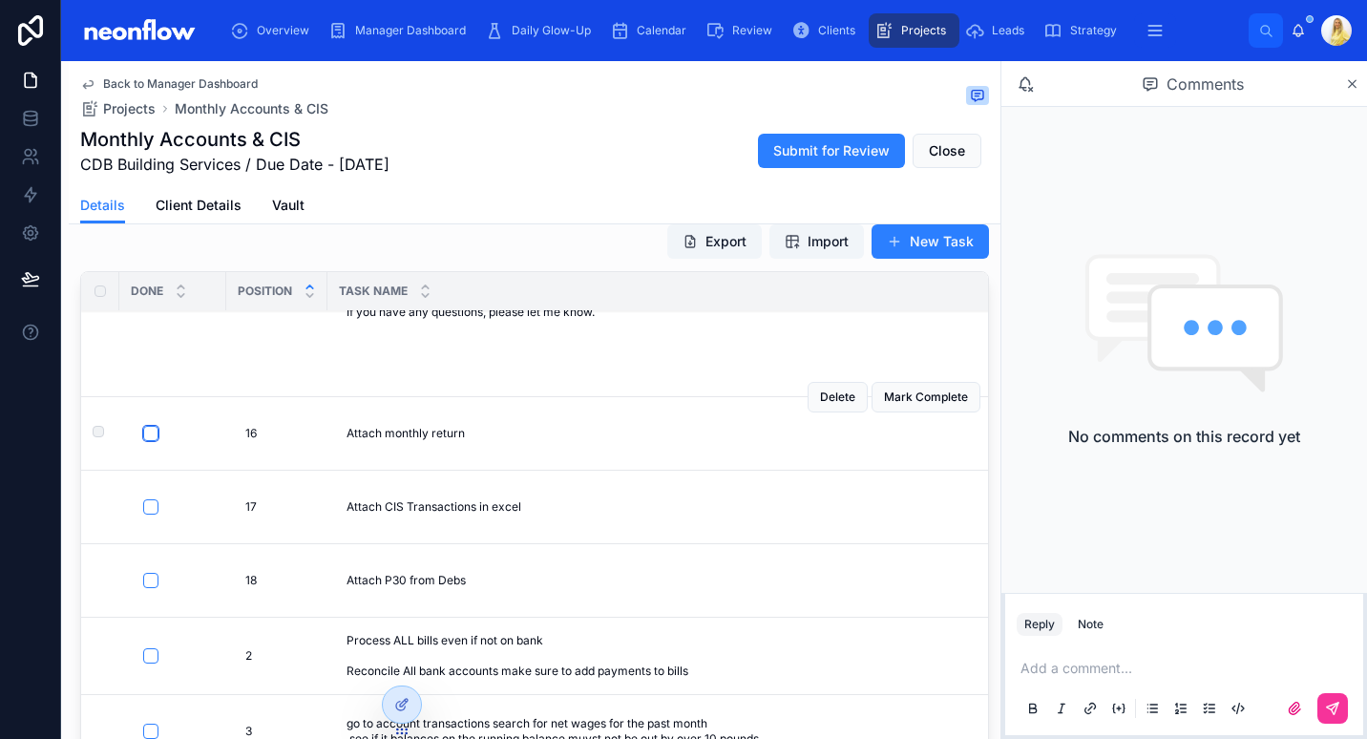
click at [150, 437] on button "button" at bounding box center [150, 433] width 15 height 15
type input "**********"
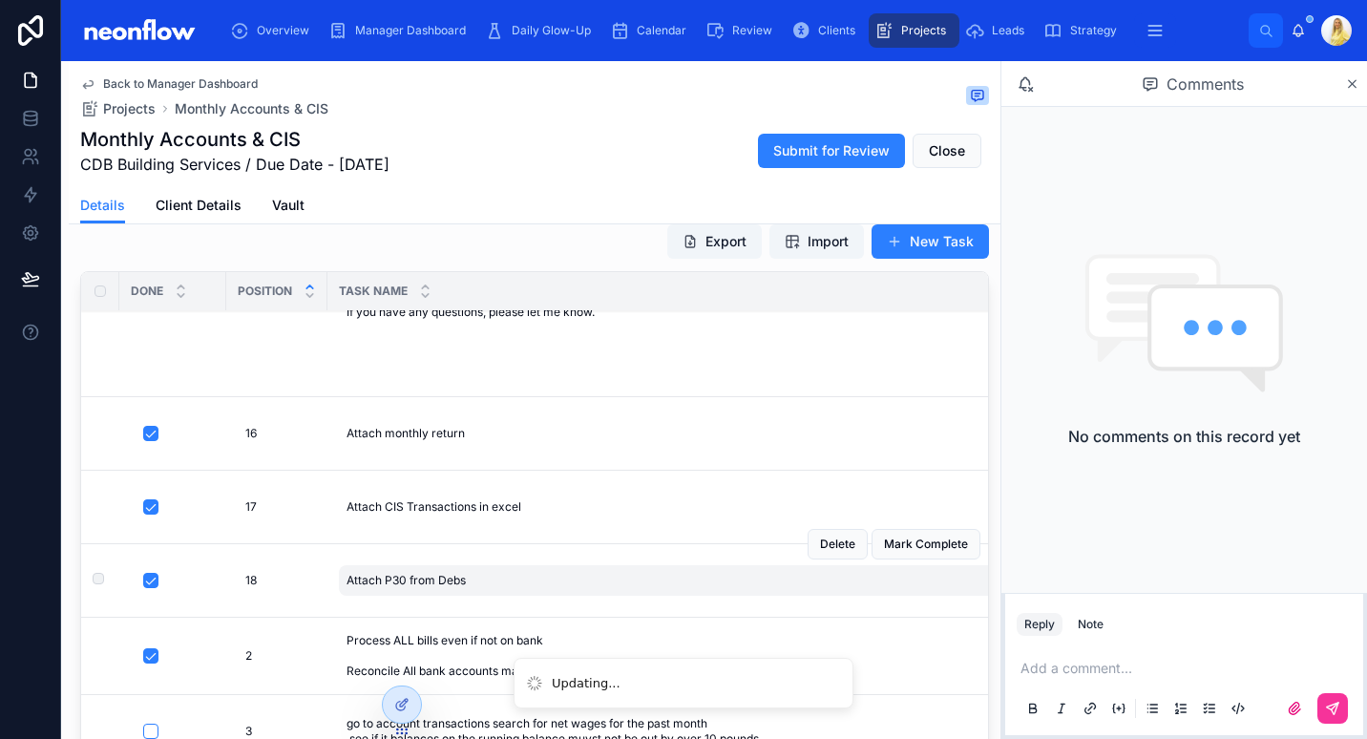
scroll to position [891, 0]
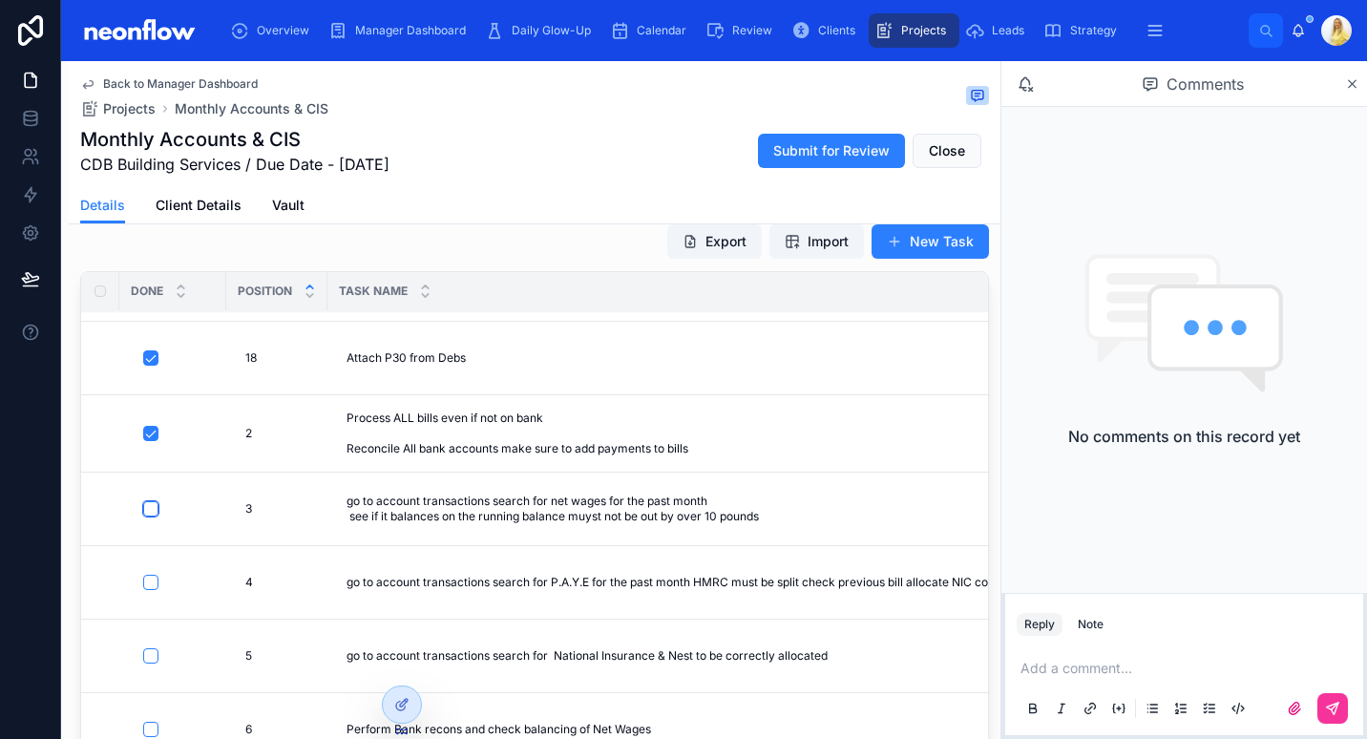
click at [149, 510] on button "button" at bounding box center [150, 508] width 15 height 15
click at [156, 581] on button "button" at bounding box center [150, 582] width 15 height 15
click at [152, 657] on button "button" at bounding box center [150, 655] width 15 height 15
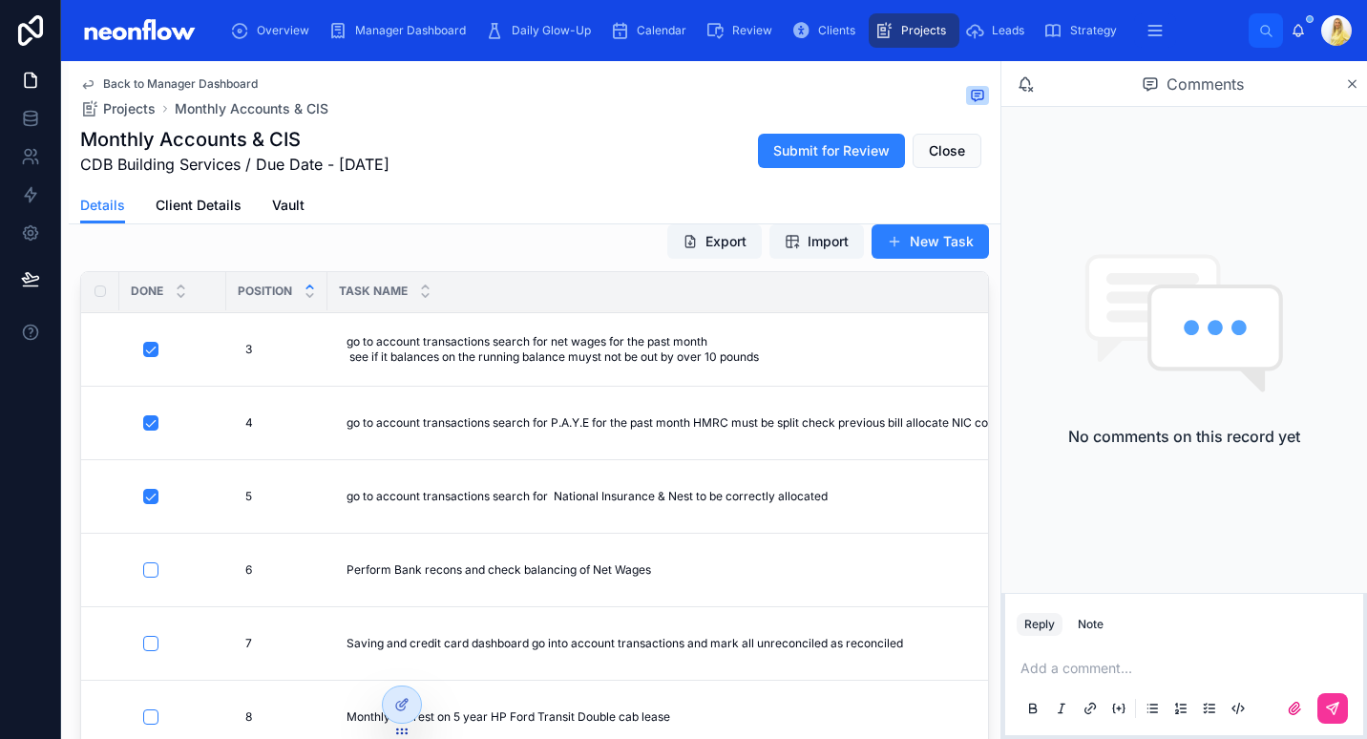
drag, startPoint x: 151, startPoint y: 559, endPoint x: 153, endPoint y: 628, distance: 69.7
click at [153, 636] on button "button" at bounding box center [150, 643] width 15 height 15
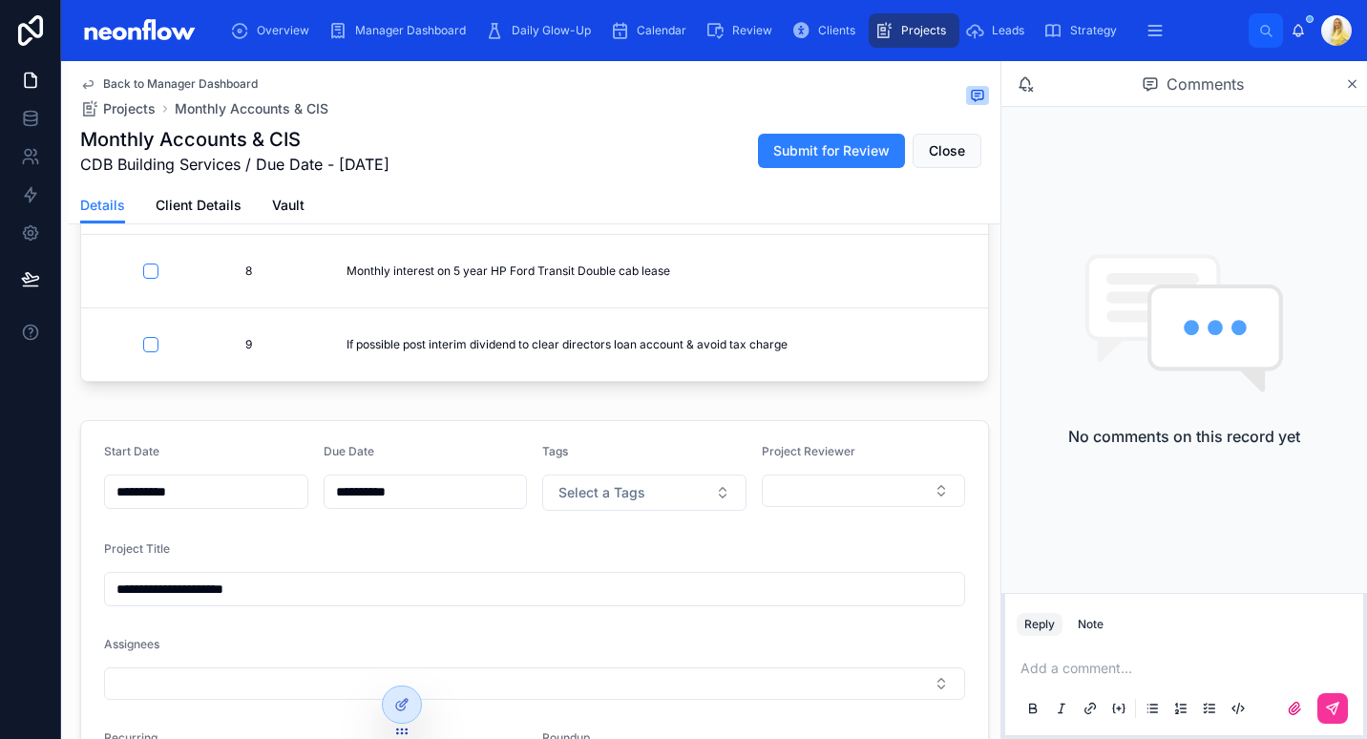
scroll to position [445, 0]
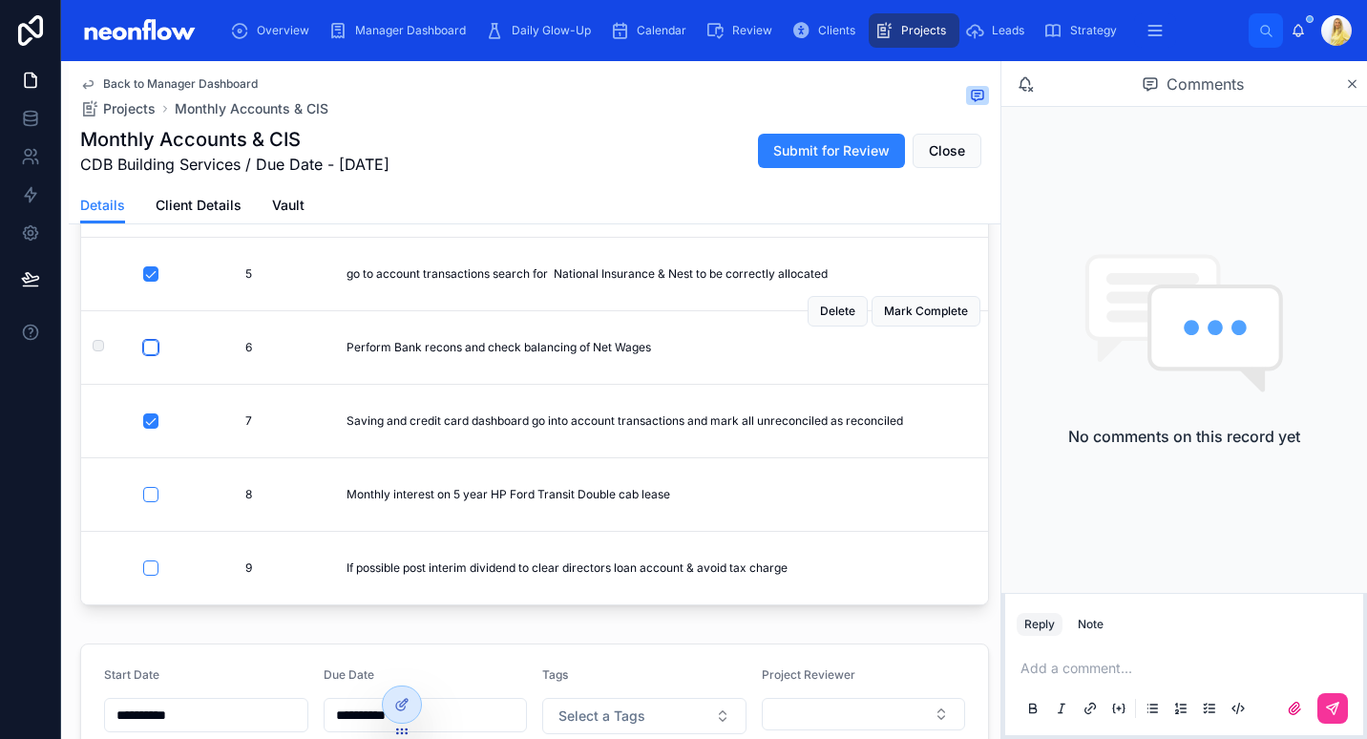
click at [152, 340] on button "button" at bounding box center [150, 347] width 15 height 15
click at [151, 560] on button "button" at bounding box center [150, 567] width 15 height 15
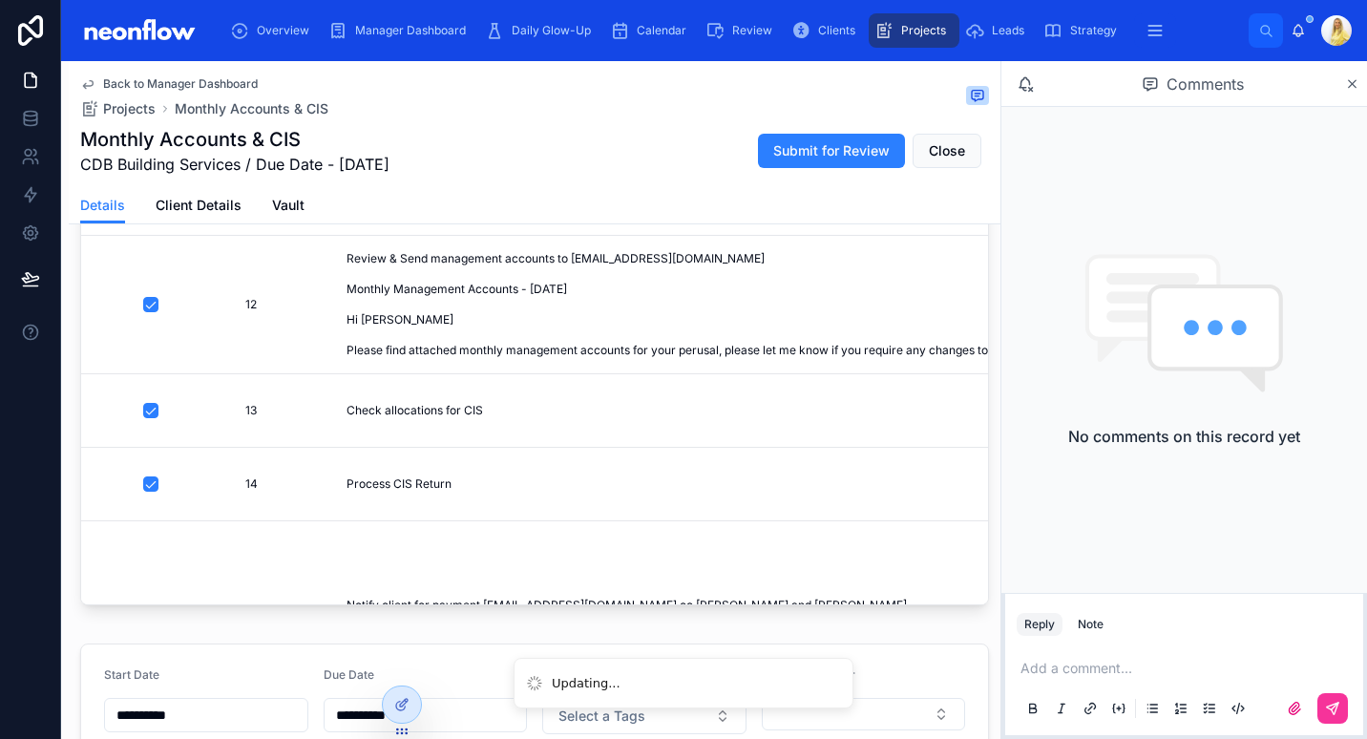
scroll to position [0, 0]
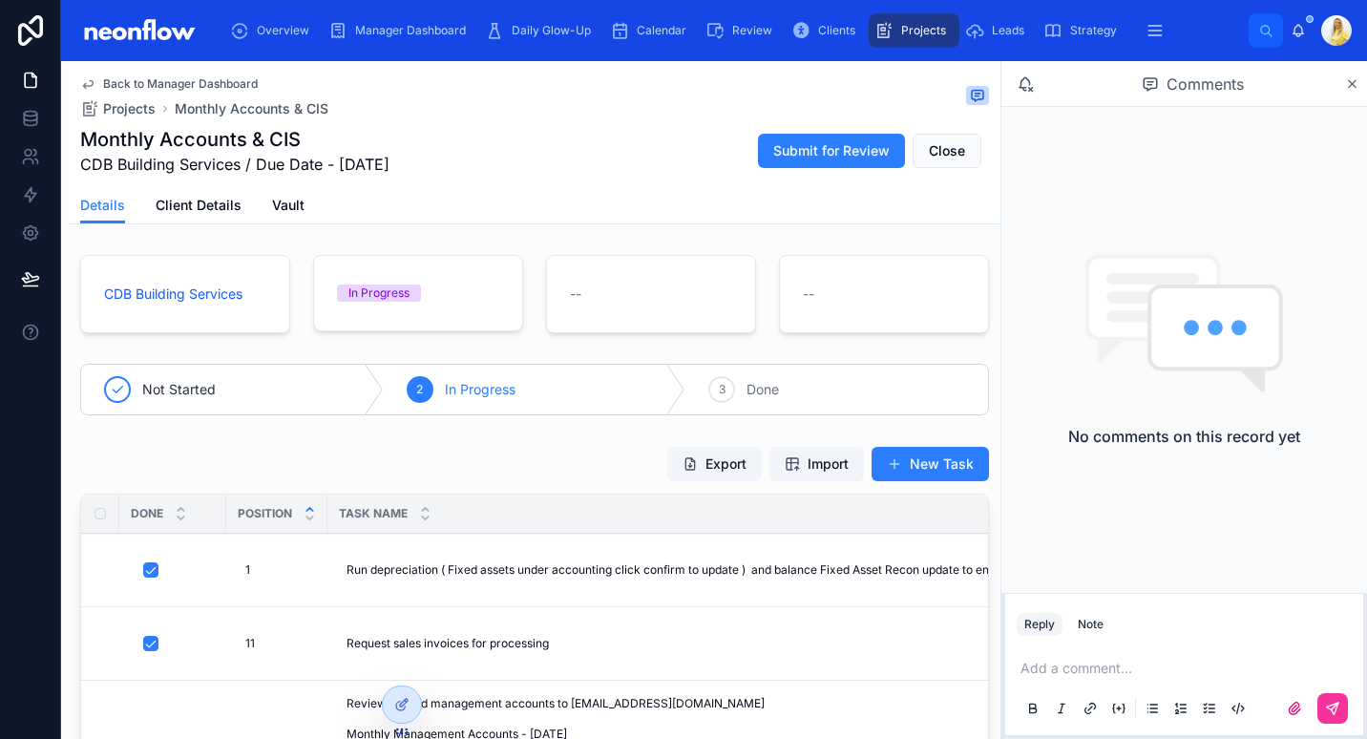
click at [541, 448] on div "Export Import New Task" at bounding box center [534, 464] width 909 height 36
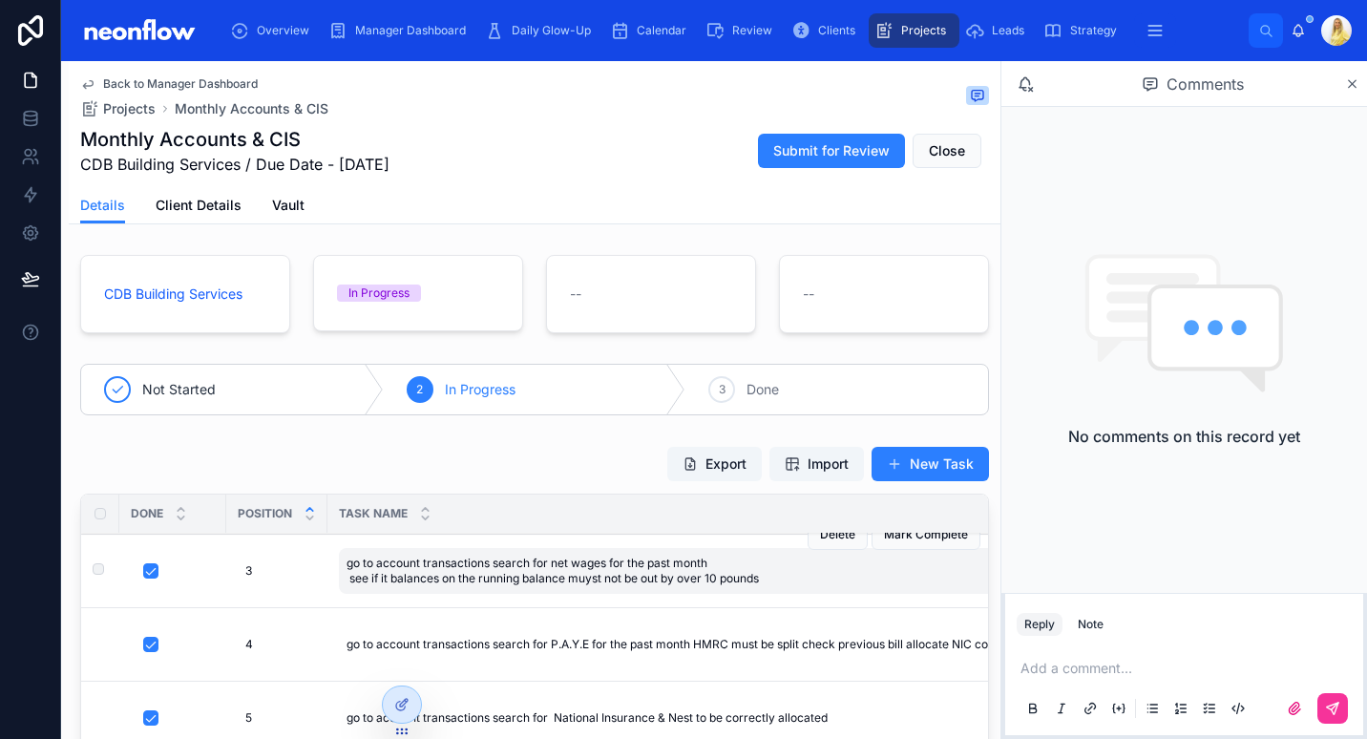
scroll to position [174, 0]
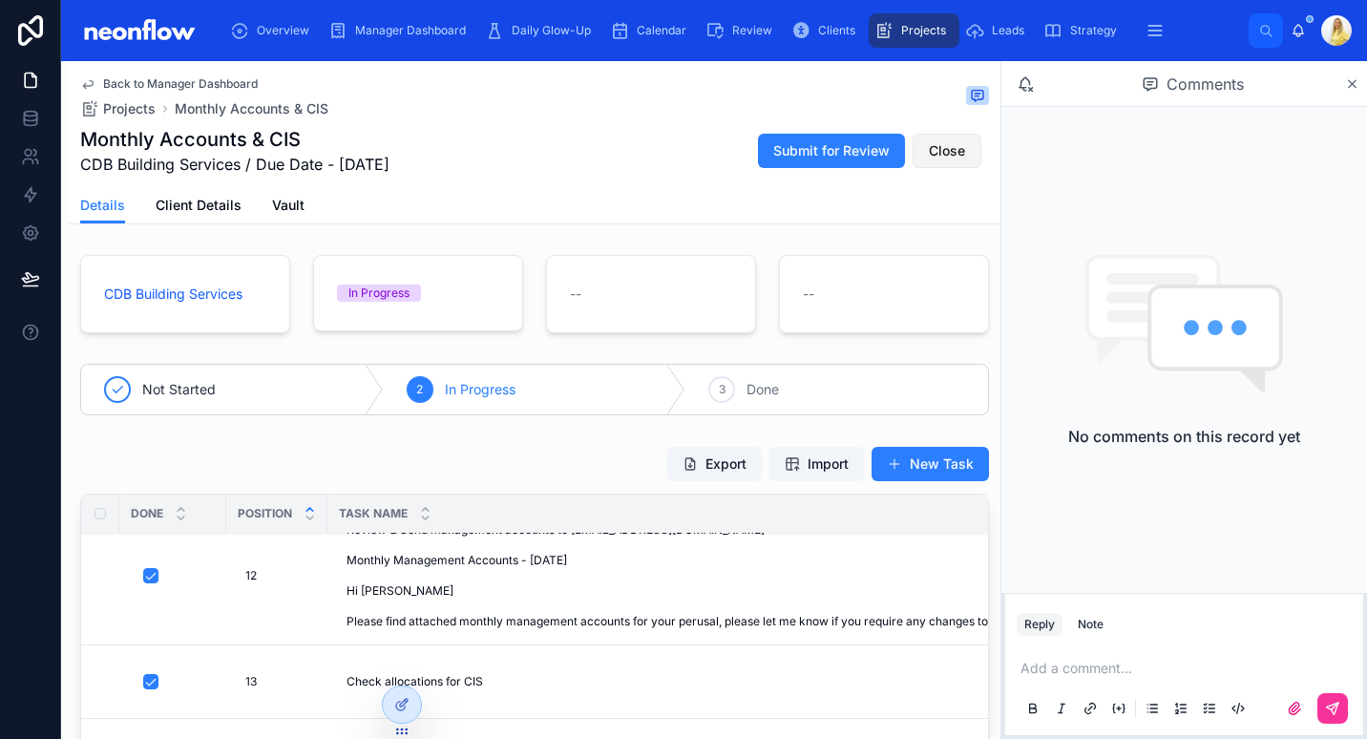
click at [929, 155] on span "Close" at bounding box center [947, 150] width 36 height 19
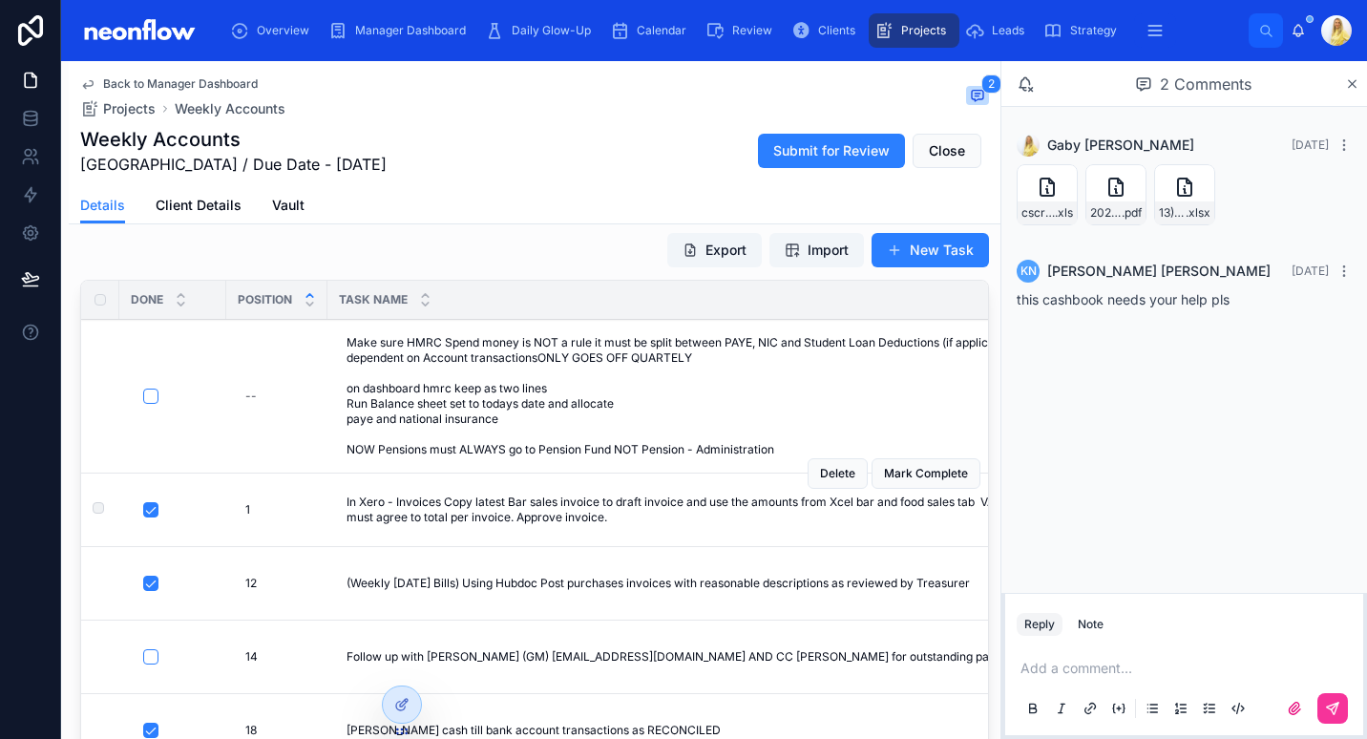
scroll to position [222, 0]
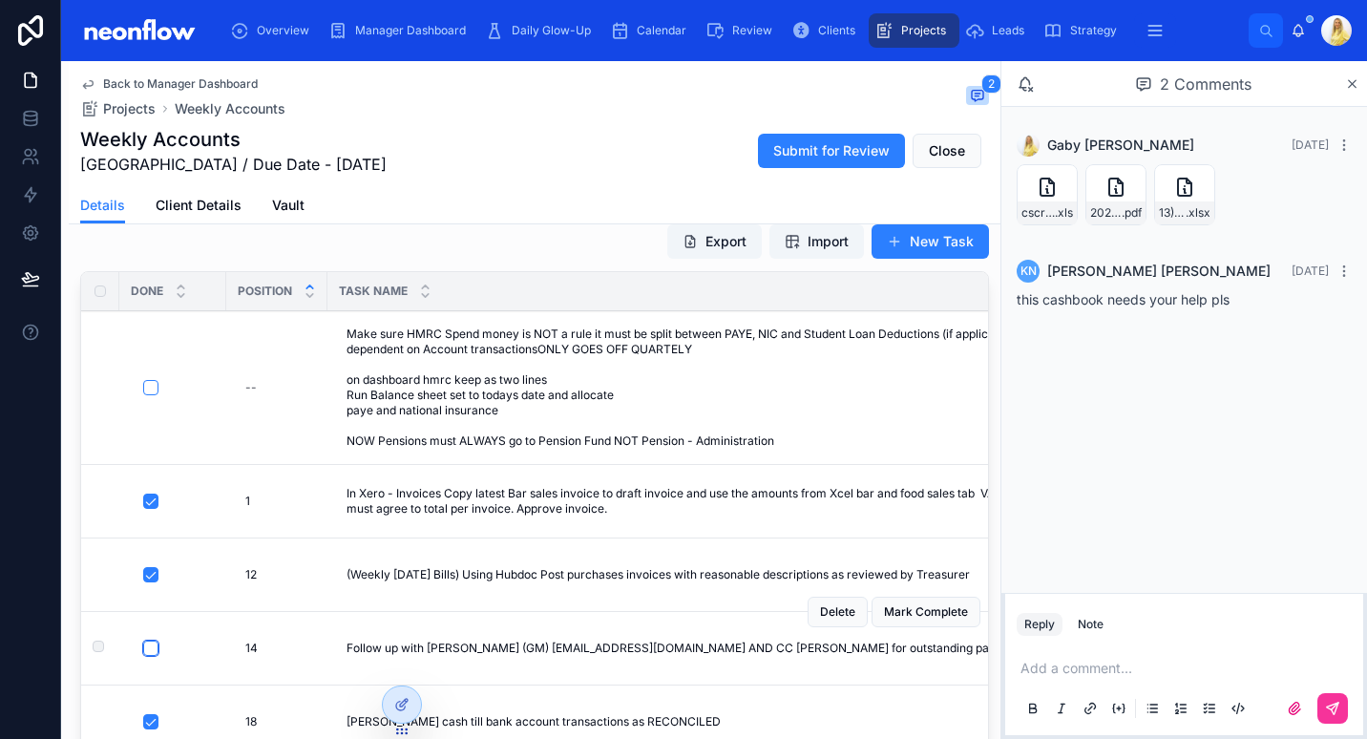
click at [157, 646] on button "button" at bounding box center [150, 648] width 15 height 15
click at [144, 390] on button "button" at bounding box center [150, 387] width 15 height 15
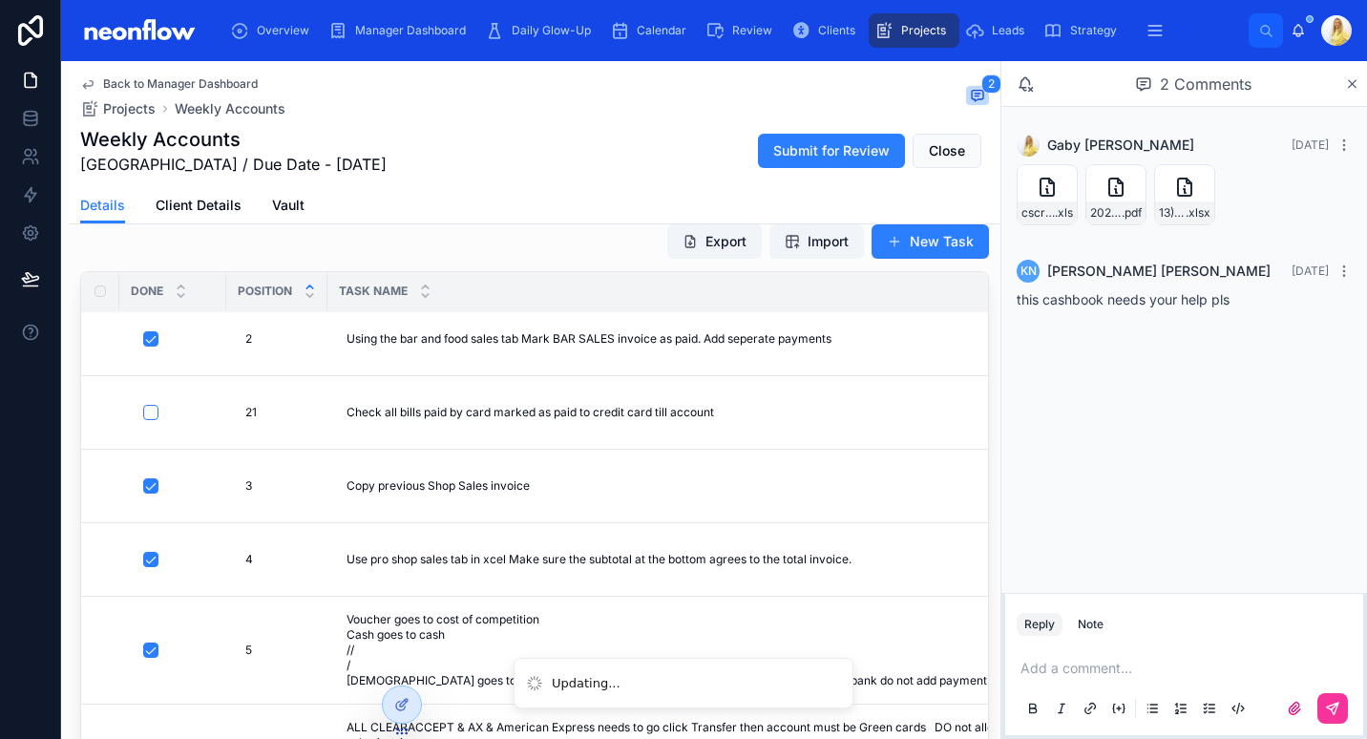
scroll to position [471, 0]
click at [152, 405] on button "button" at bounding box center [150, 412] width 15 height 15
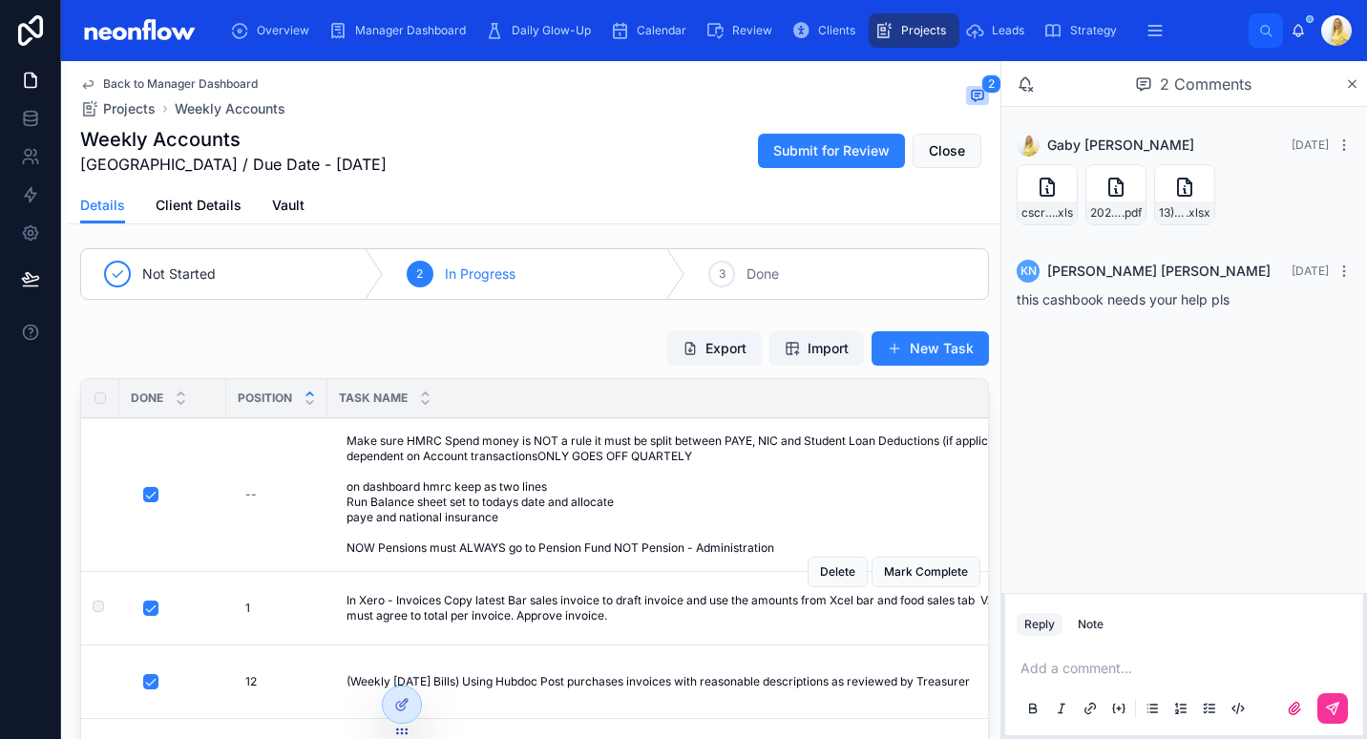
scroll to position [0, 0]
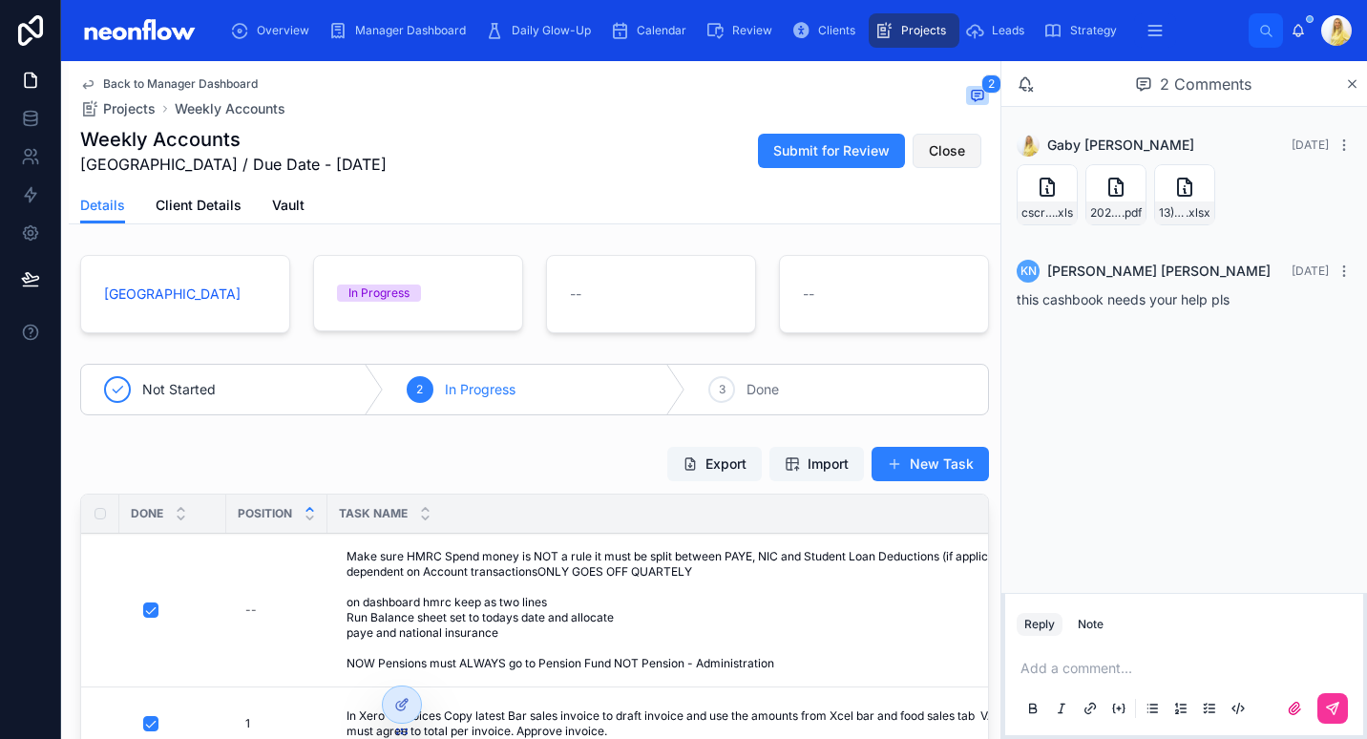
click at [929, 158] on span "Close" at bounding box center [947, 150] width 36 height 19
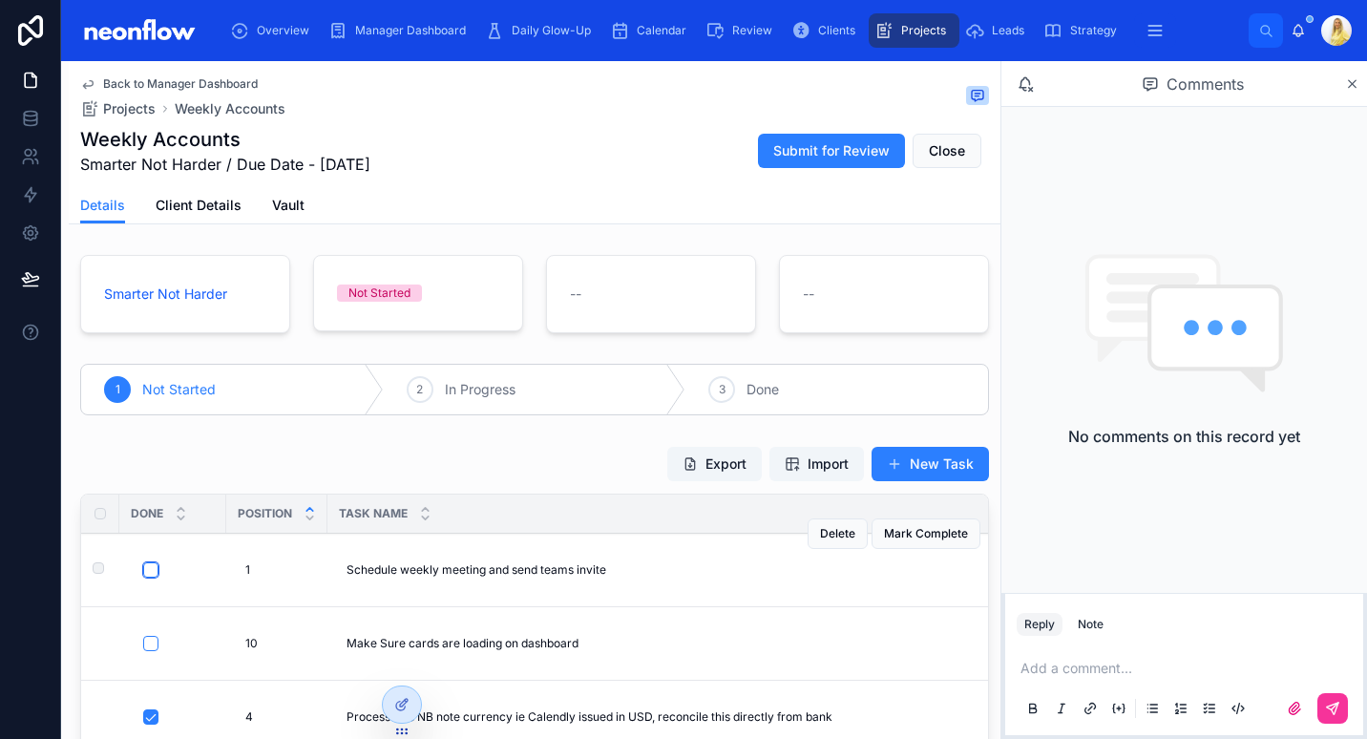
click at [148, 577] on button "button" at bounding box center [150, 569] width 15 height 15
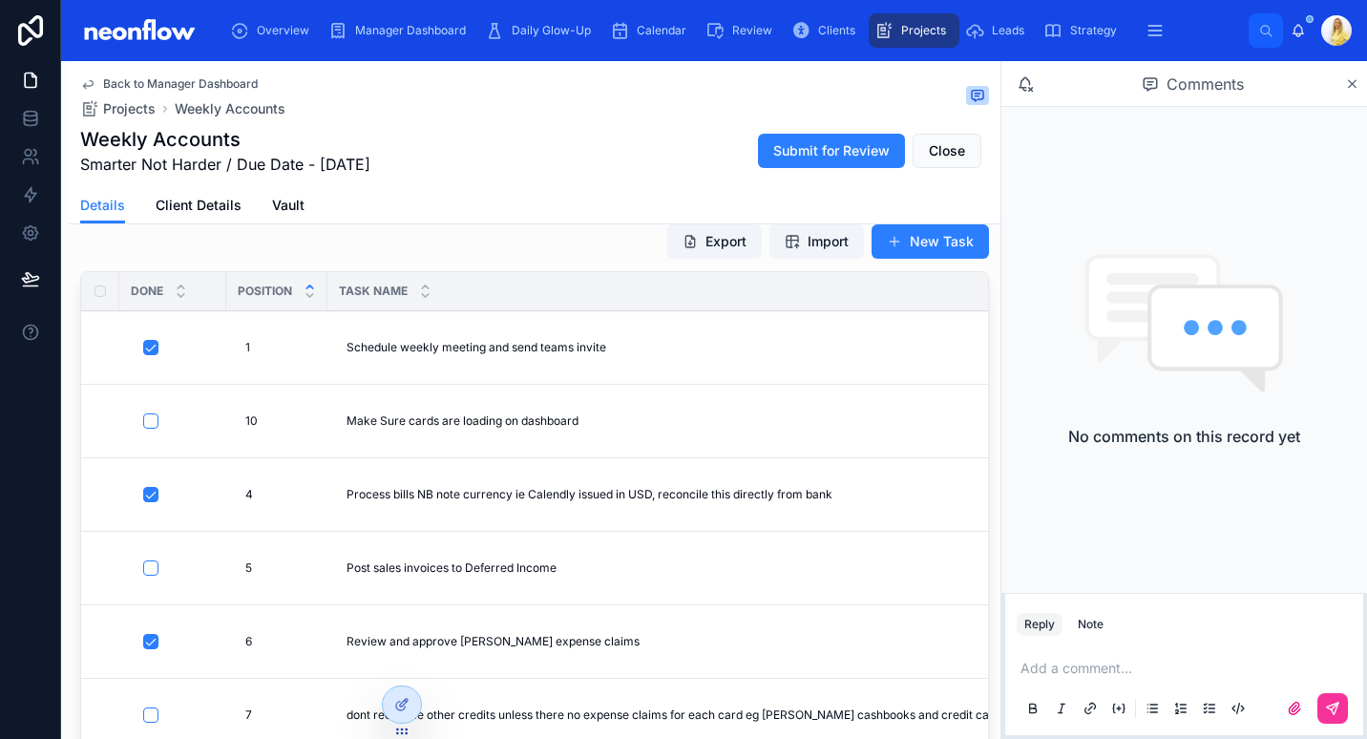
type input "**********"
click at [155, 421] on button "button" at bounding box center [150, 420] width 15 height 15
click at [146, 564] on button "button" at bounding box center [150, 567] width 15 height 15
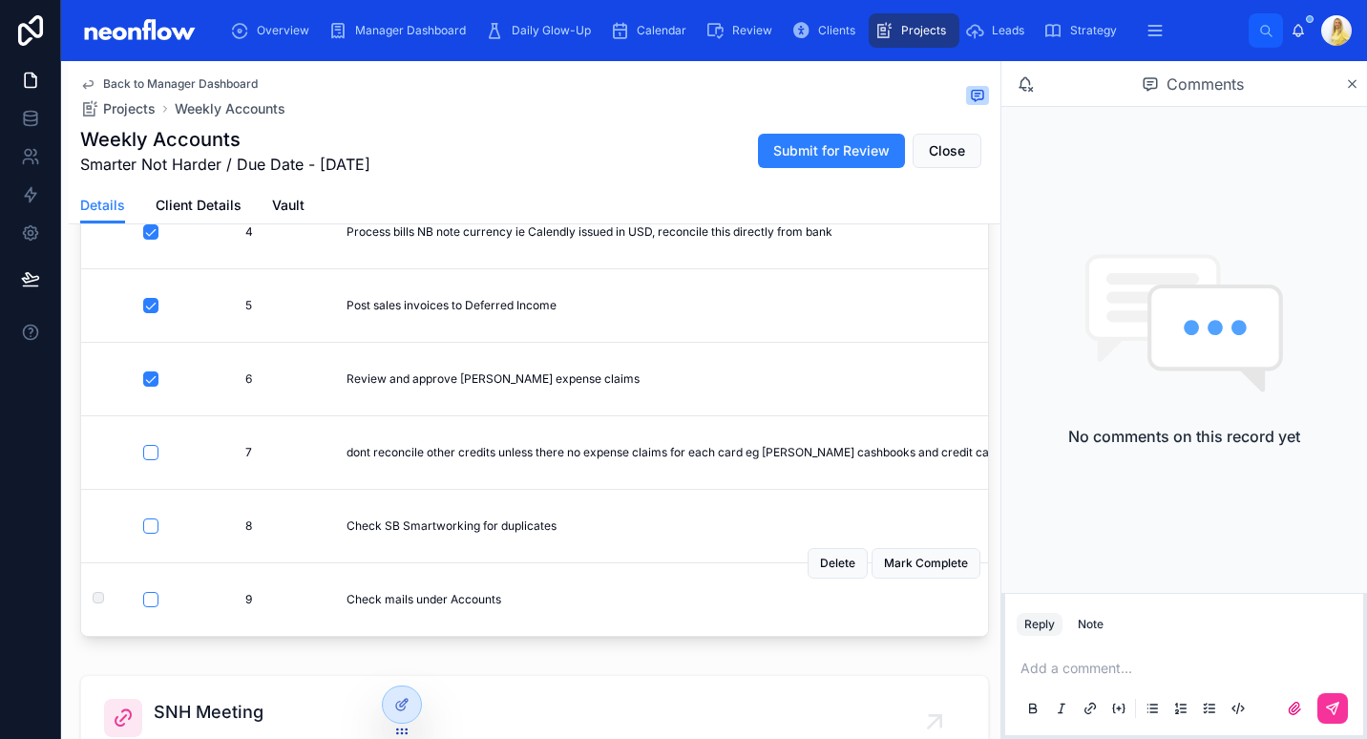
scroll to position [445, 0]
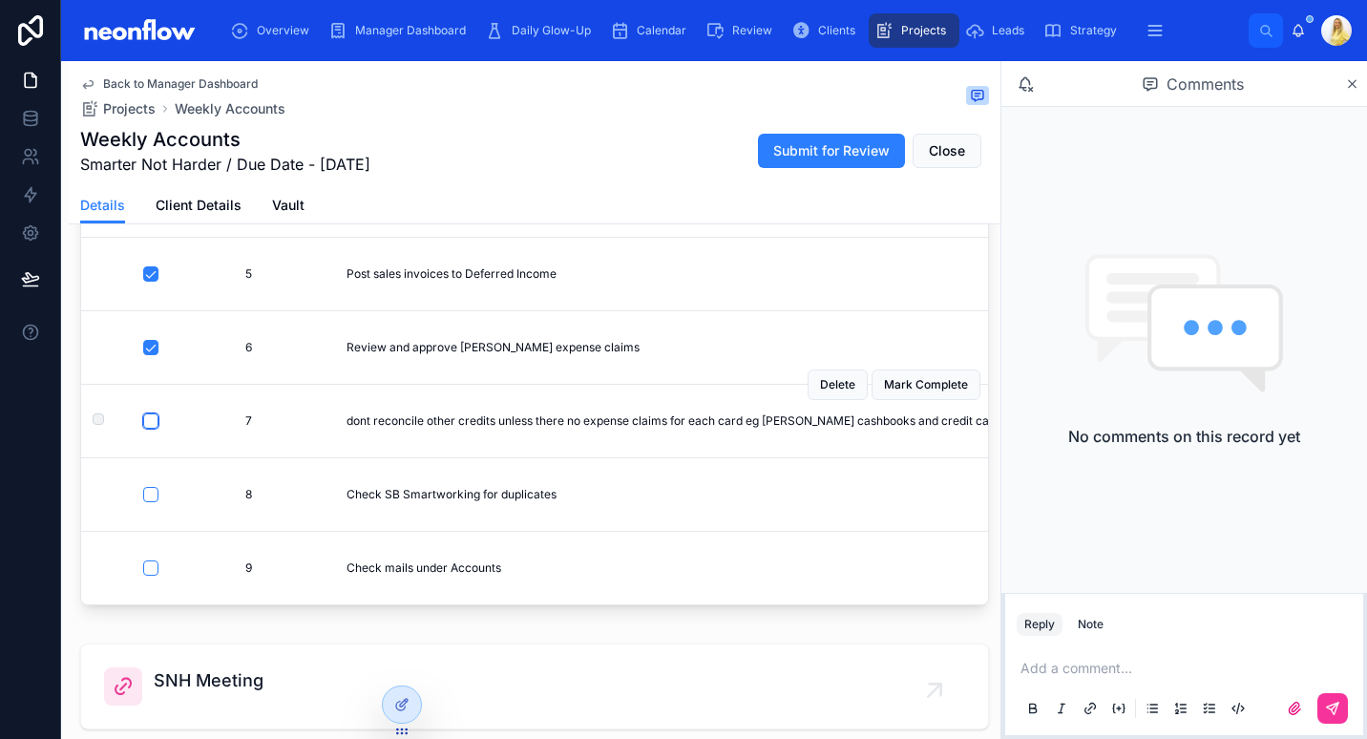
click at [153, 413] on button "button" at bounding box center [150, 420] width 15 height 15
click at [144, 487] on button "button" at bounding box center [150, 494] width 15 height 15
click at [152, 560] on button "button" at bounding box center [150, 567] width 15 height 15
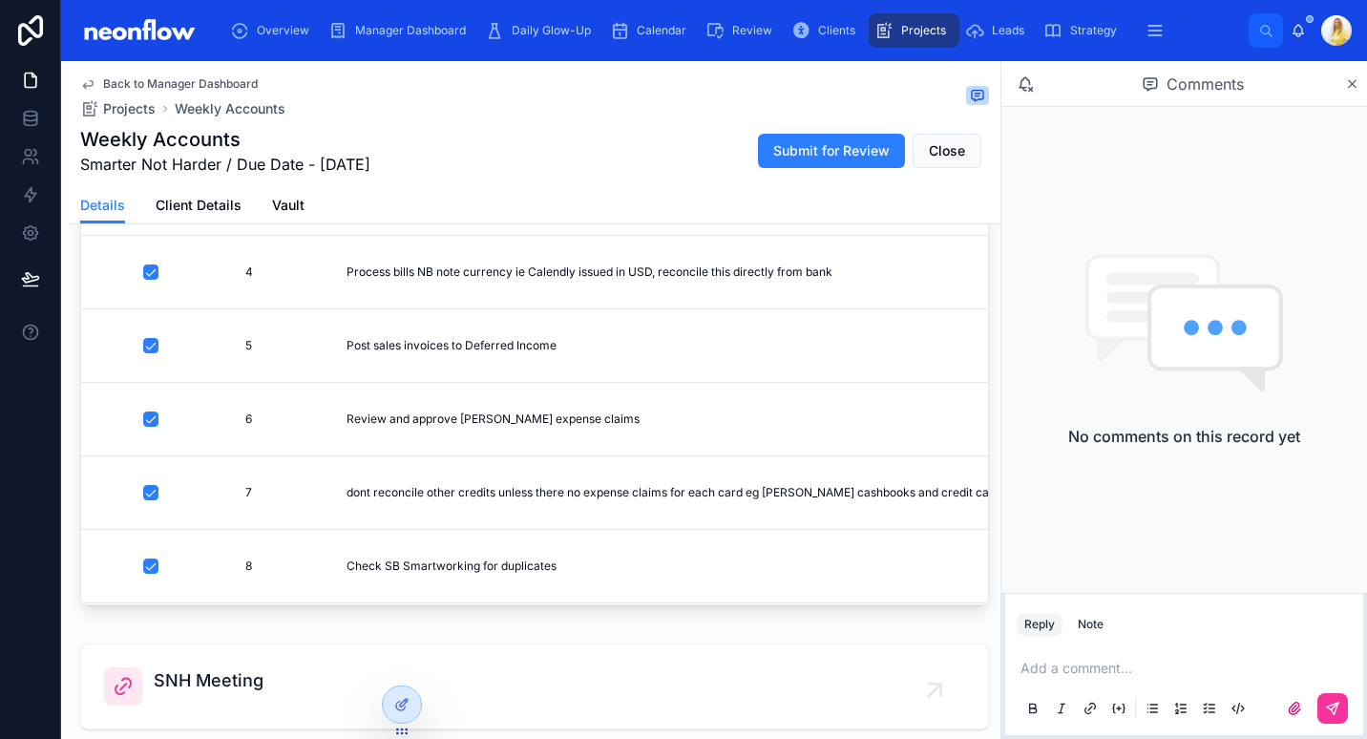
scroll to position [0, 0]
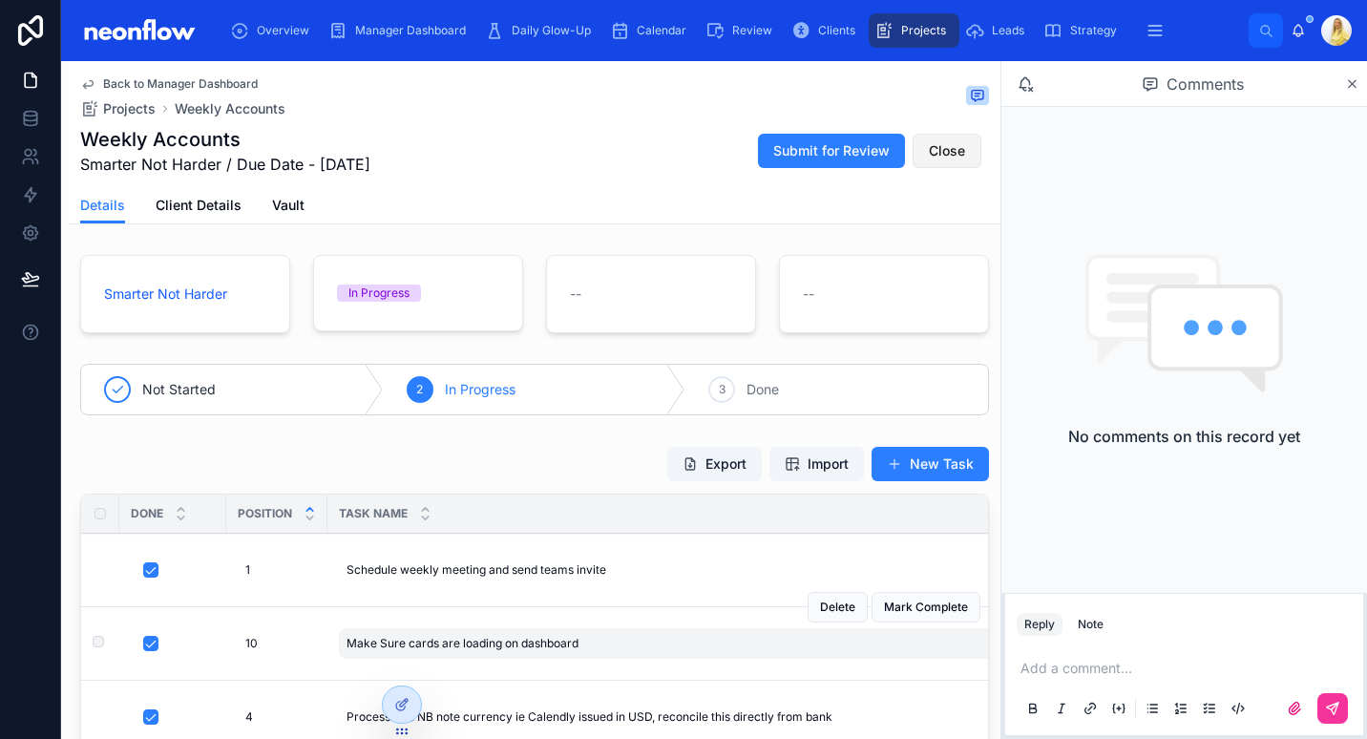
click at [946, 145] on span "Close" at bounding box center [947, 150] width 36 height 19
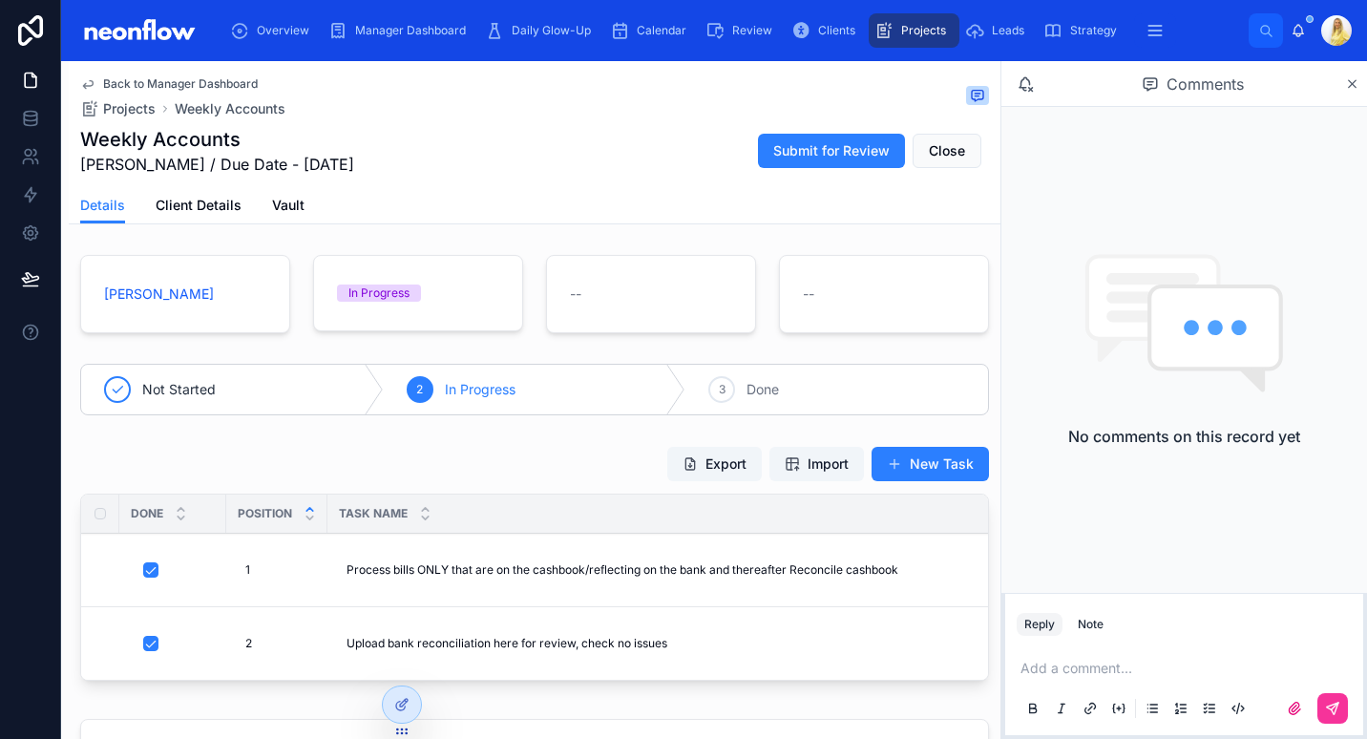
click at [795, 219] on div "Details Client Details Vault" at bounding box center [534, 205] width 909 height 36
click at [913, 157] on button "Close" at bounding box center [947, 151] width 69 height 34
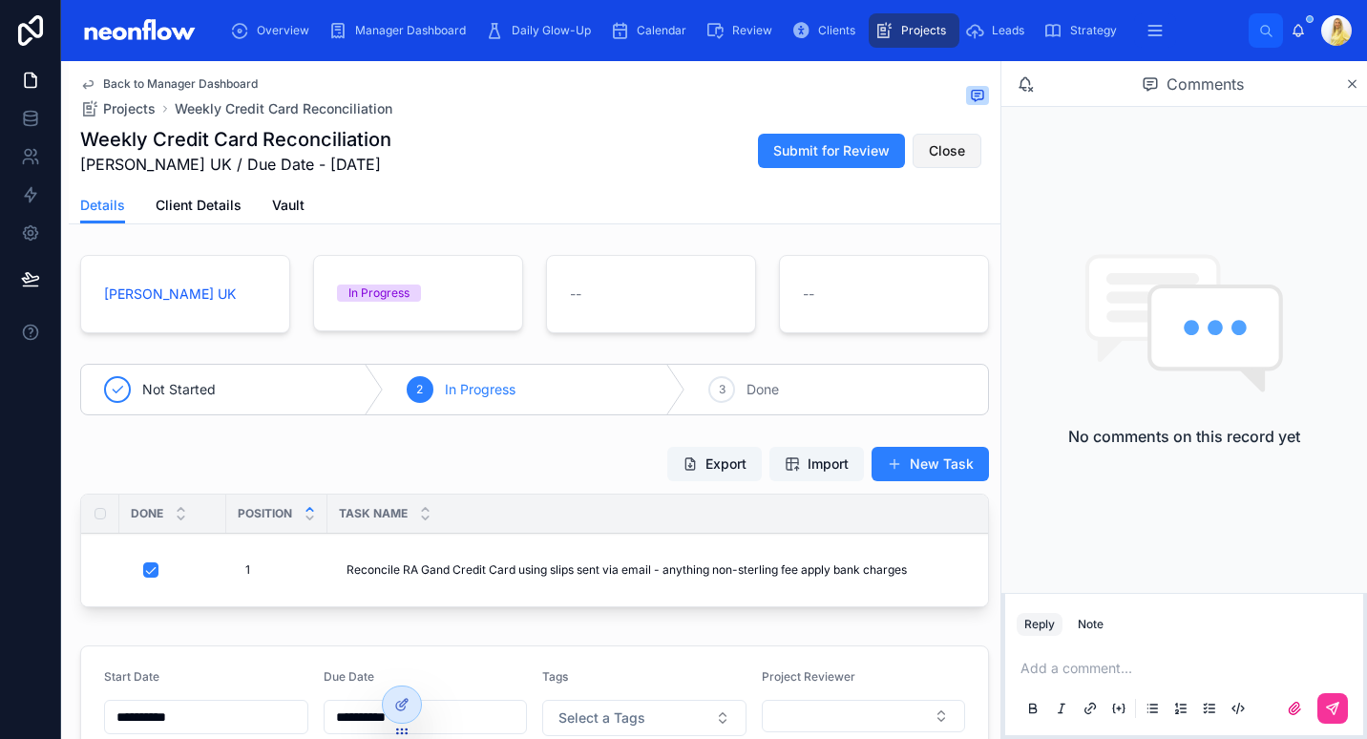
click at [934, 148] on span "Close" at bounding box center [947, 150] width 36 height 19
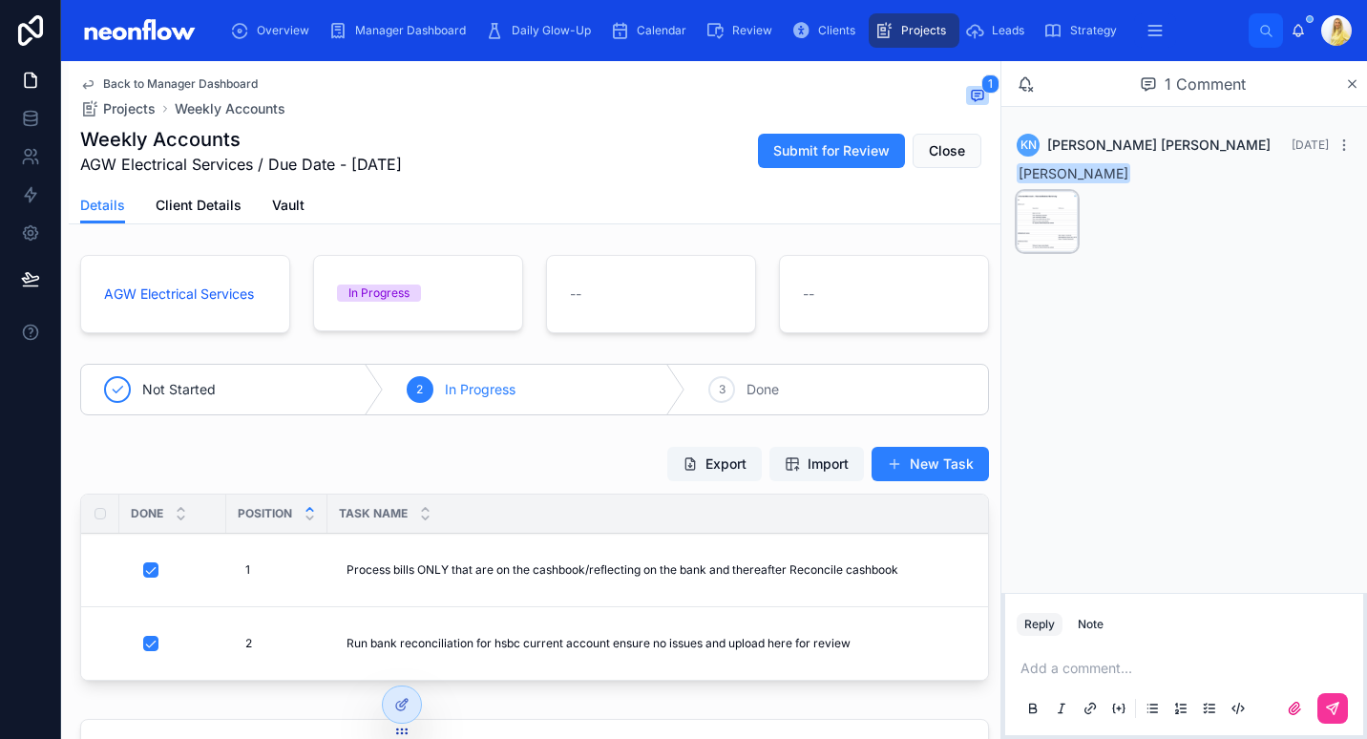
click at [1051, 241] on div "Screenshot-2025-10-07-at-10.21.35 .png" at bounding box center [1047, 221] width 61 height 61
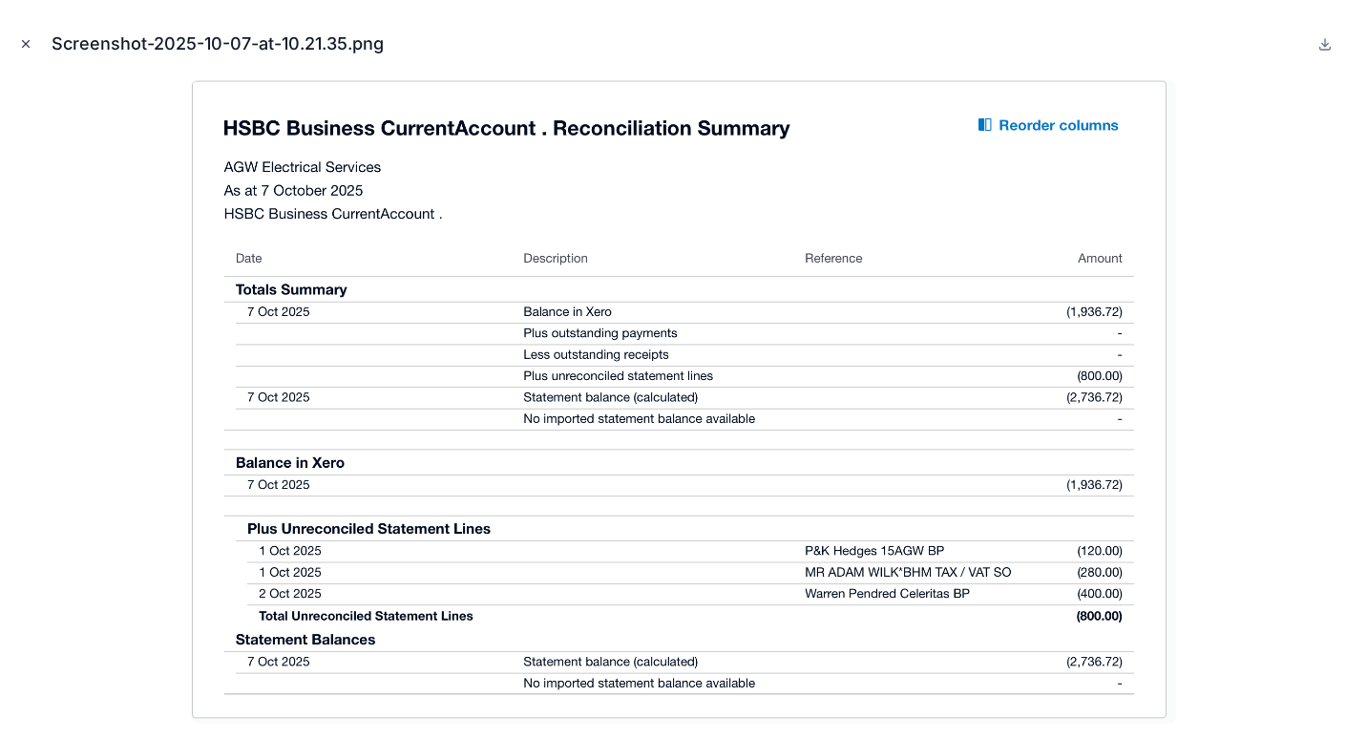
click at [21, 51] on button "Close modal" at bounding box center [25, 43] width 21 height 21
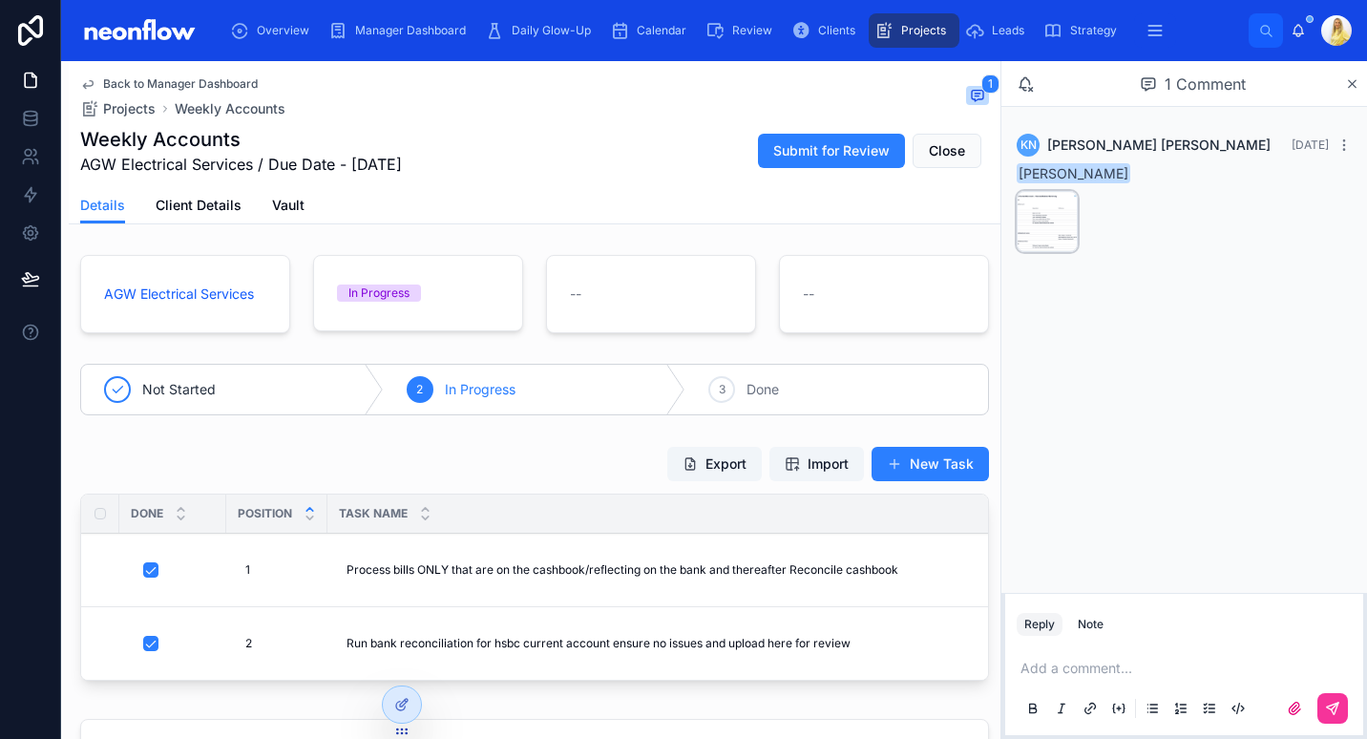
click at [1042, 247] on div "Screenshot-2025-10-07-at-10.21.35 .png" at bounding box center [1047, 221] width 61 height 61
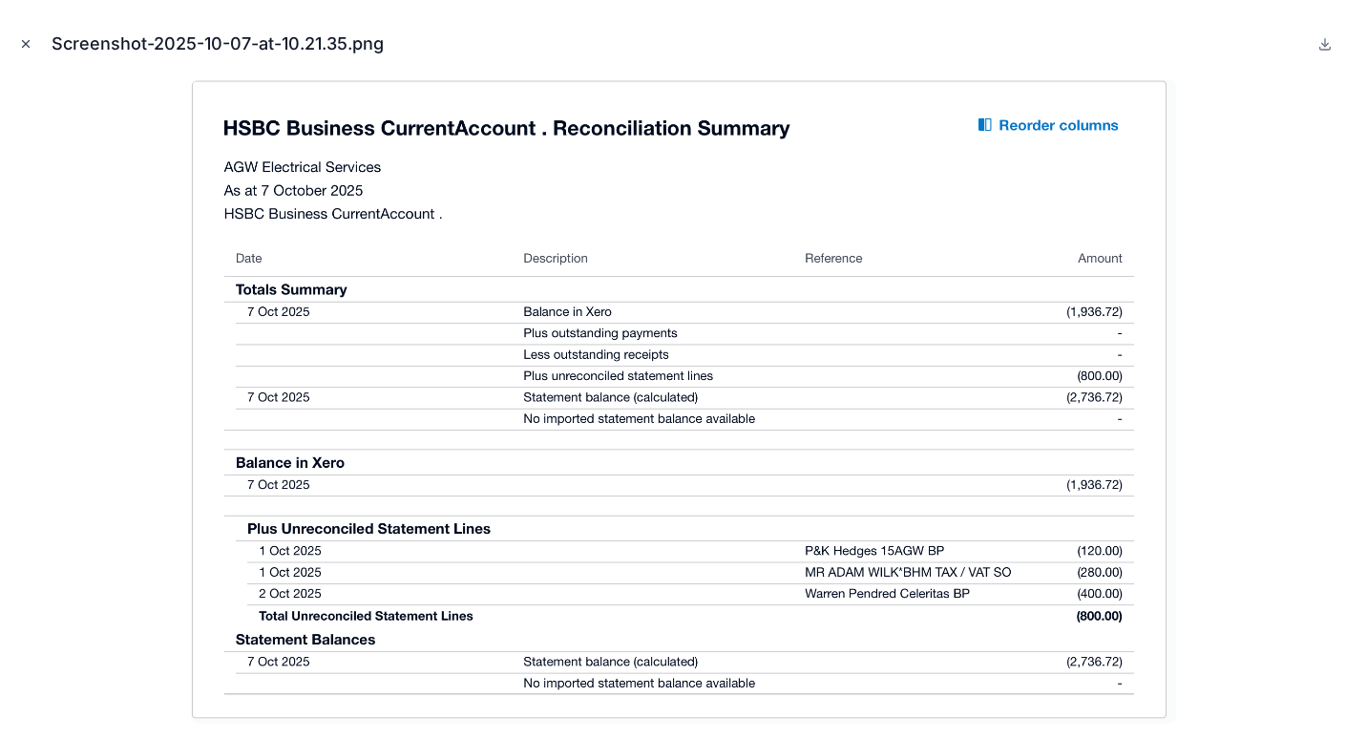
click at [26, 45] on icon "Close modal" at bounding box center [25, 43] width 13 height 13
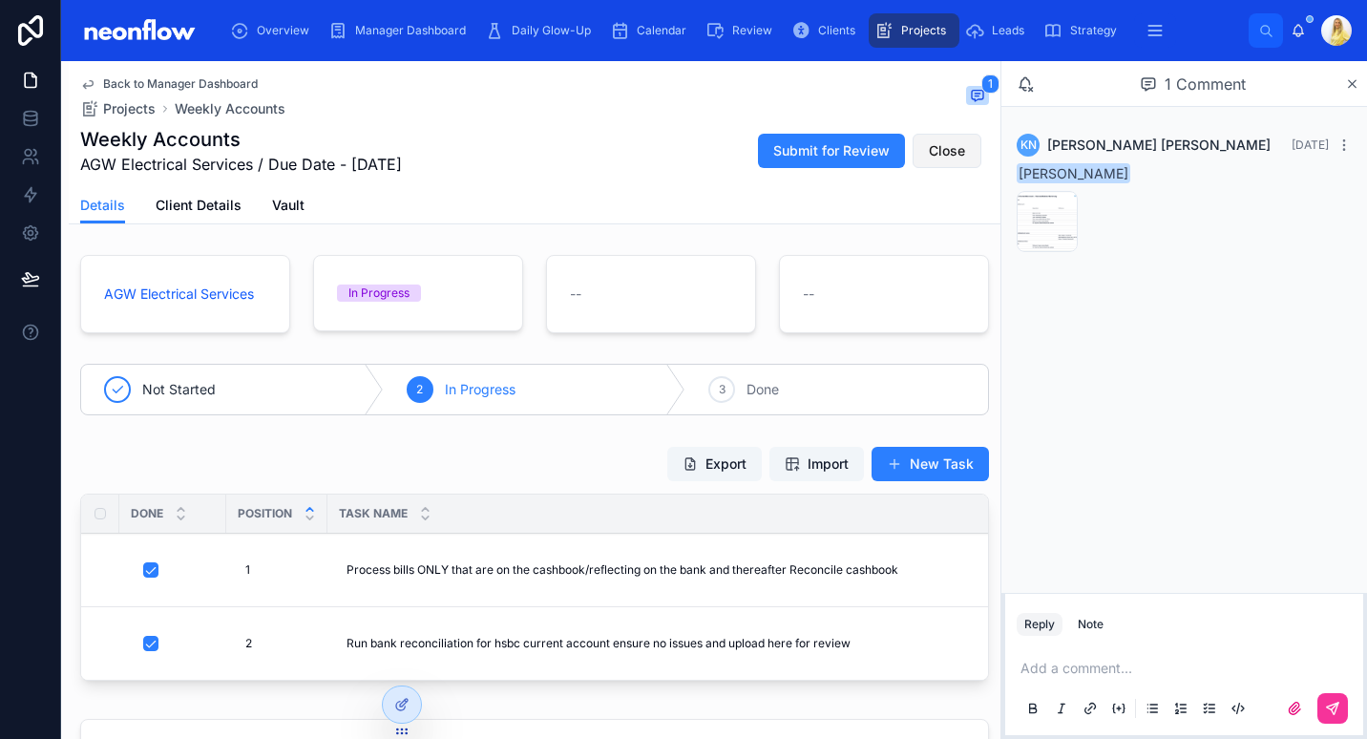
click at [958, 158] on button "Close" at bounding box center [947, 151] width 69 height 34
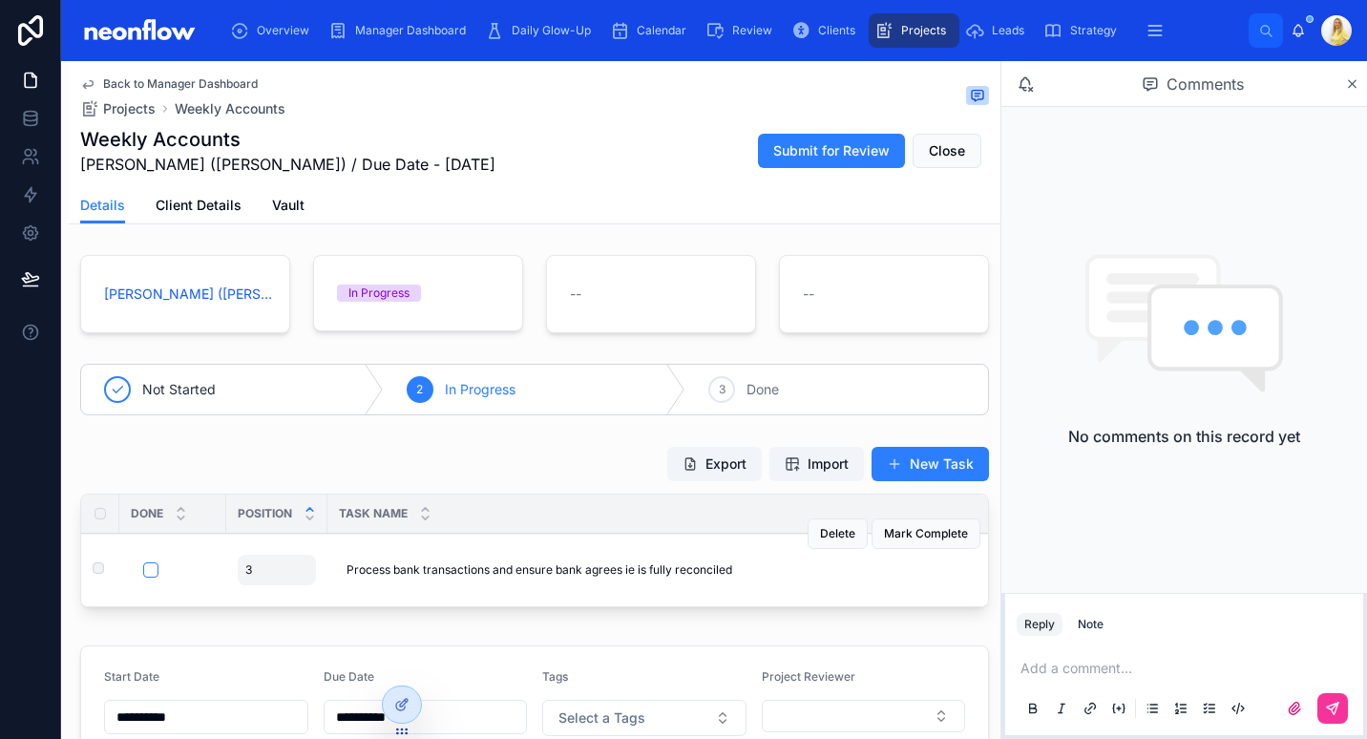
click at [263, 575] on div "3 3" at bounding box center [277, 570] width 78 height 31
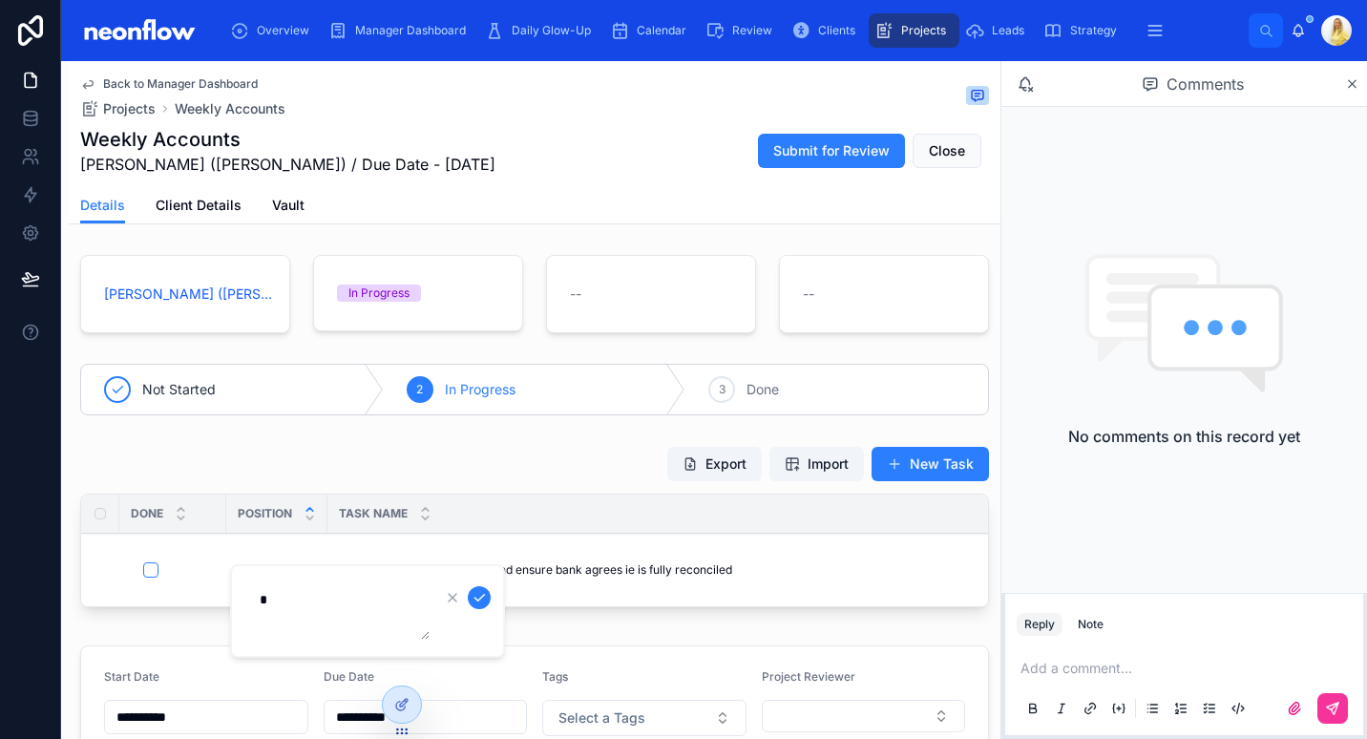
drag, startPoint x: 279, startPoint y: 590, endPoint x: 260, endPoint y: 598, distance: 20.6
click at [260, 598] on textarea "*" at bounding box center [338, 610] width 181 height 57
type textarea "*"
click at [482, 603] on icon "submit" at bounding box center [479, 597] width 15 height 15
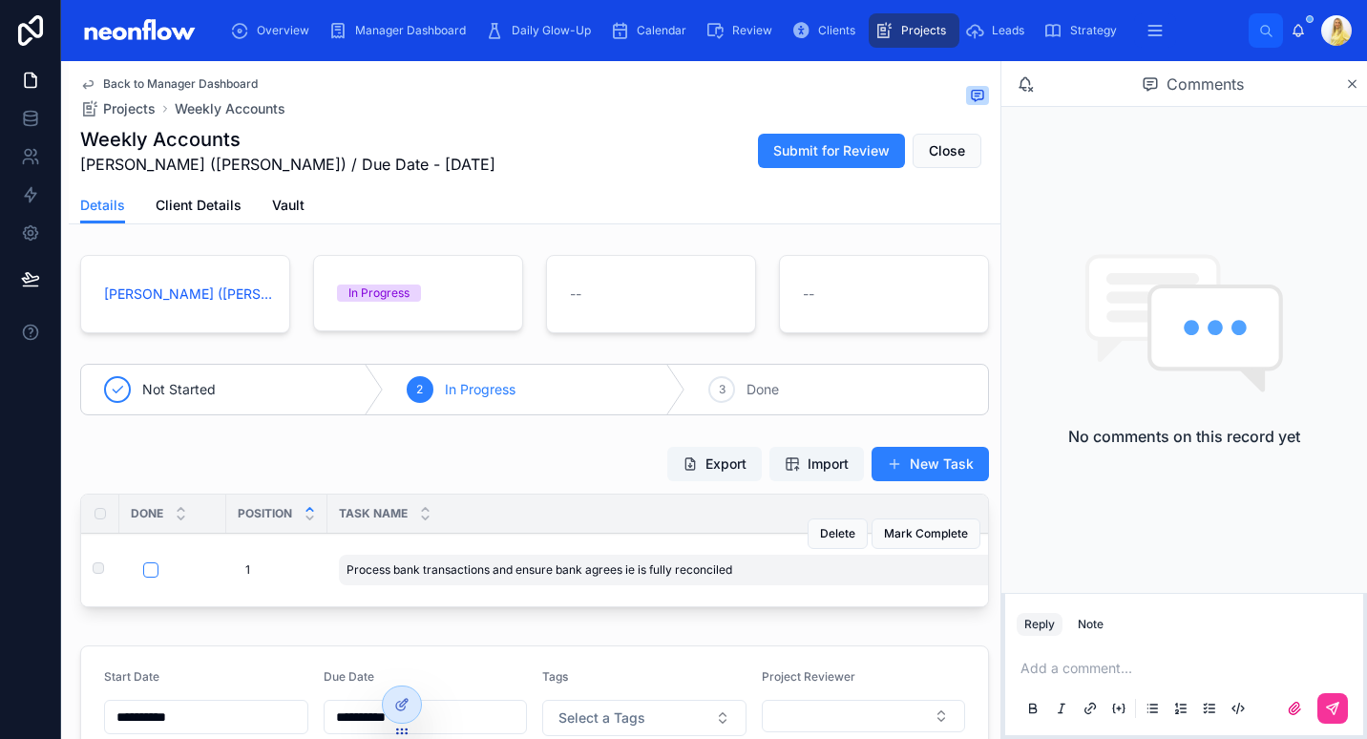
click at [463, 577] on span "Process bank transactions and ensure bank agrees ie is fully reconciled" at bounding box center [540, 569] width 386 height 15
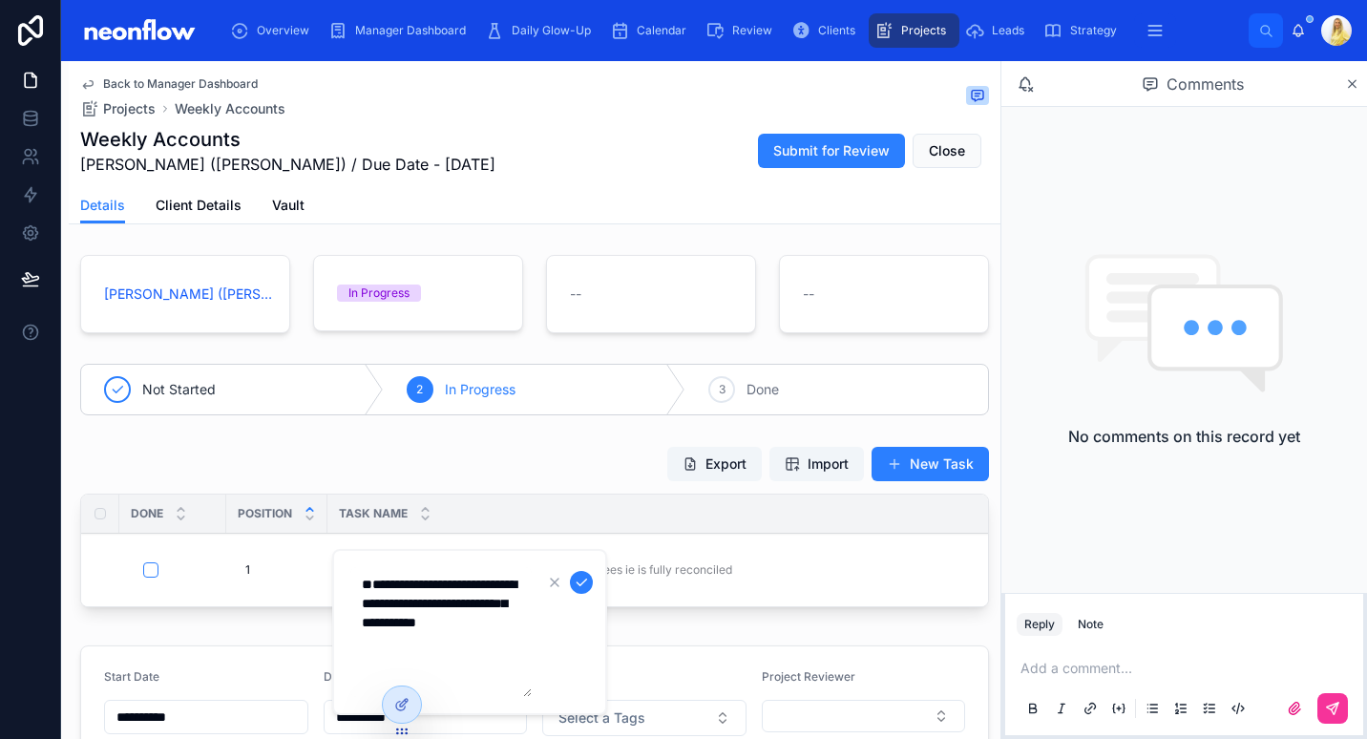
drag, startPoint x: 357, startPoint y: 618, endPoint x: 306, endPoint y: 527, distance: 104.3
click at [306, 527] on div "**********" at bounding box center [714, 369] width 1306 height 739
click at [306, 527] on div "Position" at bounding box center [276, 514] width 101 height 36
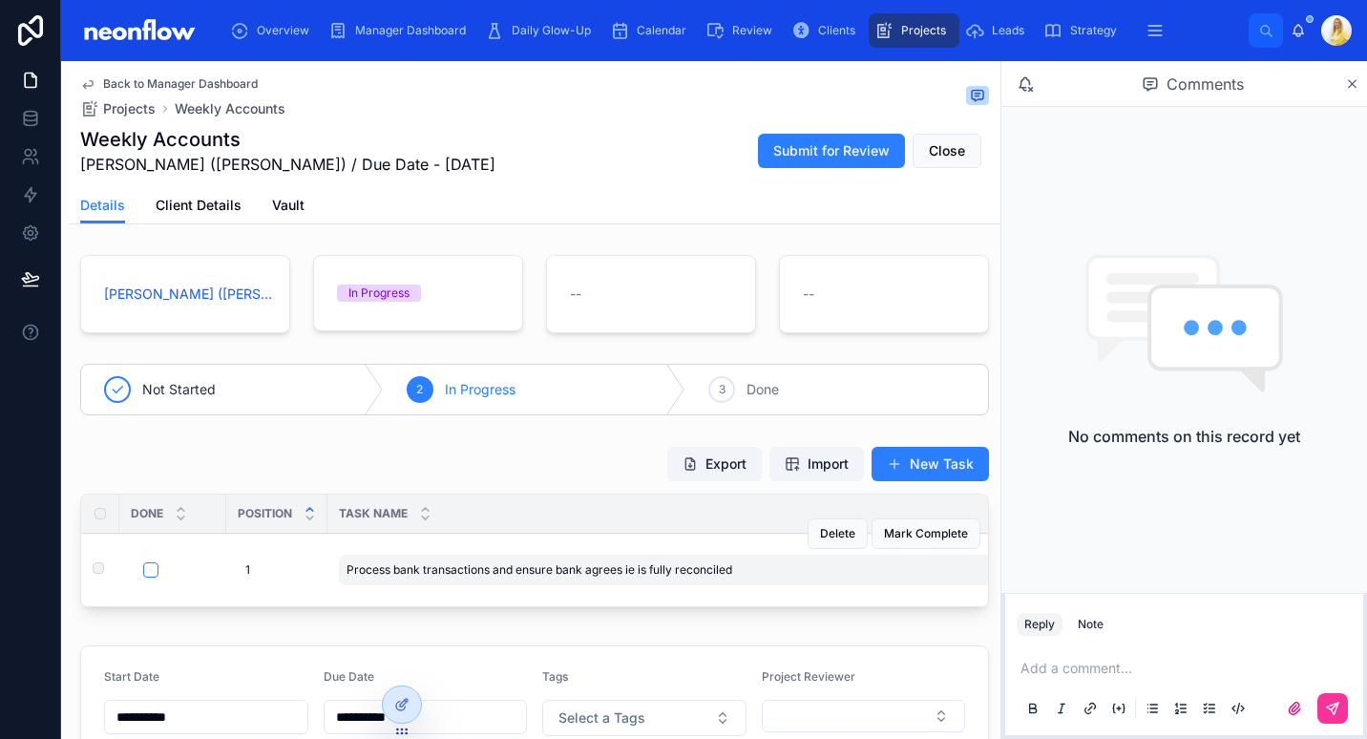
click at [366, 578] on span "Process bank transactions and ensure bank agrees ie is fully reconciled" at bounding box center [540, 569] width 386 height 15
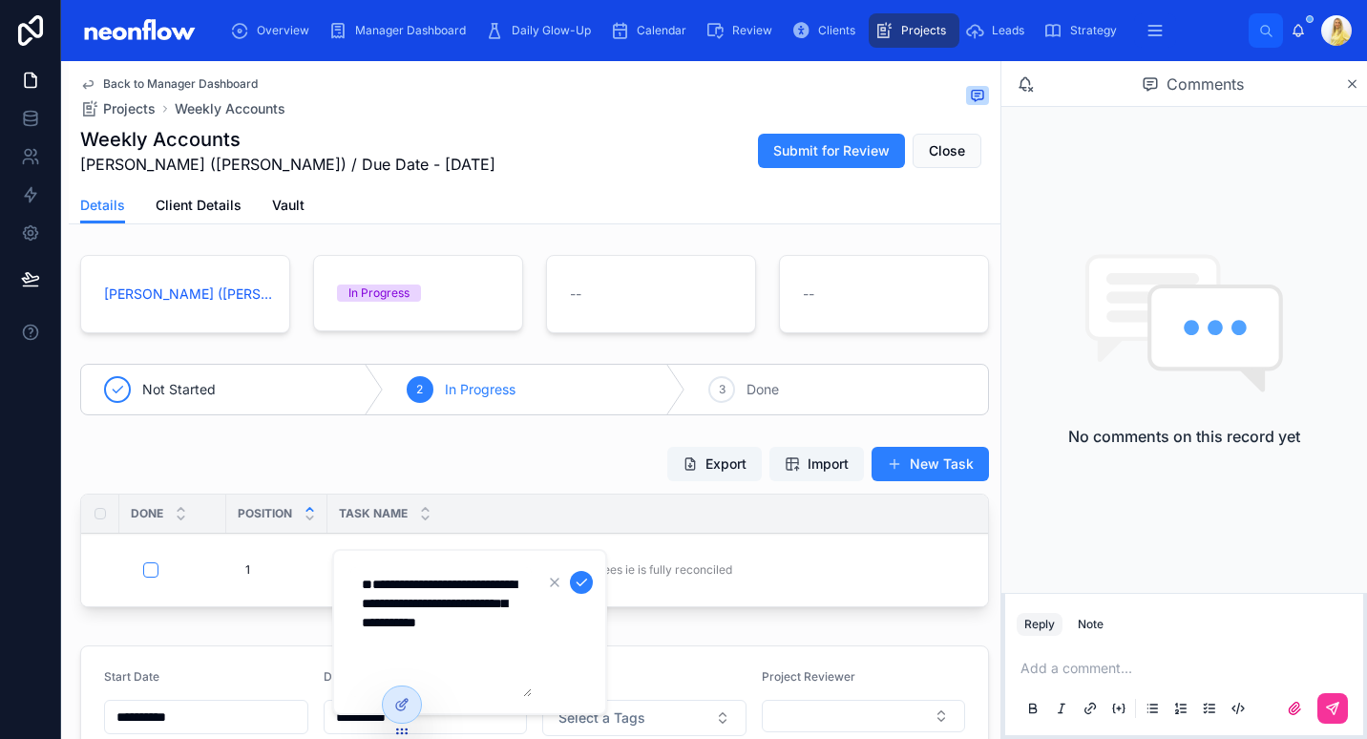
click at [362, 614] on textarea "**********" at bounding box center [440, 632] width 181 height 130
type textarea "**********"
click at [587, 581] on icon "submit" at bounding box center [581, 582] width 15 height 15
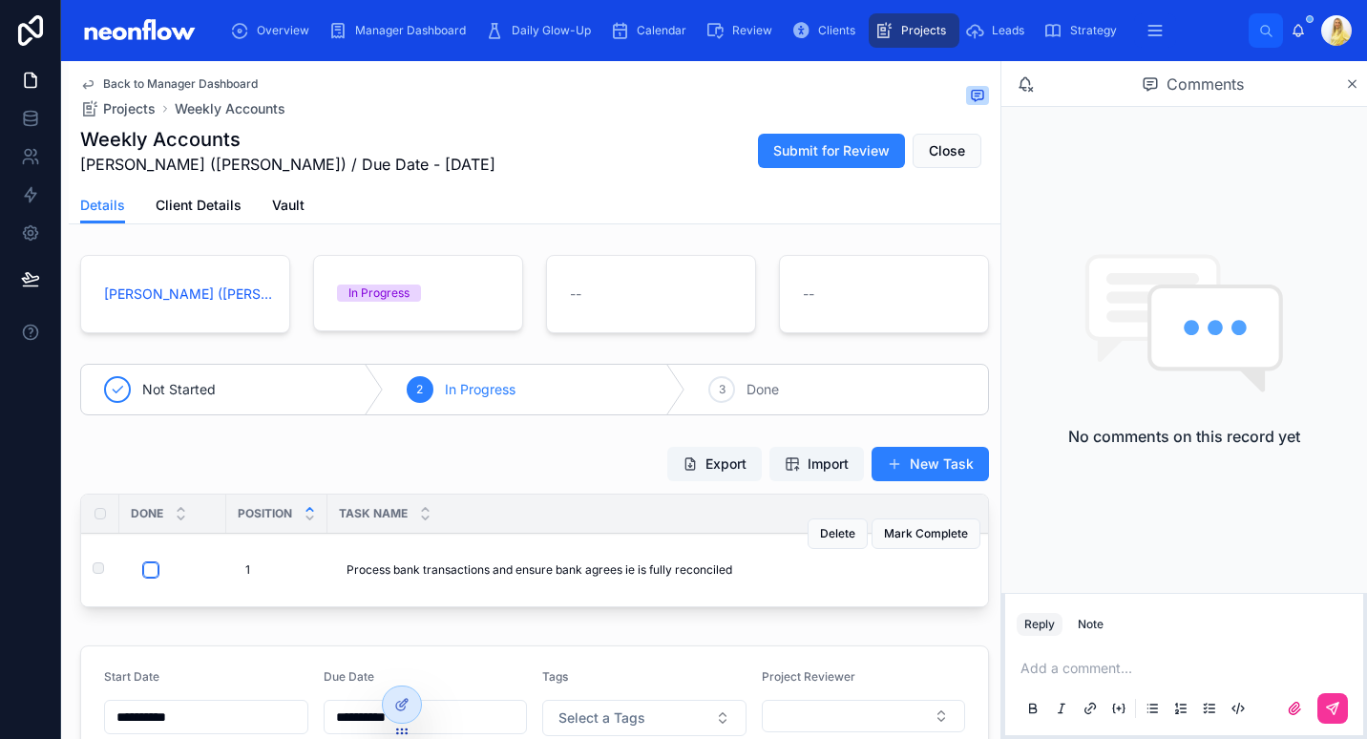
click at [156, 571] on button "button" at bounding box center [150, 569] width 15 height 15
type input "**********"
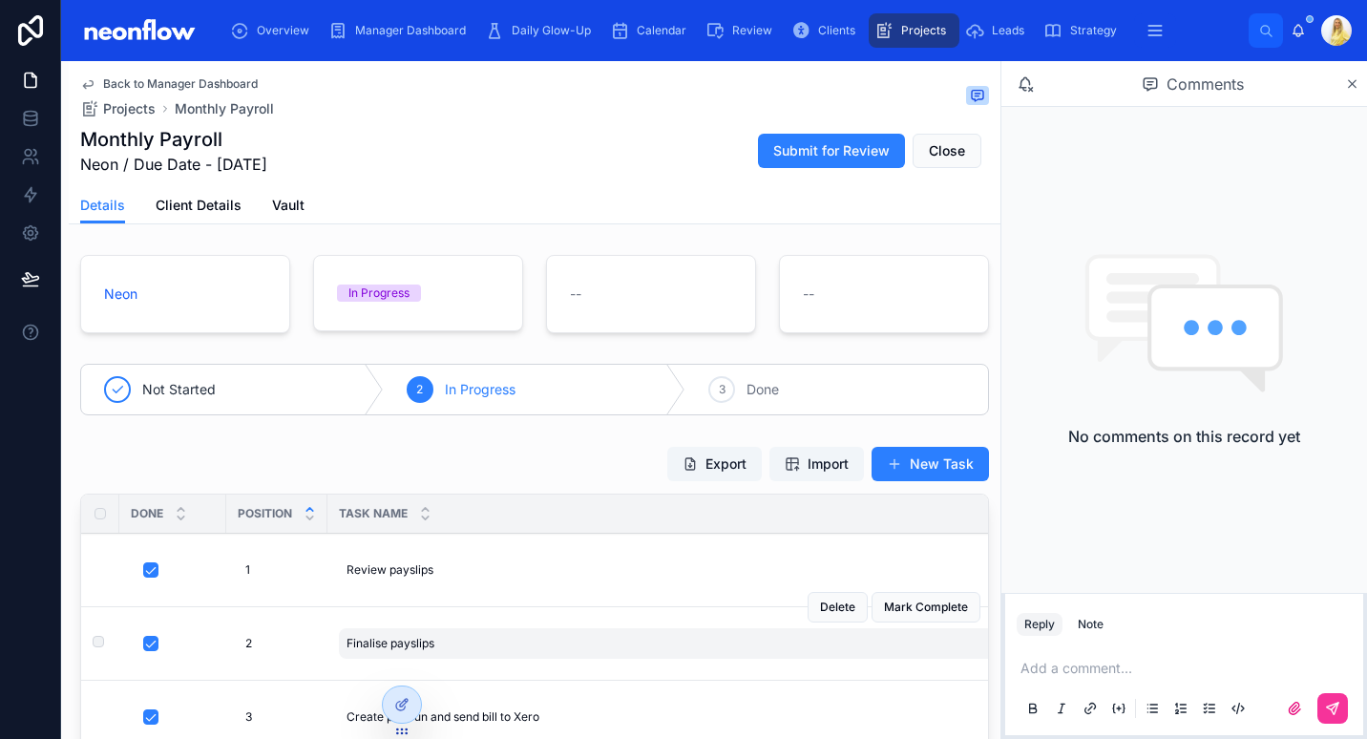
scroll to position [445, 0]
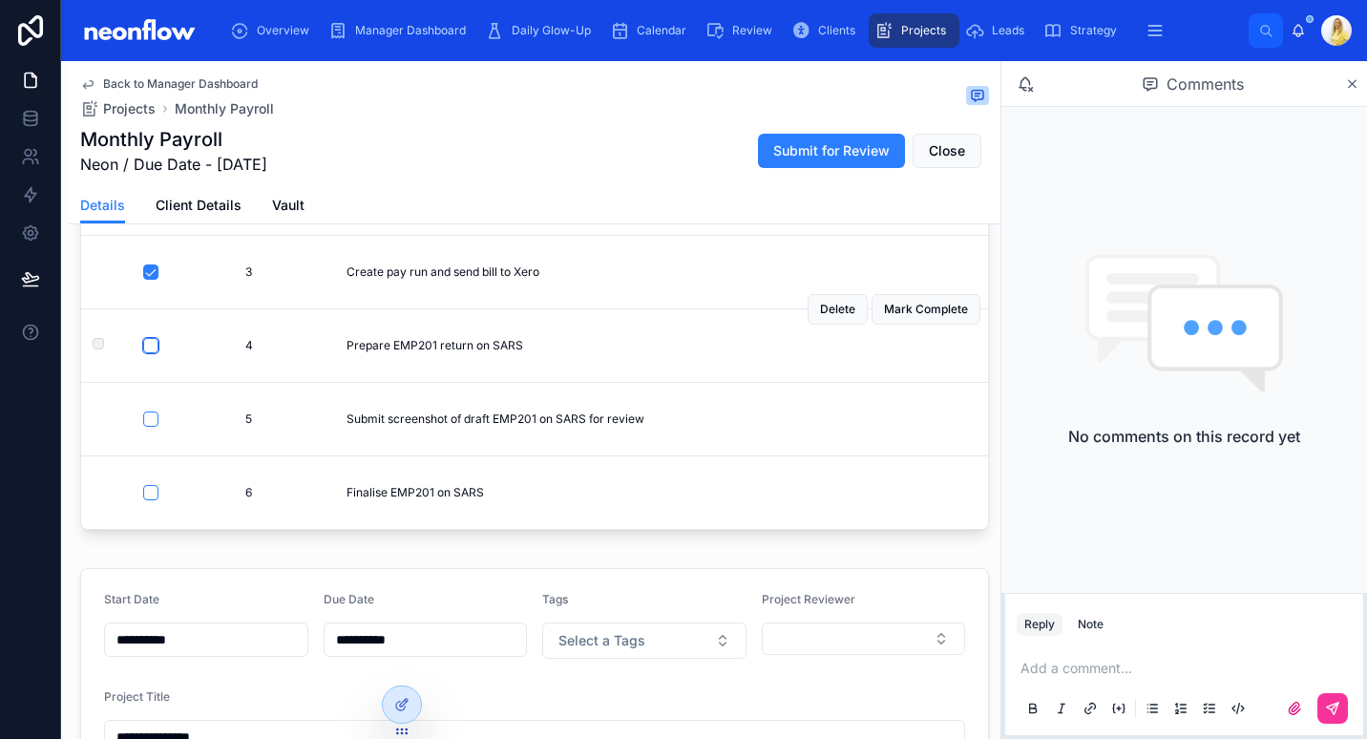
click at [145, 345] on button "button" at bounding box center [150, 345] width 15 height 15
click at [153, 422] on button "button" at bounding box center [150, 419] width 15 height 15
click at [155, 492] on button "button" at bounding box center [150, 492] width 15 height 15
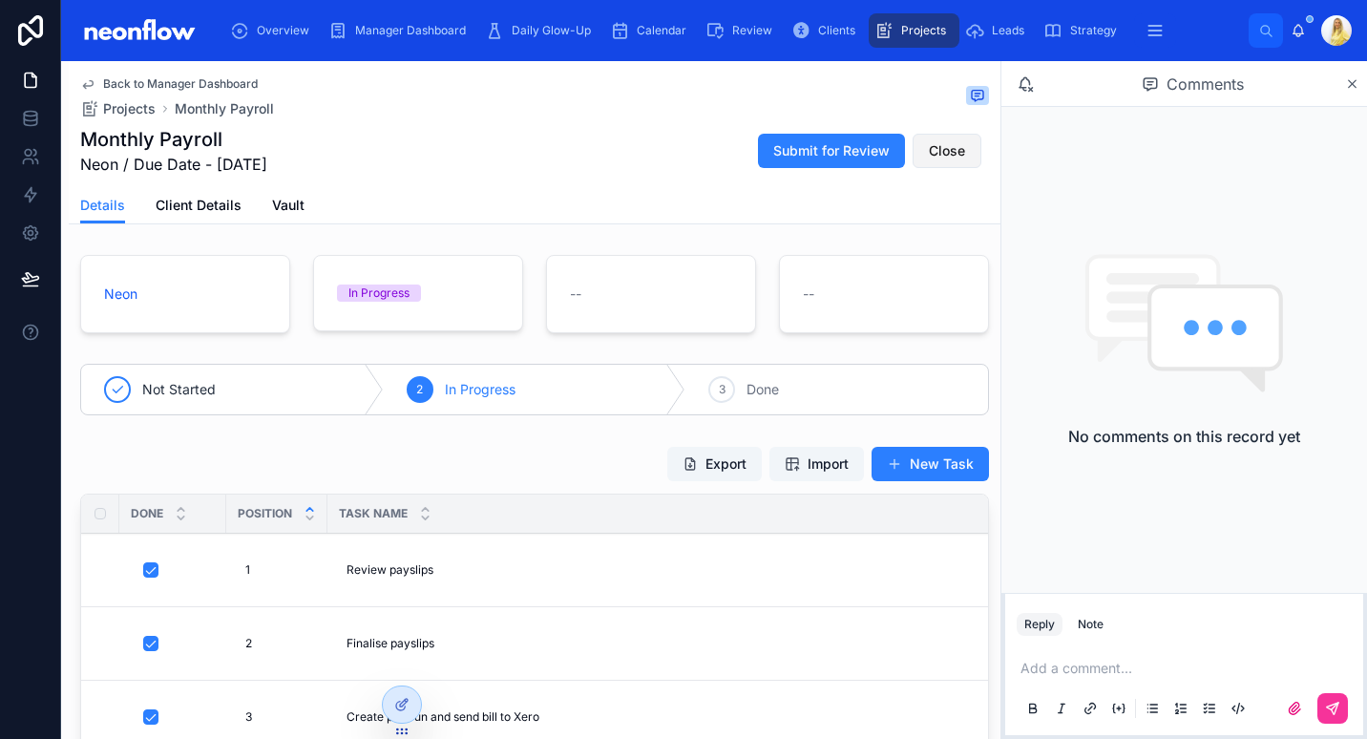
click at [929, 155] on span "Close" at bounding box center [947, 150] width 36 height 19
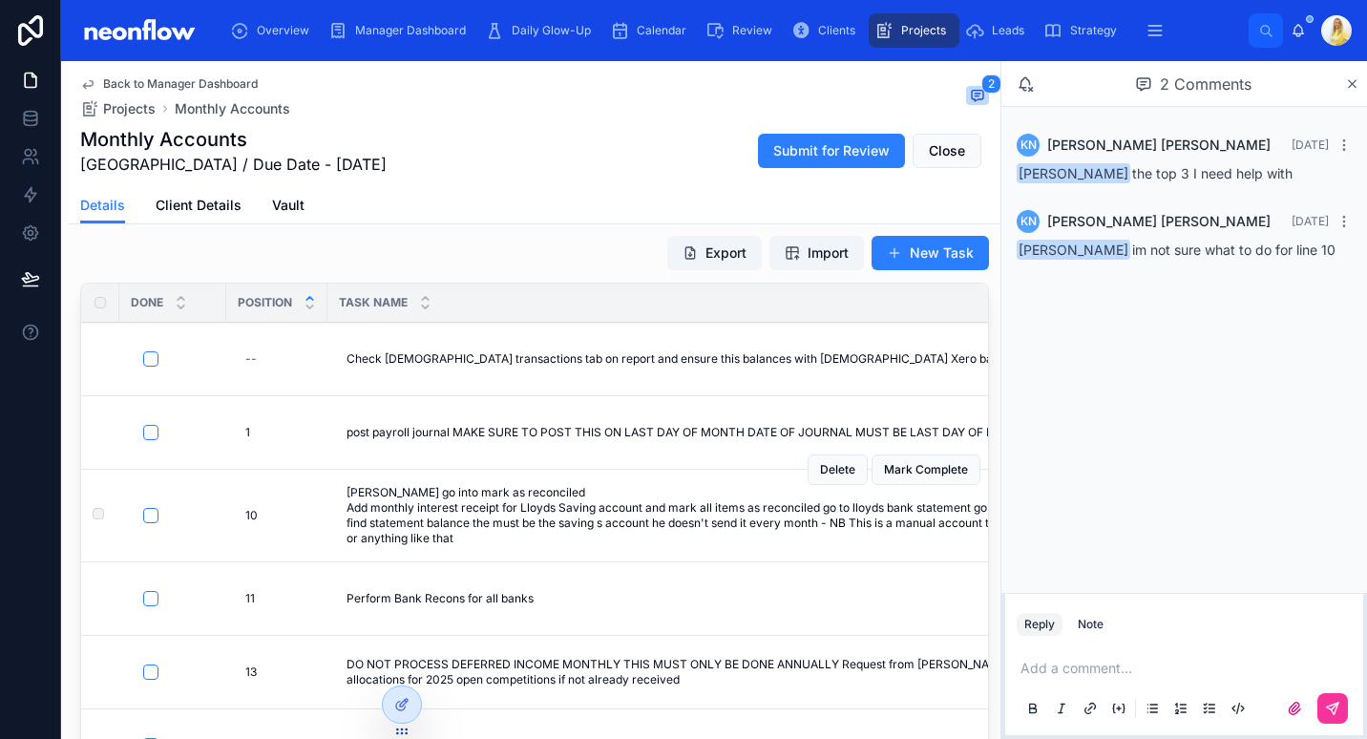
scroll to position [222, 0]
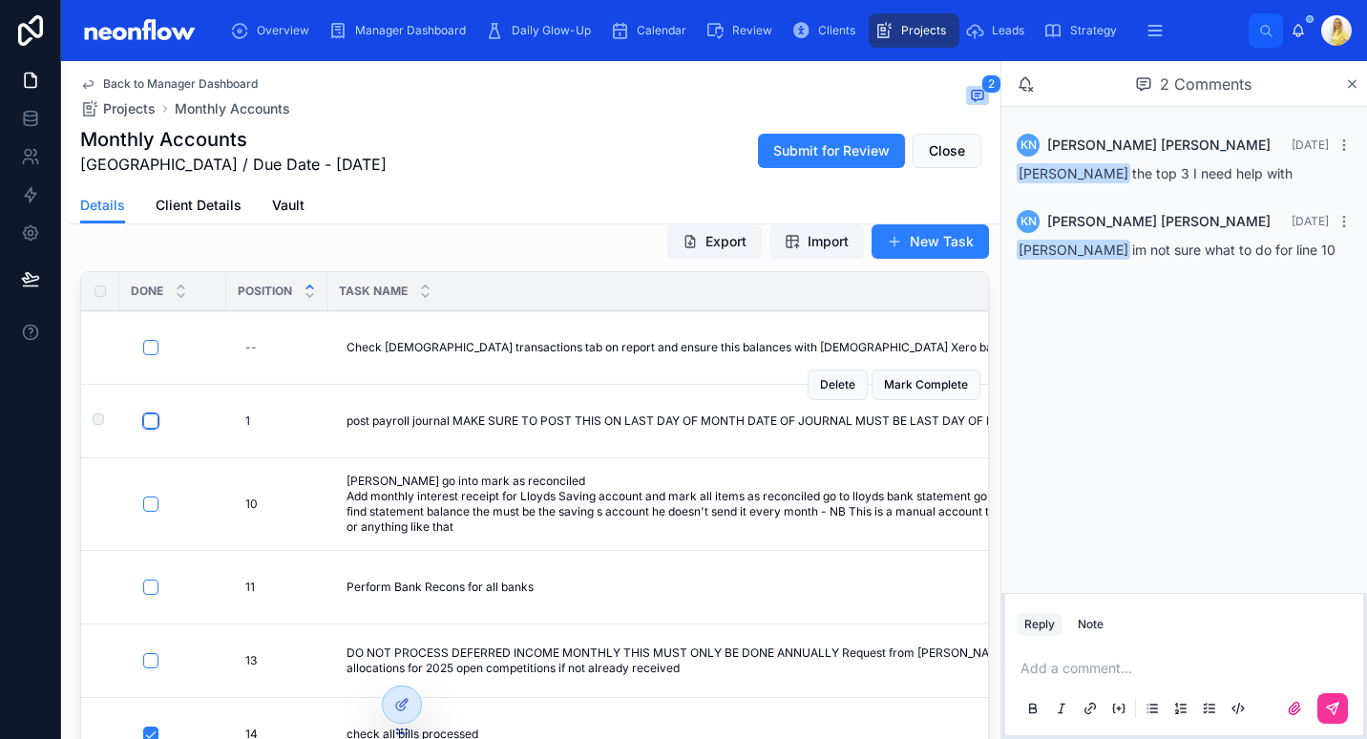
click at [152, 416] on button "button" at bounding box center [150, 420] width 15 height 15
click at [355, 428] on span "post payroll journal MAKE SURE TO POST THIS ON LAST DAY OF MONTH DATE OF JOURNA…" at bounding box center [689, 420] width 684 height 15
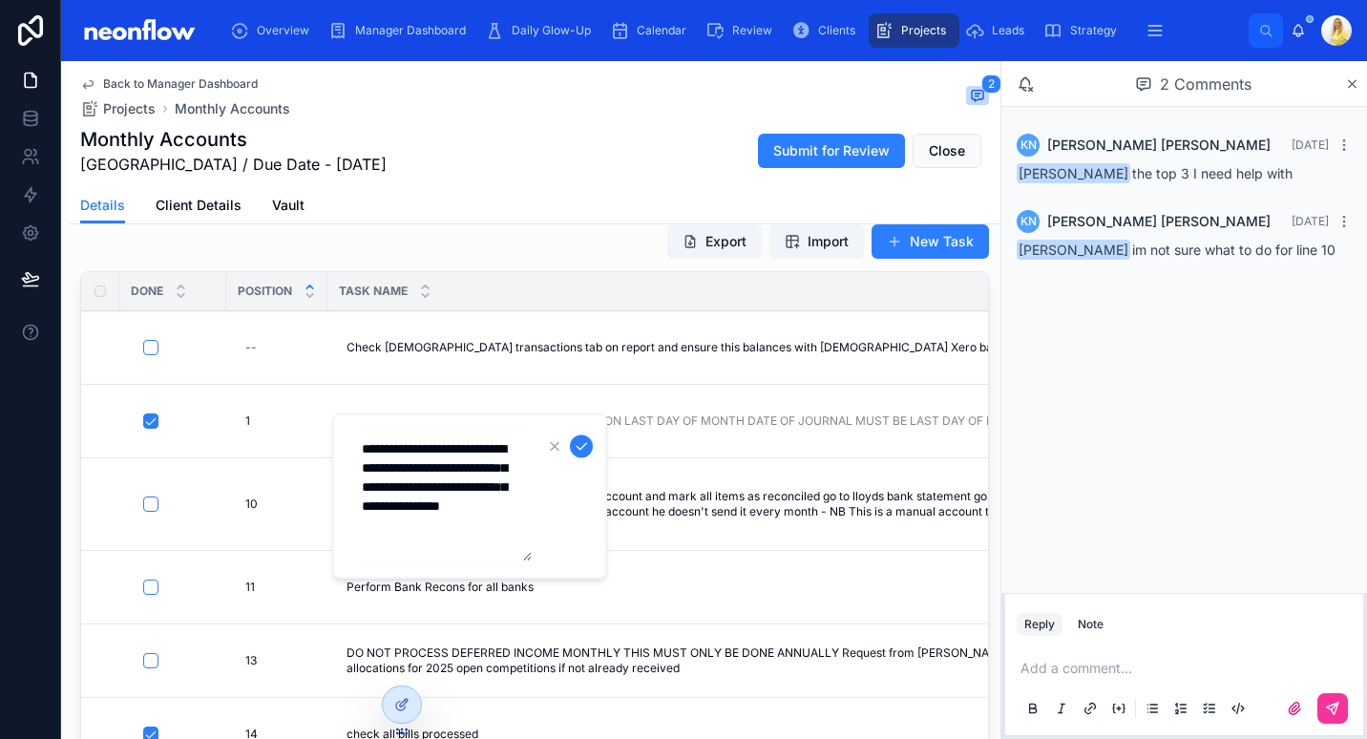
drag, startPoint x: 367, startPoint y: 446, endPoint x: 511, endPoint y: 544, distance: 174.5
click at [511, 544] on textarea "**********" at bounding box center [440, 497] width 181 height 130
type textarea "*"
type textarea "**********"
click at [586, 444] on icon "submit" at bounding box center [581, 446] width 15 height 15
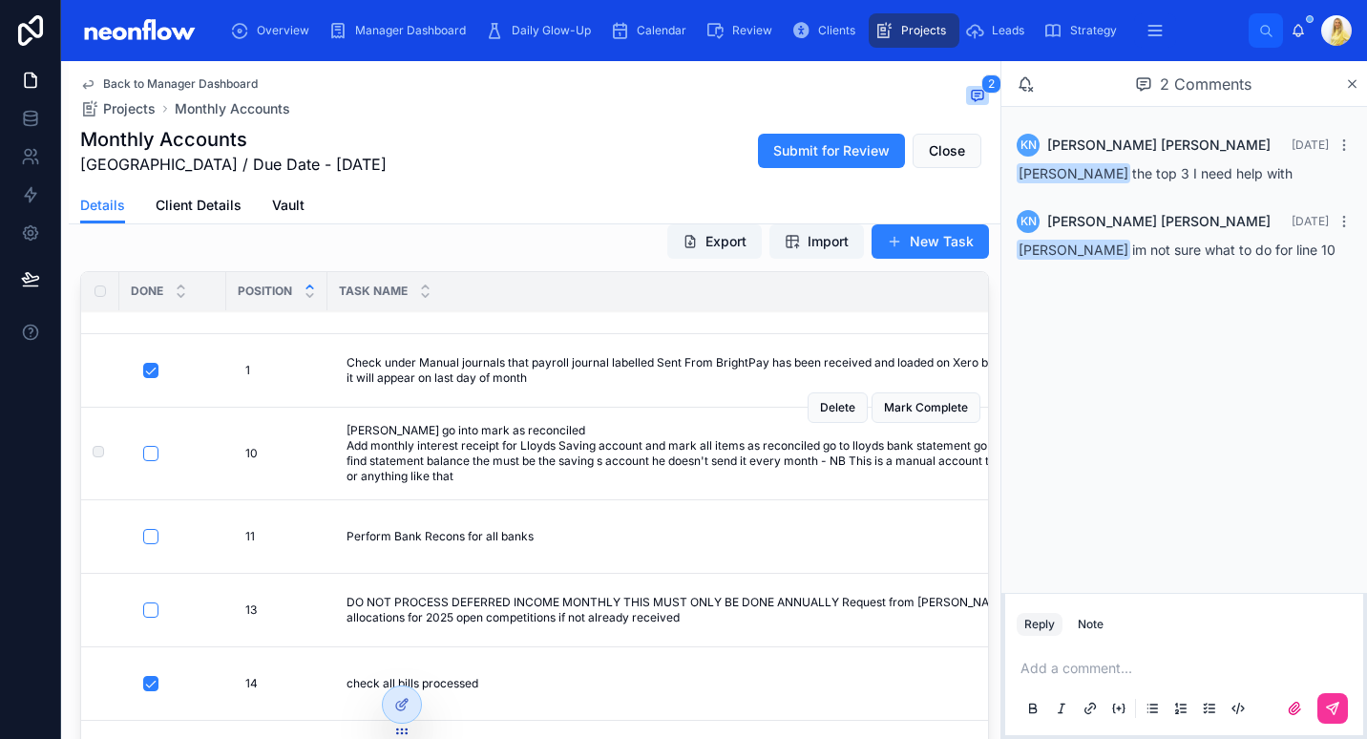
scroll to position [0, 0]
